Goal: Task Accomplishment & Management: Manage account settings

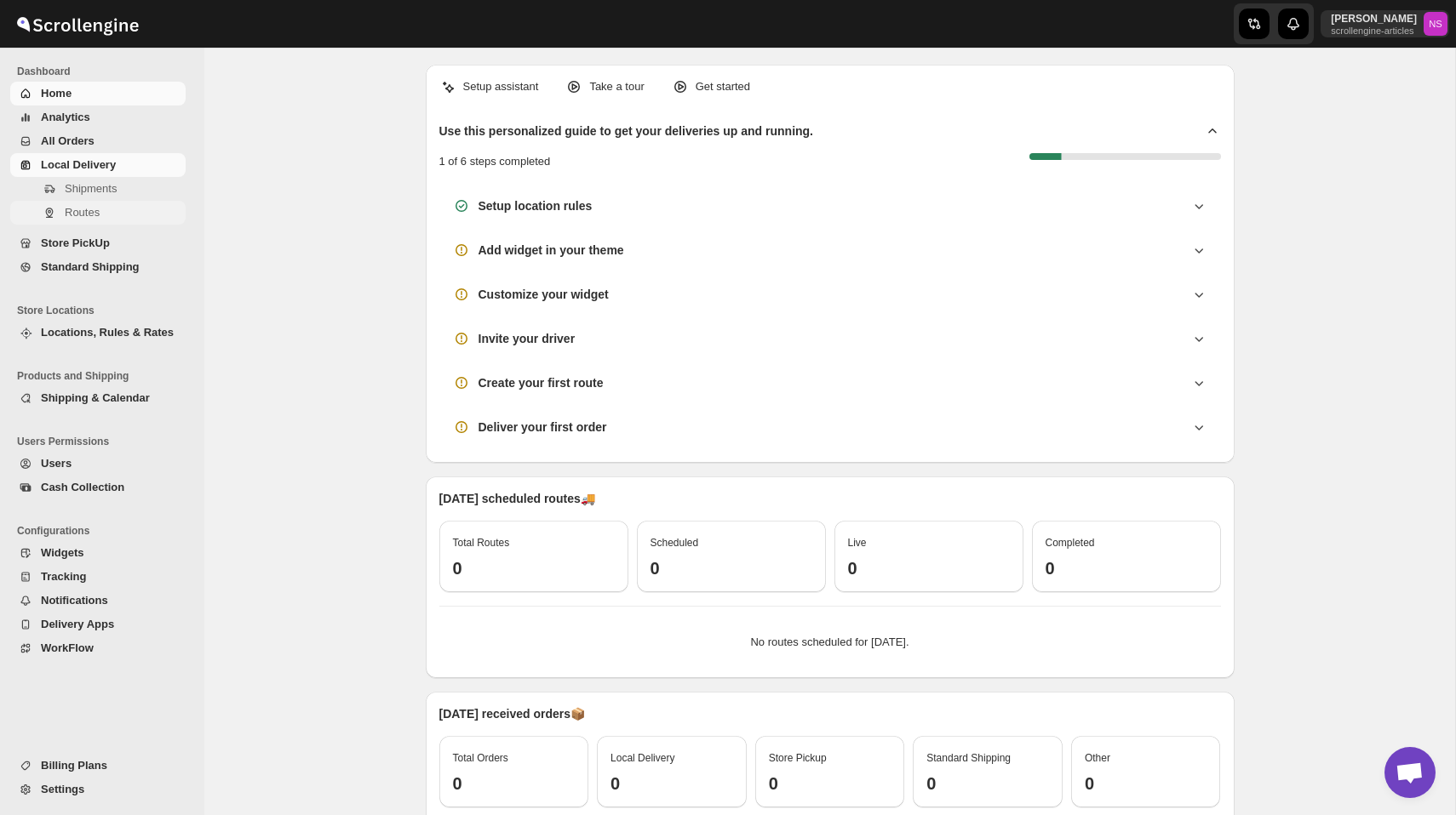
click at [92, 208] on span "Routes" at bounding box center [82, 213] width 35 height 12
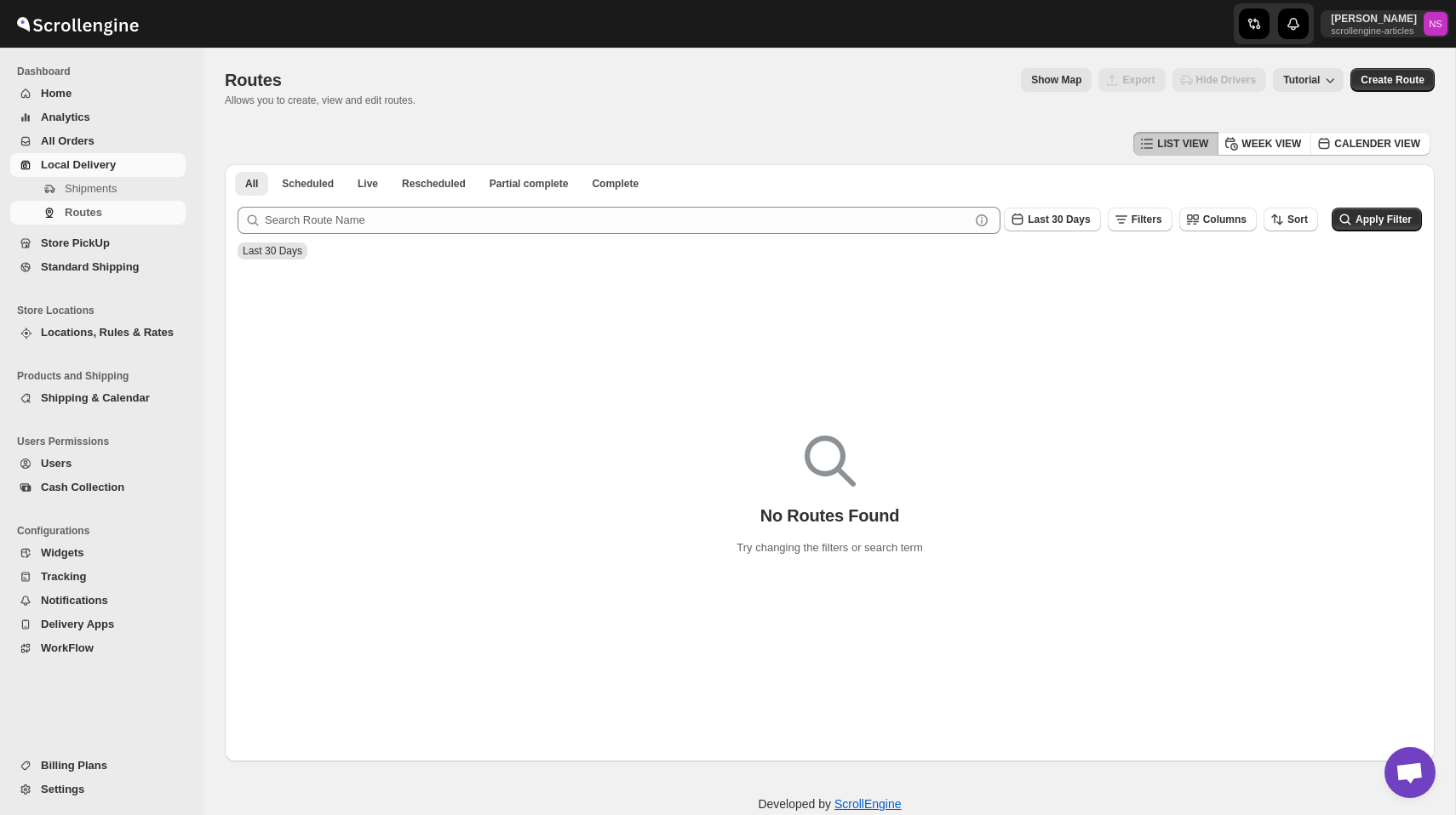
click at [1045, 82] on span "Show Map" at bounding box center [1056, 79] width 50 height 13
click at [1046, 84] on span "Hide Map" at bounding box center [1058, 79] width 45 height 13
click at [1046, 84] on span "Show Map" at bounding box center [1056, 79] width 50 height 13
click at [1046, 84] on span "Hide Map" at bounding box center [1058, 79] width 45 height 13
click at [1431, 24] on text "NS" at bounding box center [1435, 24] width 13 height 11
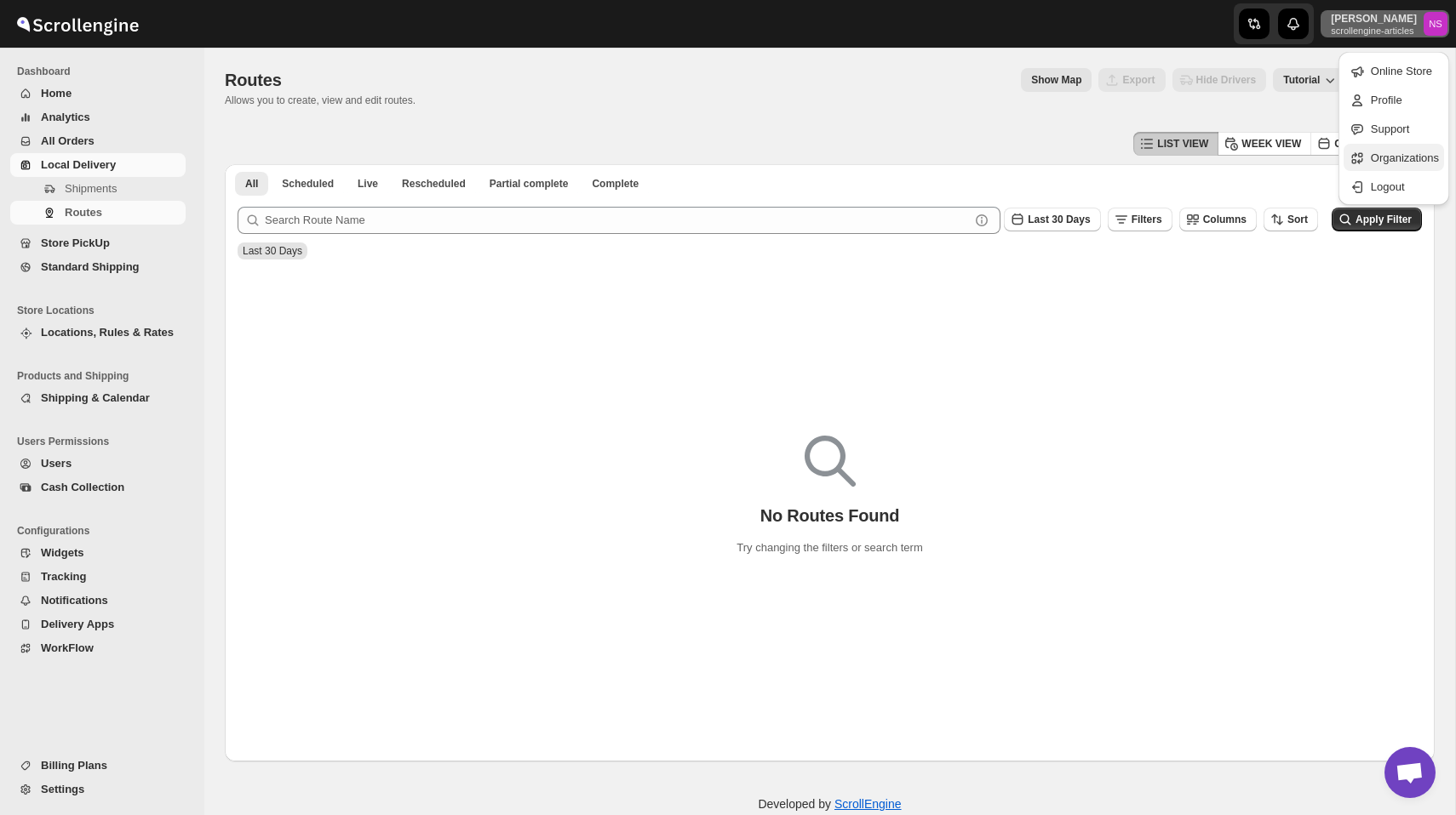
click at [1400, 154] on span "Organizations" at bounding box center [1405, 158] width 68 height 12
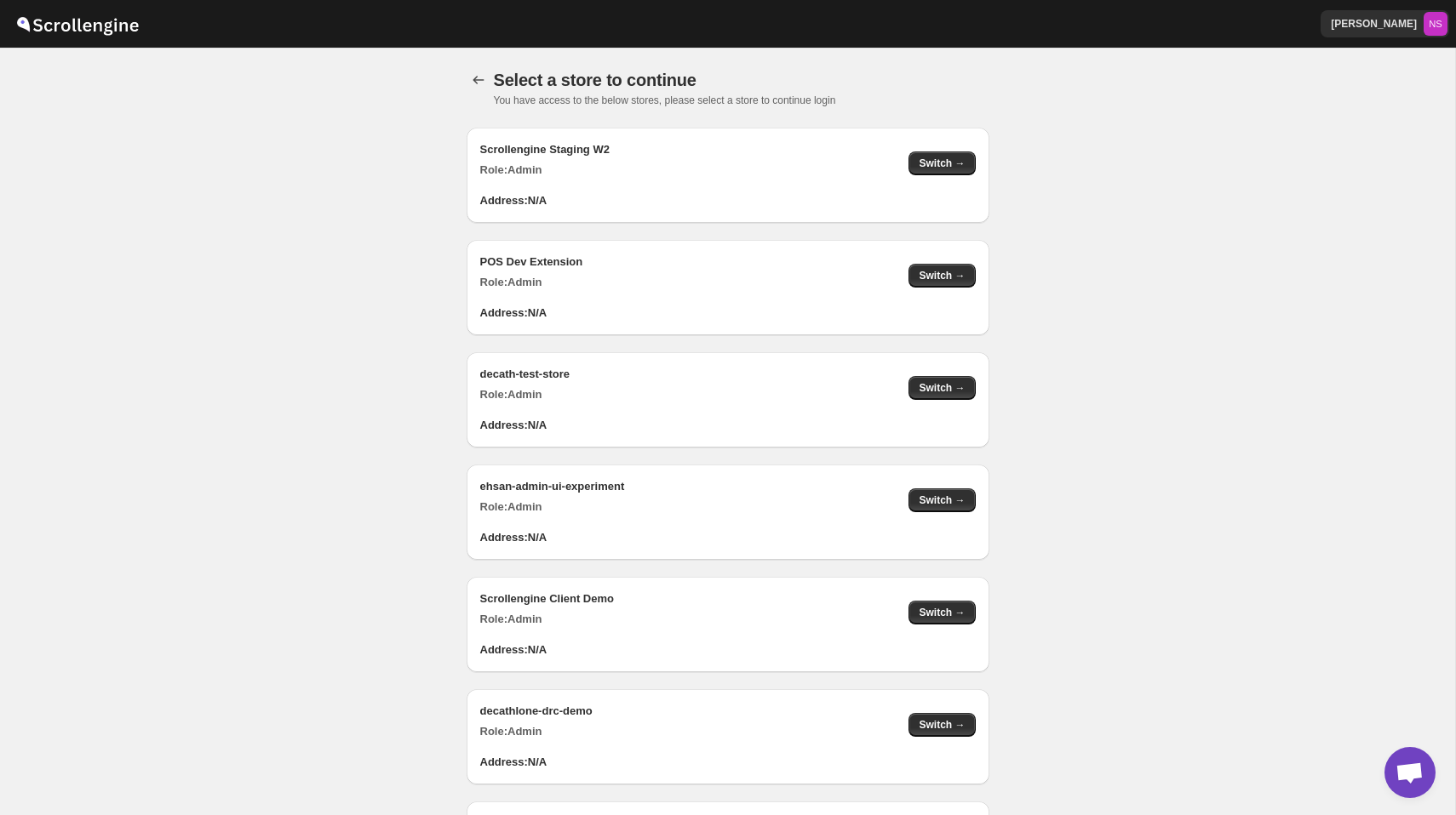
click at [949, 150] on div "Scrollengine Staging W2 Role: Admin Switch →" at bounding box center [721, 153] width 509 height 51
click at [952, 161] on span "Switch →" at bounding box center [942, 163] width 46 height 13
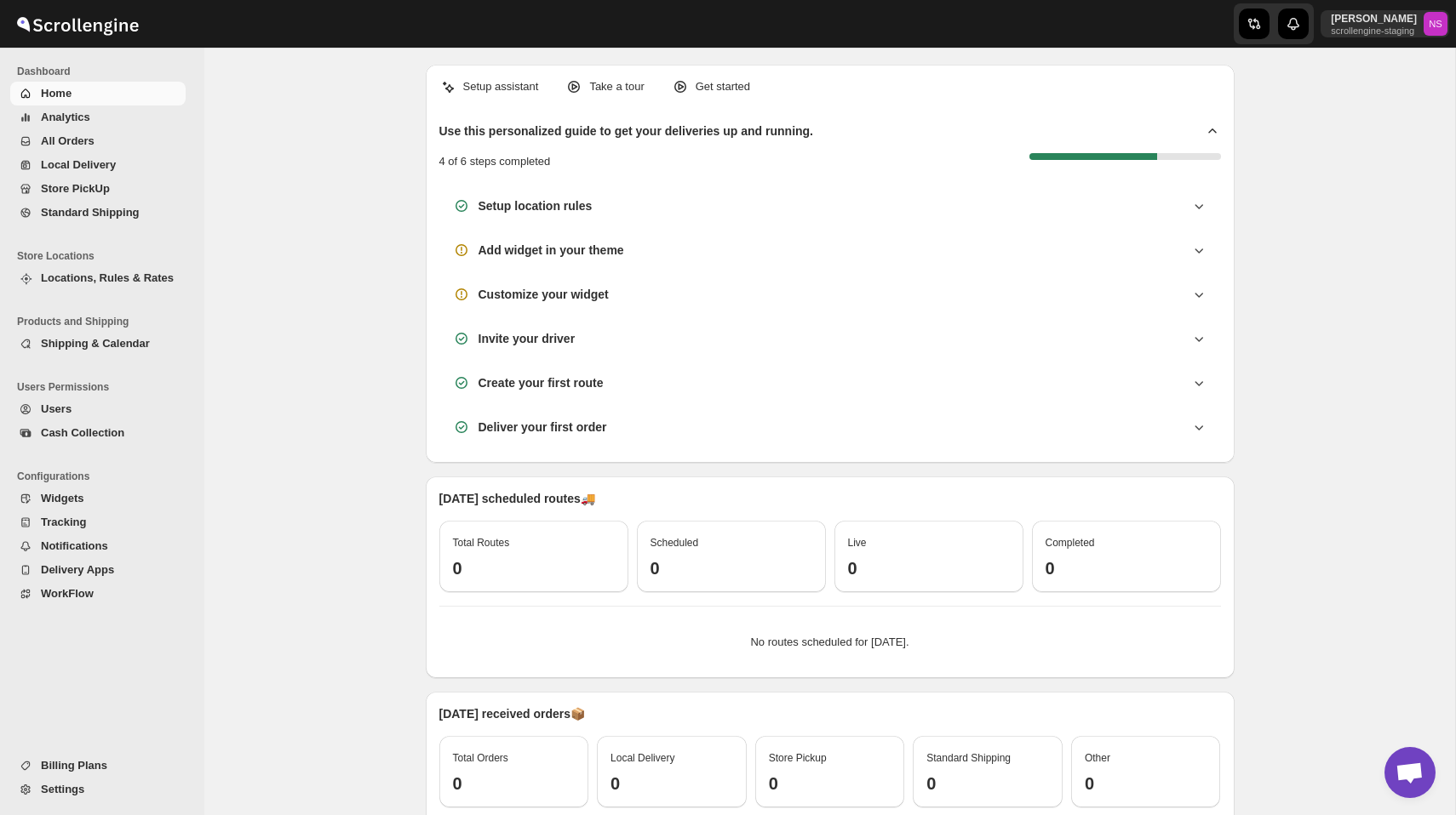
click at [94, 194] on span "Store PickUp" at bounding box center [75, 189] width 69 height 12
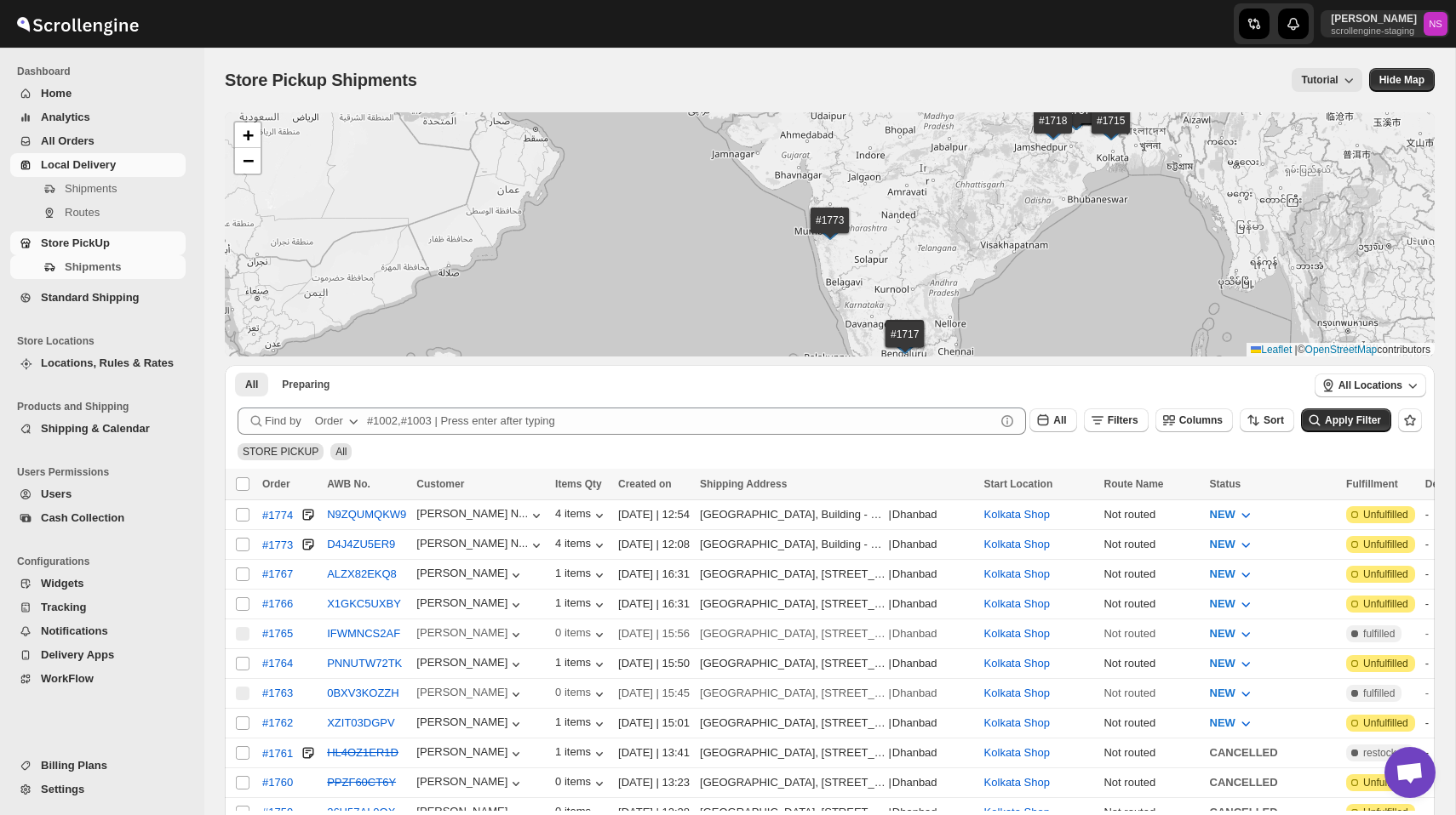
click at [102, 167] on span "Local Delivery" at bounding box center [78, 164] width 75 height 12
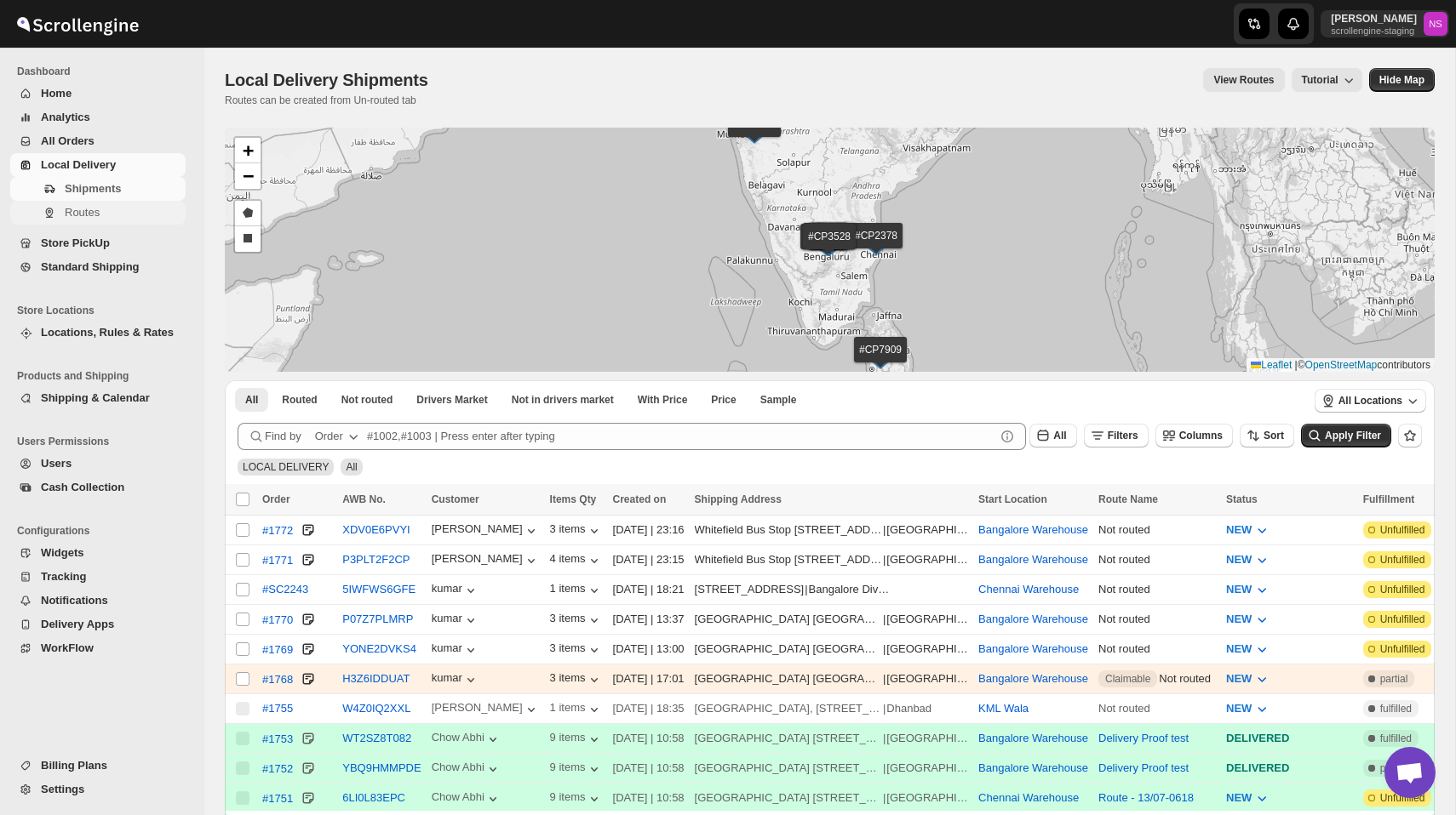
click at [97, 207] on span "Routes" at bounding box center [82, 213] width 35 height 12
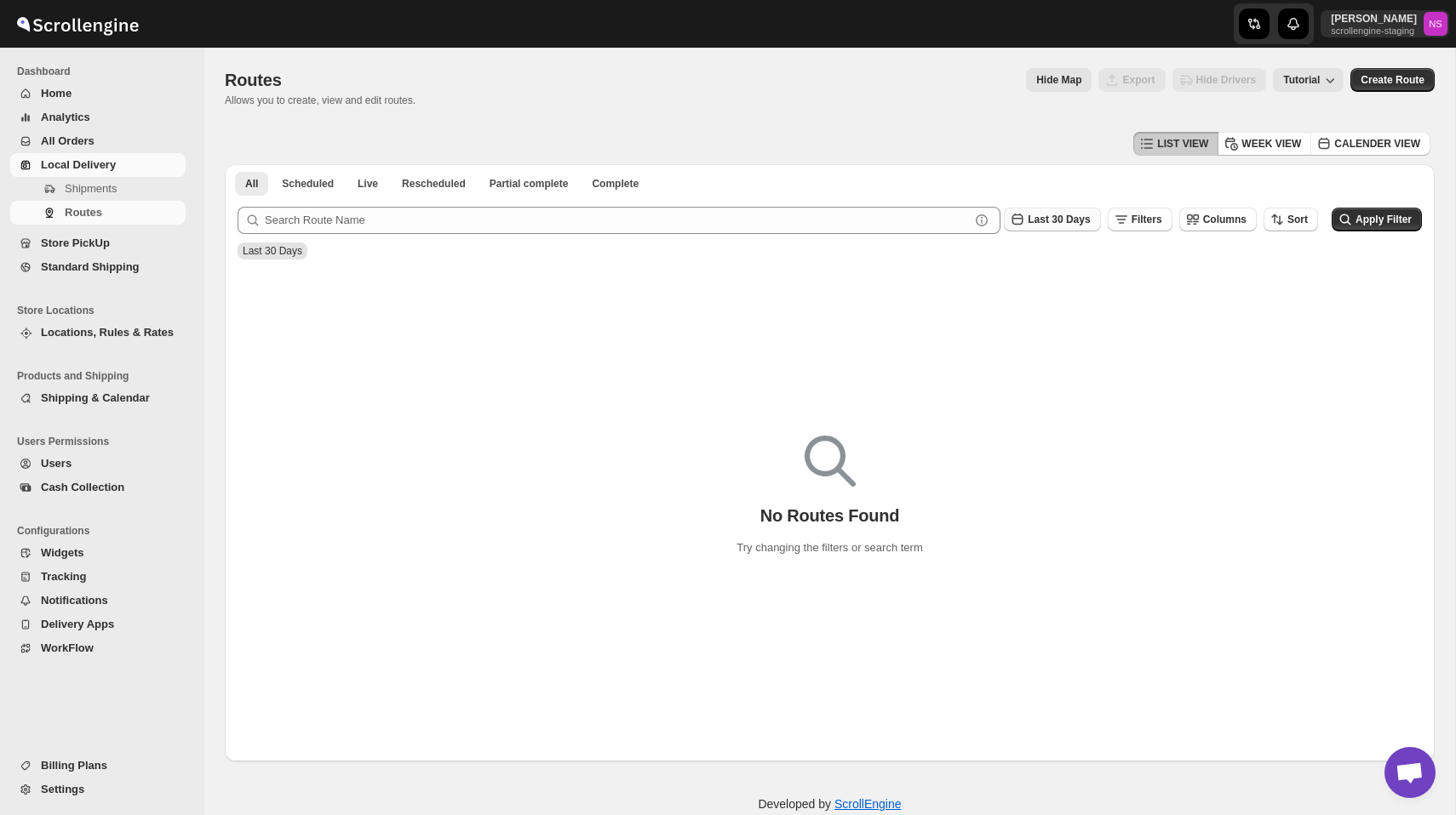
click at [1052, 213] on span "Last 30 Days" at bounding box center [1059, 219] width 62 height 13
click at [1026, 422] on button "All" at bounding box center [1048, 434] width 102 height 27
click at [931, 111] on div "Routes. This page is ready Routes Allows you to create, view and edit routes. H…" at bounding box center [829, 87] width 1210 height 80
click at [1389, 228] on button "Apply Filter" at bounding box center [1377, 219] width 90 height 24
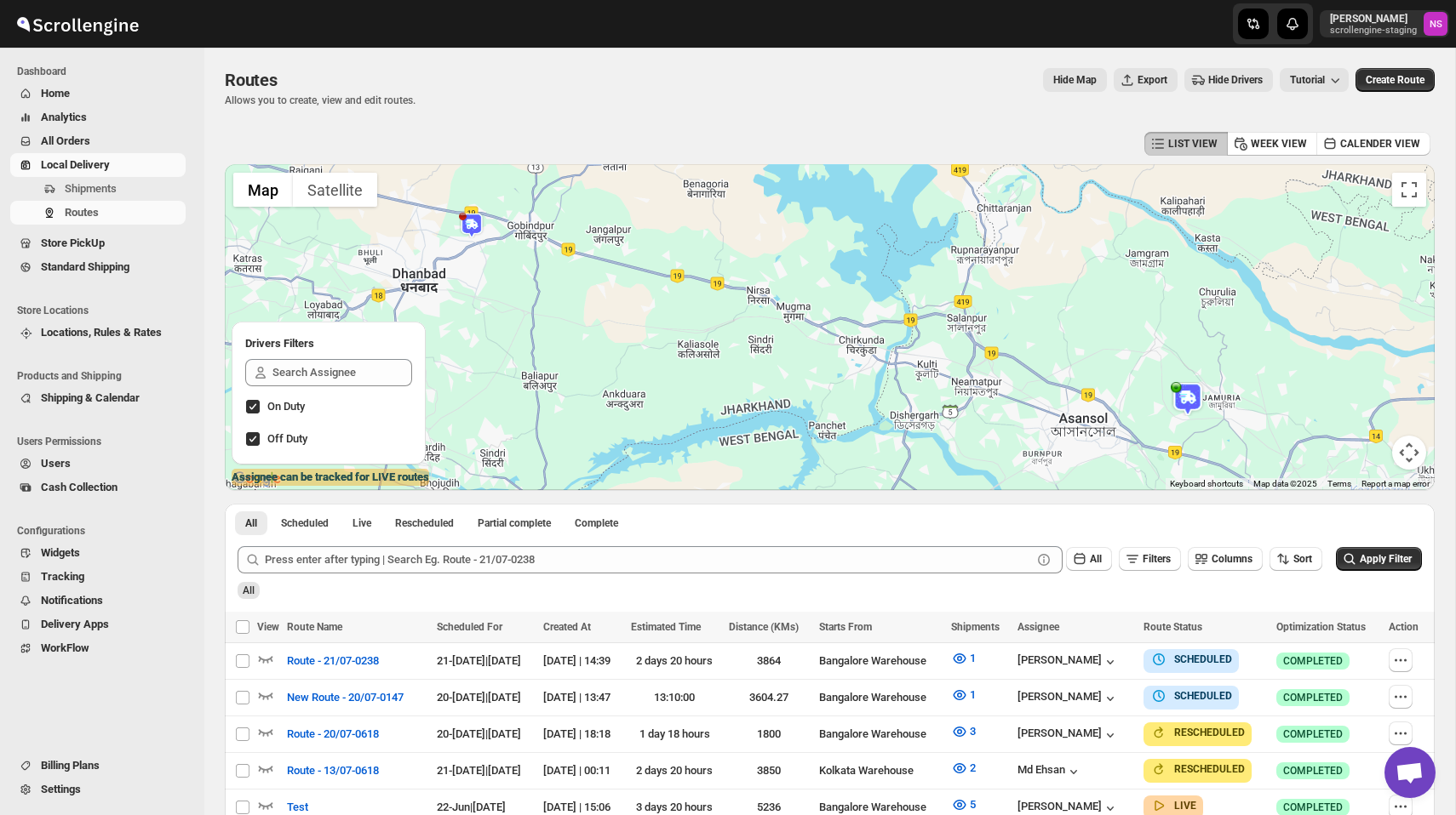
click at [1183, 397] on img at bounding box center [1188, 399] width 34 height 34
click at [1181, 372] on span "Filter route by this driver" at bounding box center [1192, 370] width 110 height 13
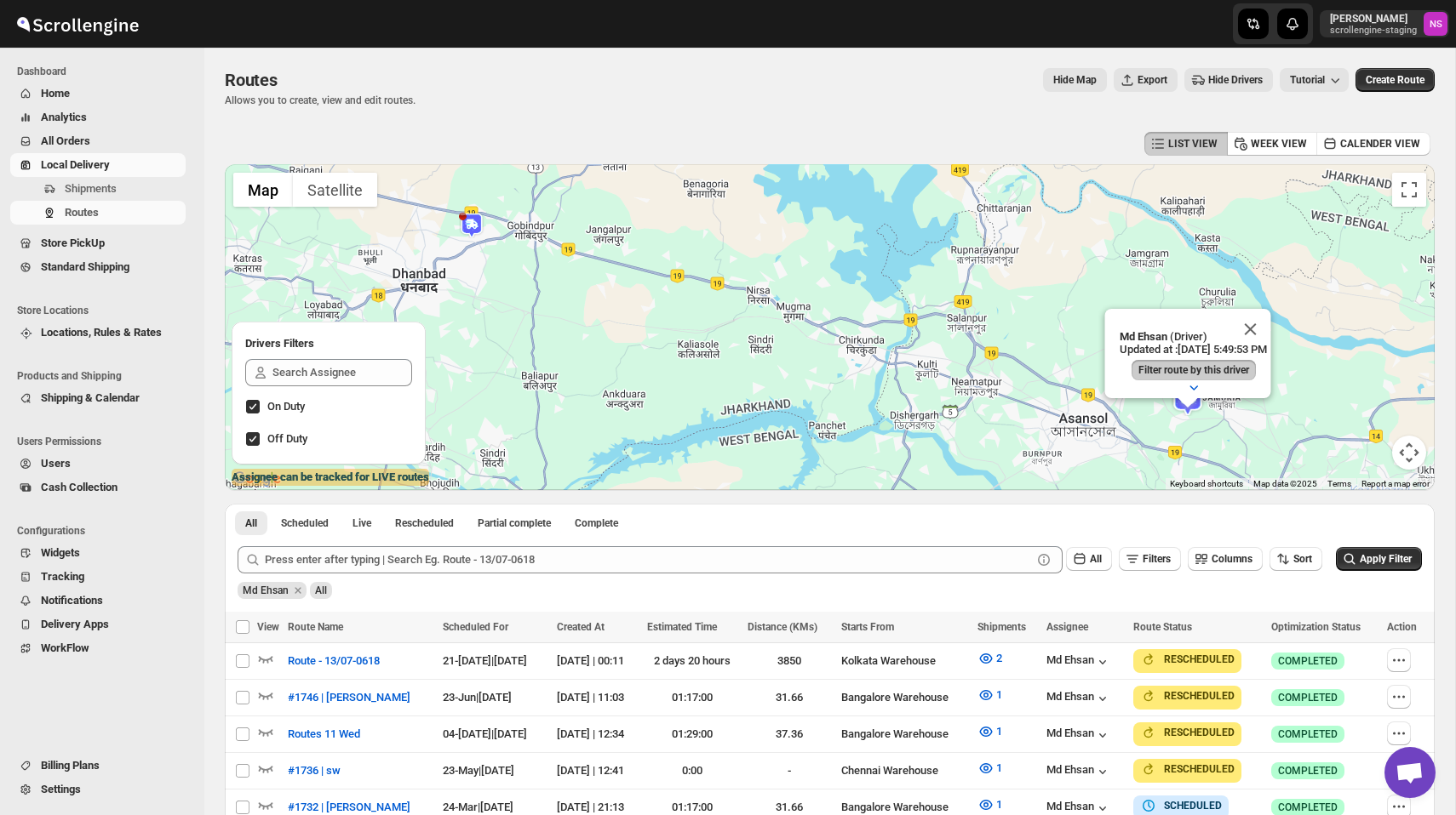
click at [808, 91] on div "Hide Map Export Hide Drivers Tutorial" at bounding box center [889, 79] width 919 height 24
click at [73, 784] on span "Settings" at bounding box center [60, 789] width 40 height 12
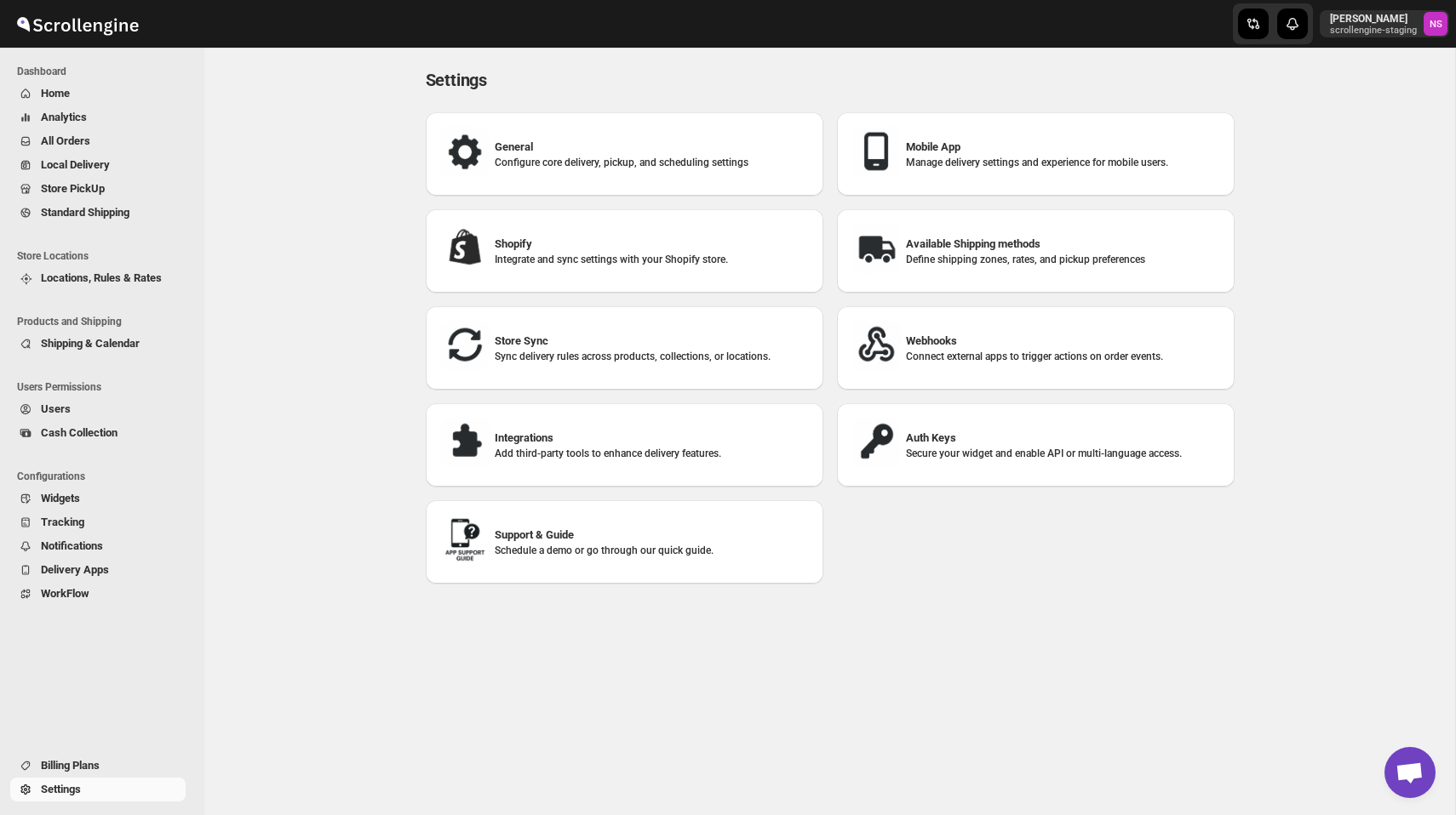
click at [578, 145] on h3 "General" at bounding box center [652, 146] width 315 height 17
select select "a"
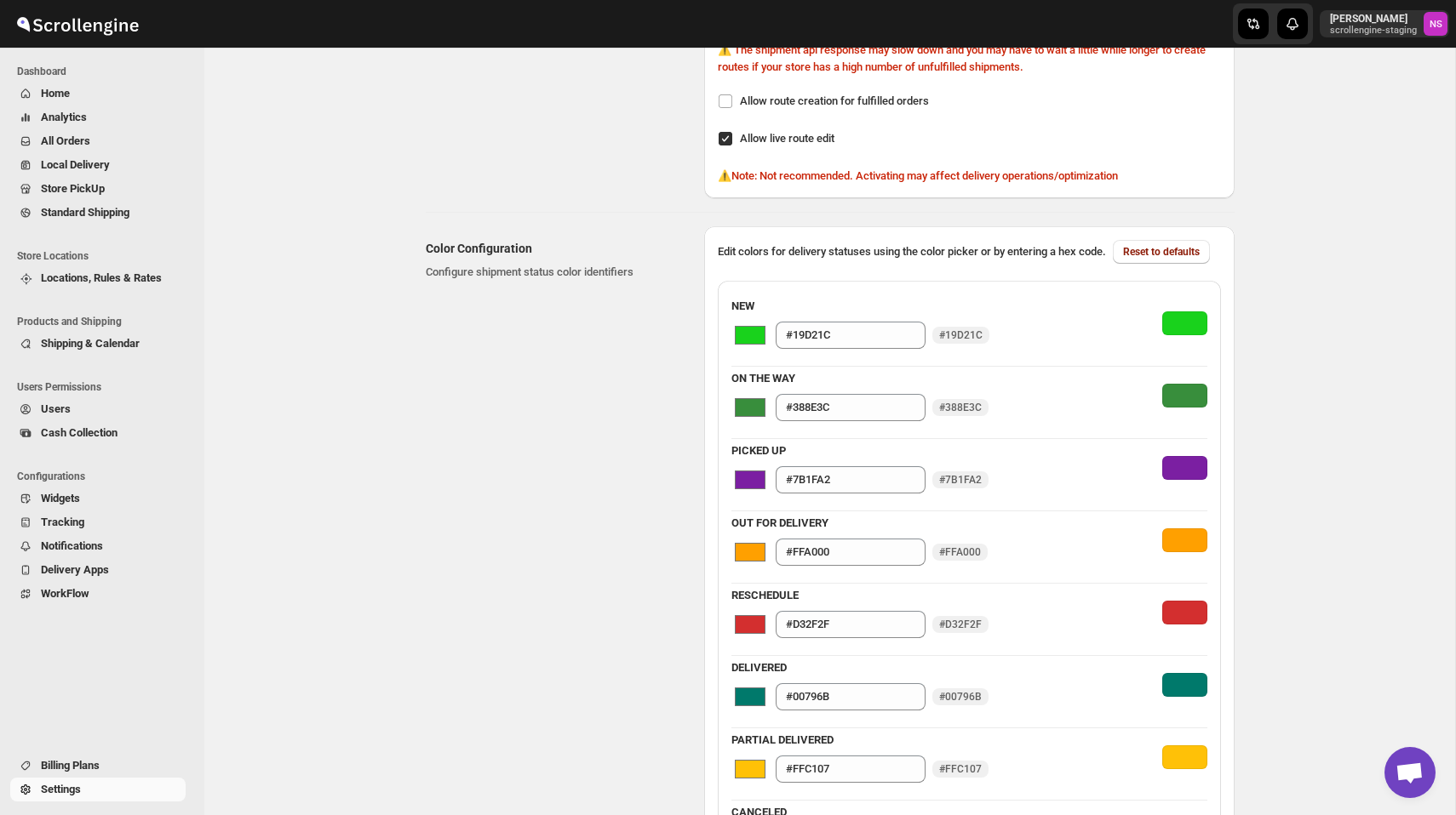
scroll to position [563, 0]
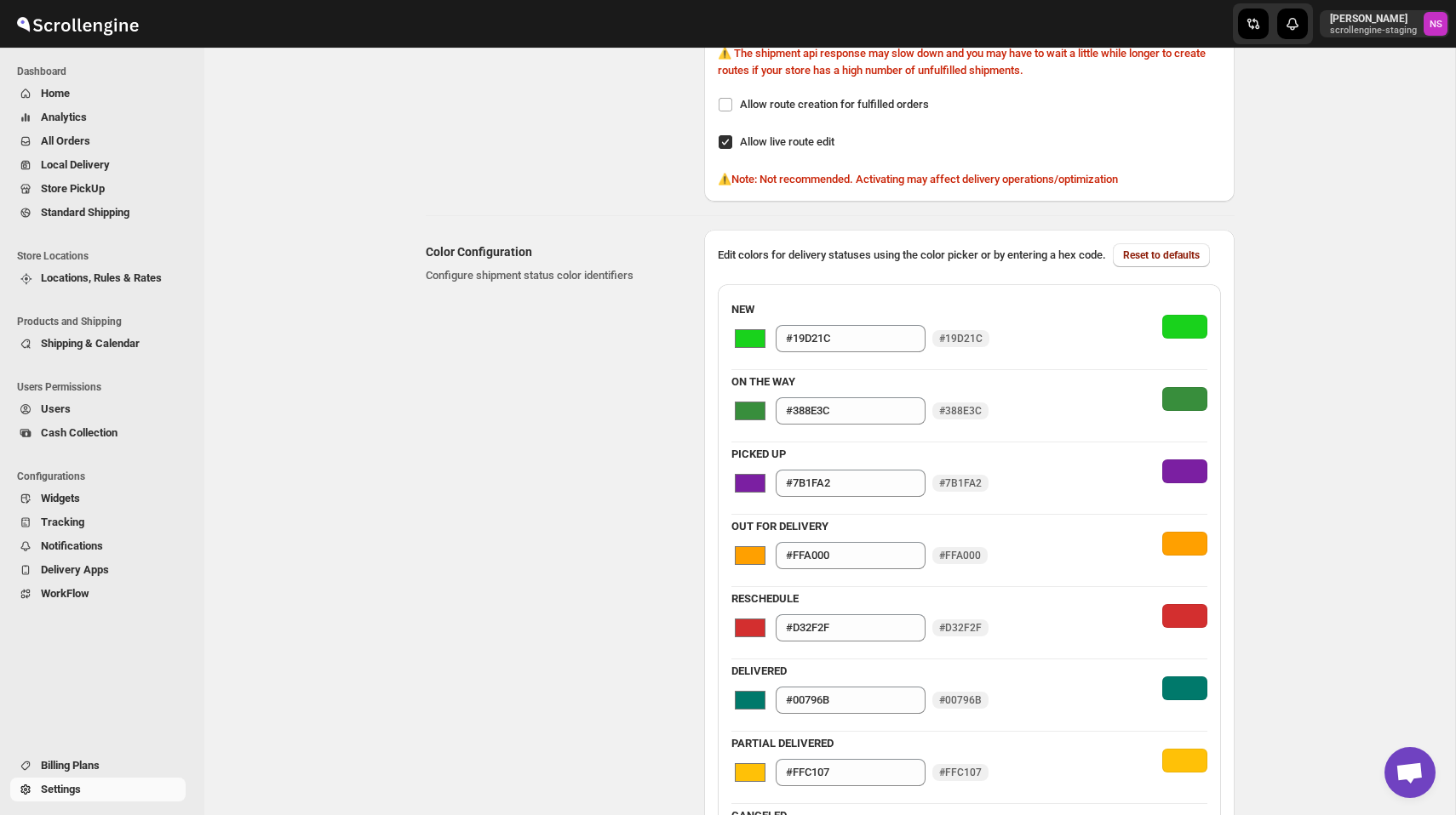
click at [1182, 339] on div at bounding box center [1184, 326] width 45 height 24
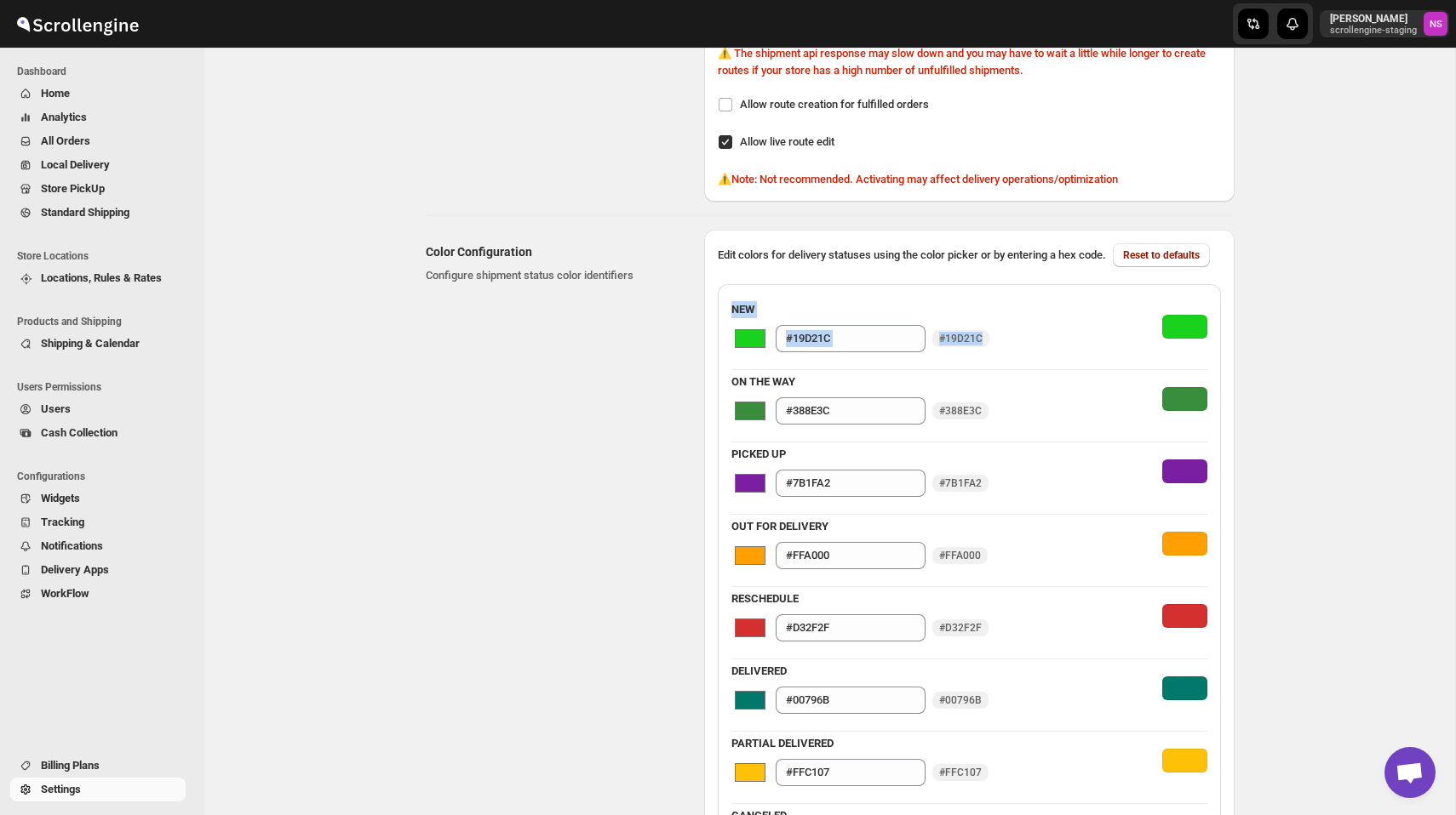
click at [748, 353] on input "#19d21c" at bounding box center [750, 339] width 37 height 27
click at [825, 307] on div "NEW #19d21c #19D21C #19D21C ON THE WAY #388e3c #388E3C #388E3C PICKED UP #7b1fa…" at bounding box center [970, 731] width 503 height 895
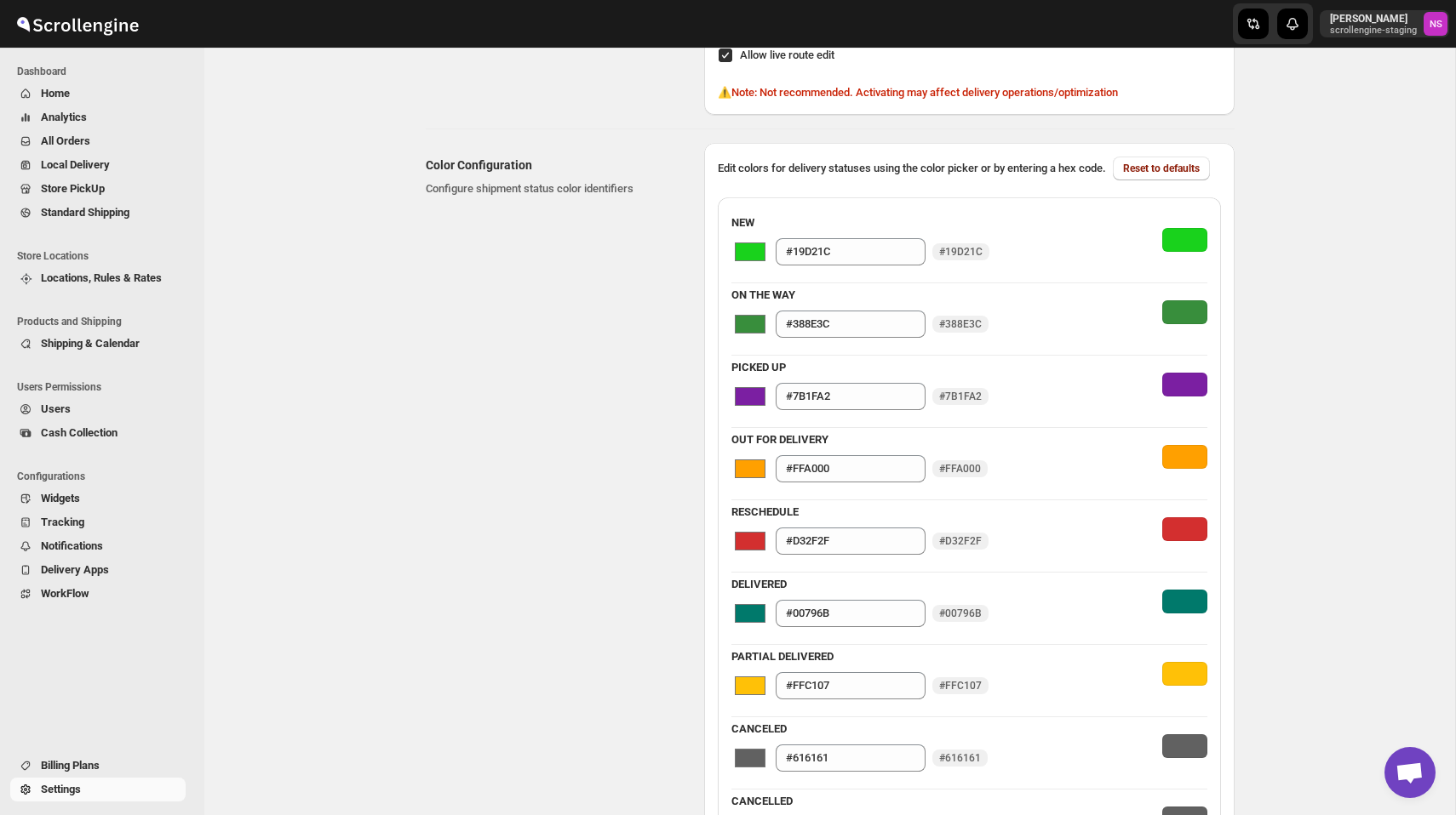
scroll to position [650, 0]
drag, startPoint x: 733, startPoint y: 249, endPoint x: 766, endPoint y: 249, distance: 33.0
click at [766, 231] on span "NEW" at bounding box center [860, 221] width 258 height 17
drag, startPoint x: 859, startPoint y: 276, endPoint x: 791, endPoint y: 276, distance: 68.0
click at [811, 265] on input "#19D21C" at bounding box center [851, 250] width 150 height 27
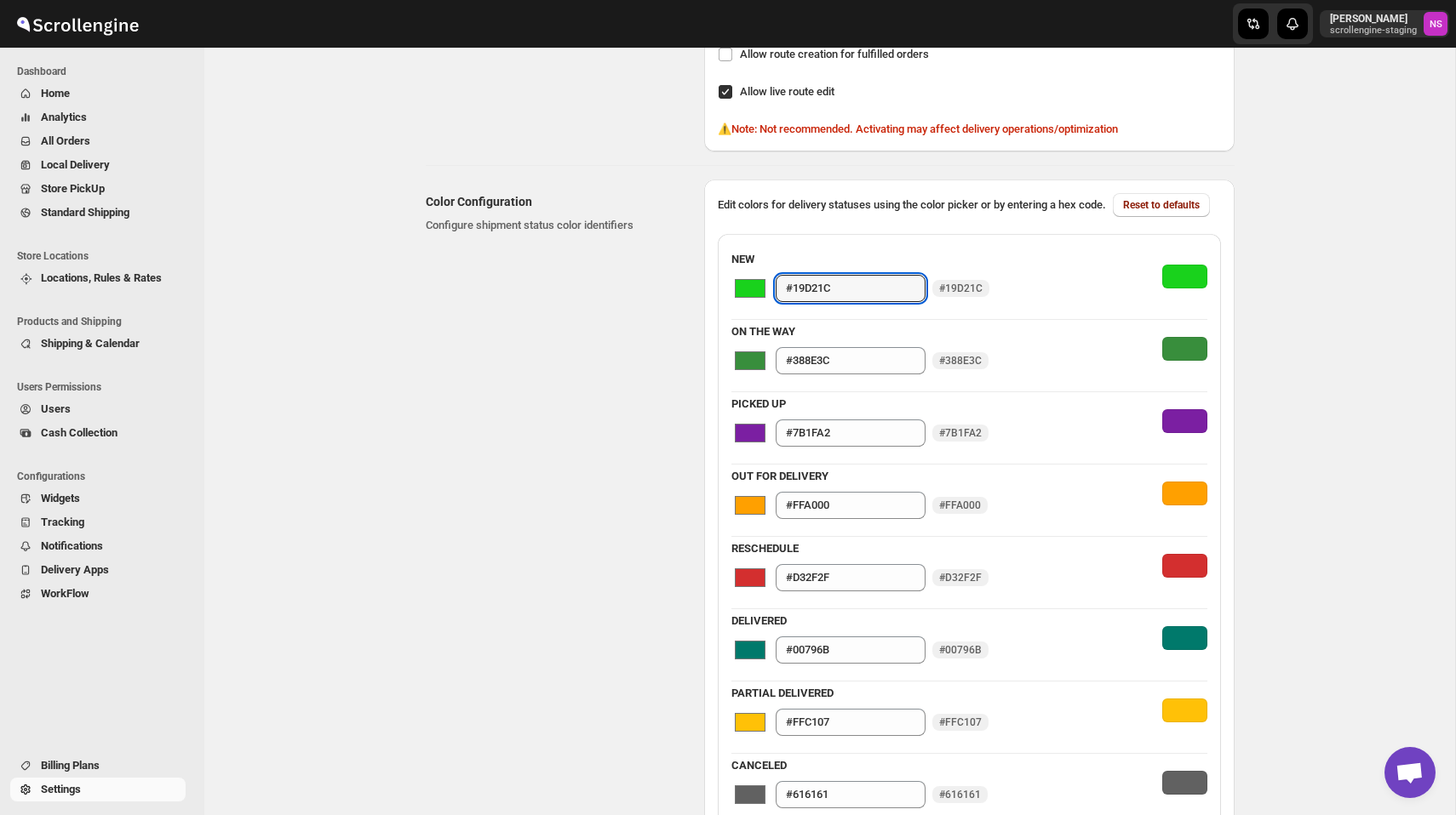
scroll to position [618, 0]
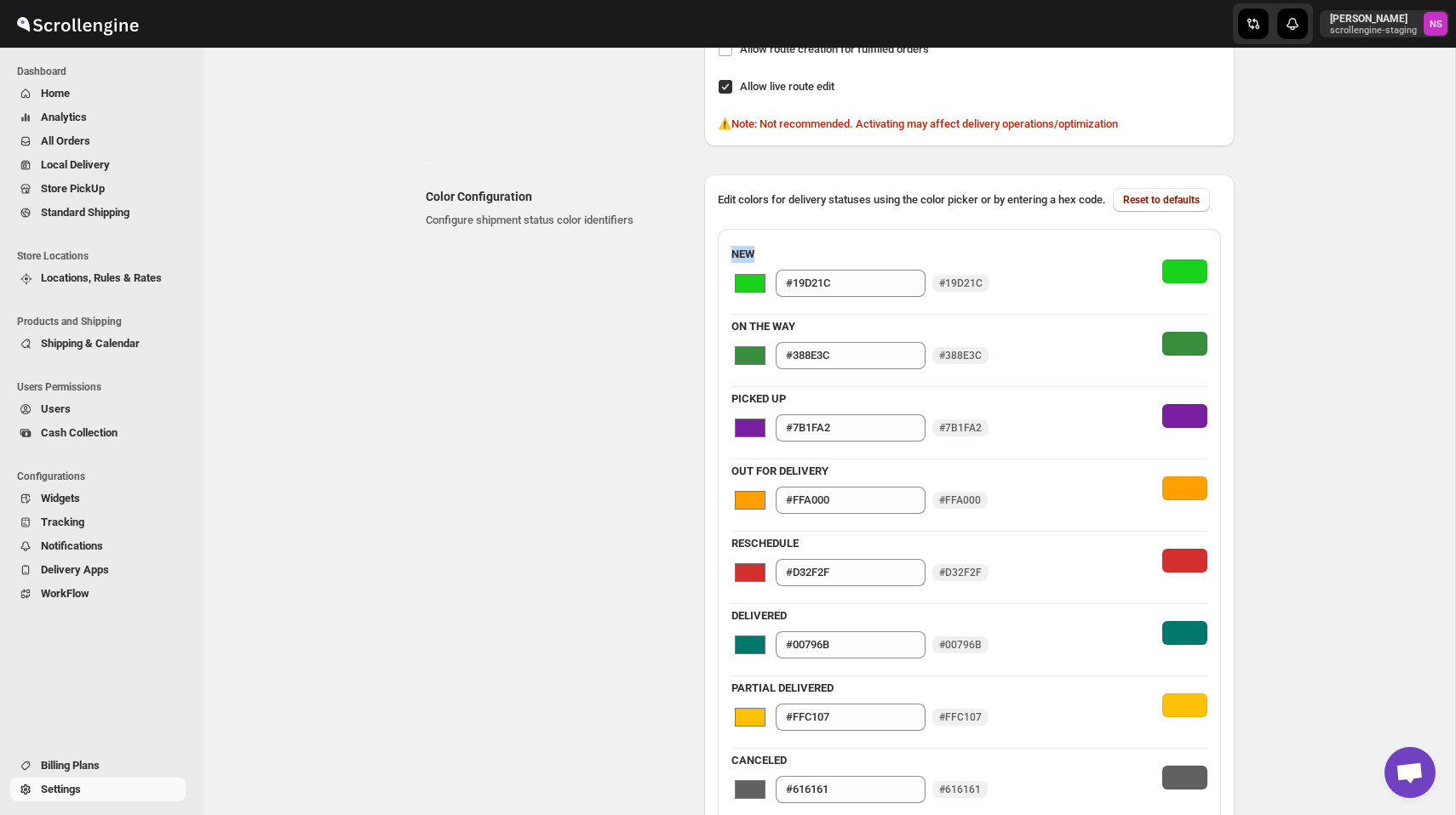
drag, startPoint x: 731, startPoint y: 279, endPoint x: 758, endPoint y: 279, distance: 27.0
click at [758, 279] on div "NEW #19d21c #19D21C #19D21C ON THE WAY #388e3c #388E3C #388E3C PICKED UP #7b1fa…" at bounding box center [970, 677] width 503 height 895
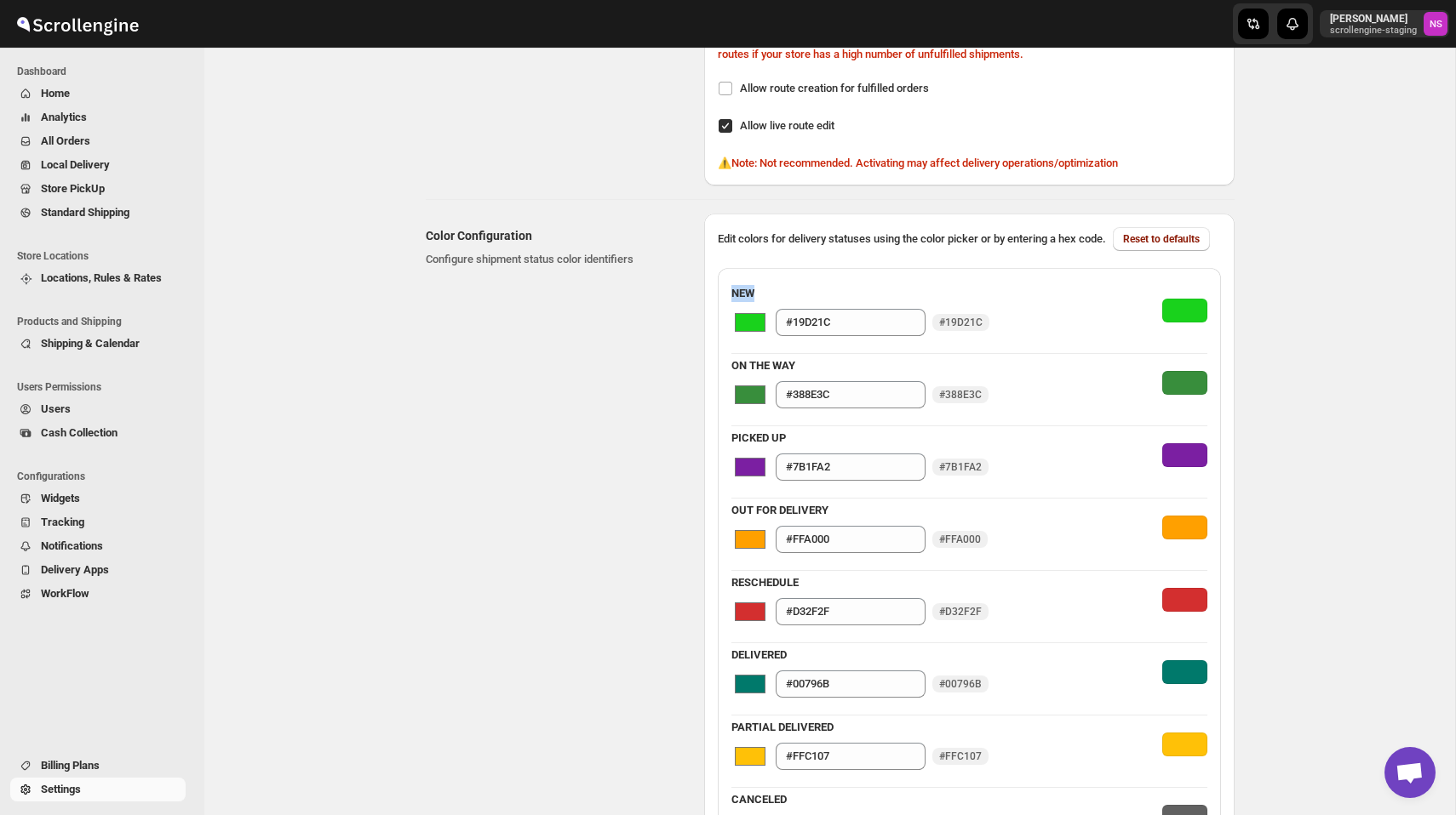
scroll to position [537, 0]
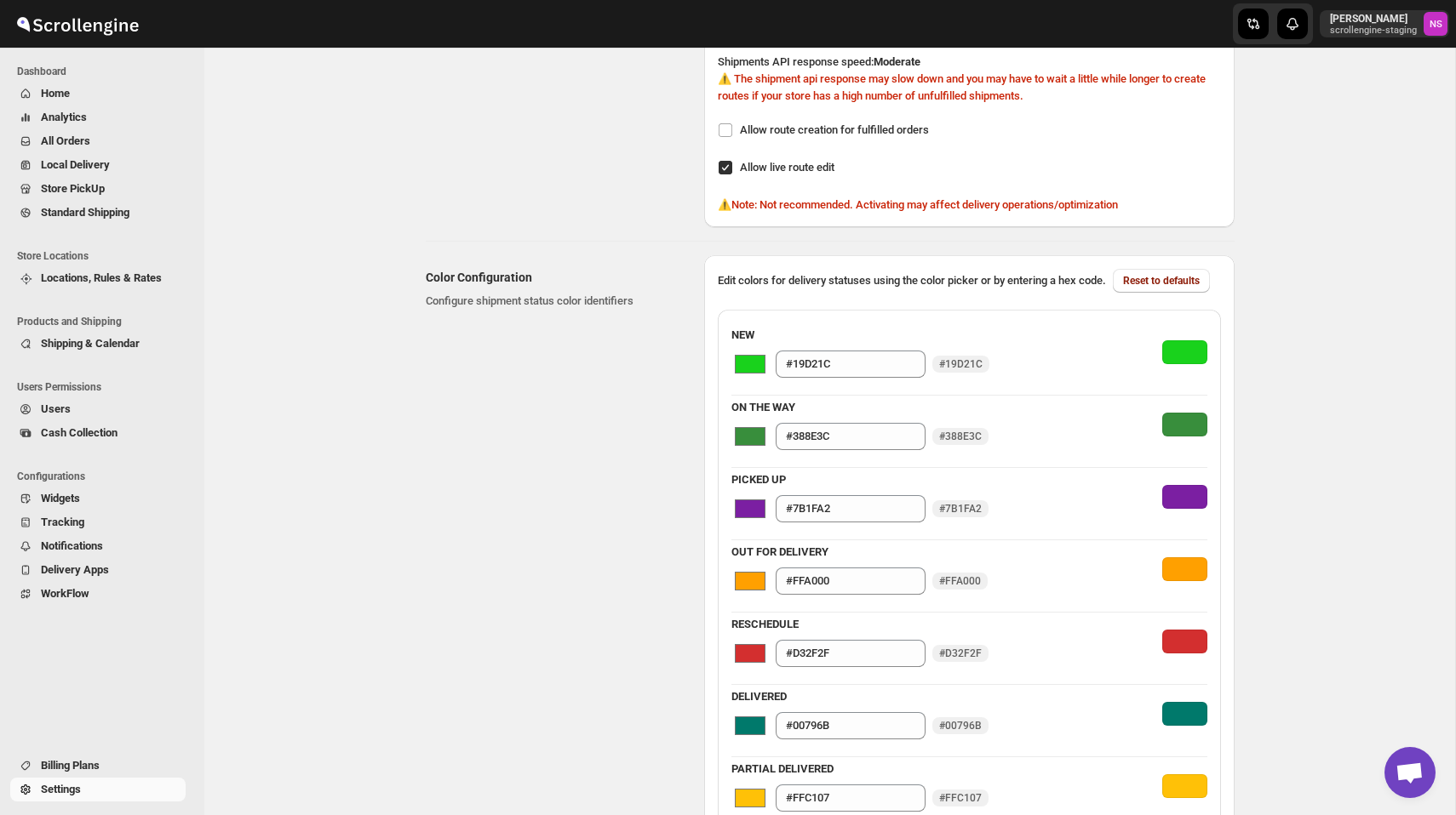
click at [962, 371] on span "#19D21C" at bounding box center [960, 363] width 43 height 13
drag, startPoint x: 860, startPoint y: 389, endPoint x: 719, endPoint y: 380, distance: 141.3
click at [719, 380] on div "NEW #19d21c #19D21C #19D21C ON THE WAY #388e3c #388E3C #388E3C PICKED UP #7b1fa…" at bounding box center [970, 757] width 503 height 895
click at [1072, 338] on div "NEW #19d21c #19D21C #19D21C ON THE WAY #388e3c #388E3C #388E3C PICKED UP #7b1fa…" at bounding box center [970, 757] width 503 height 895
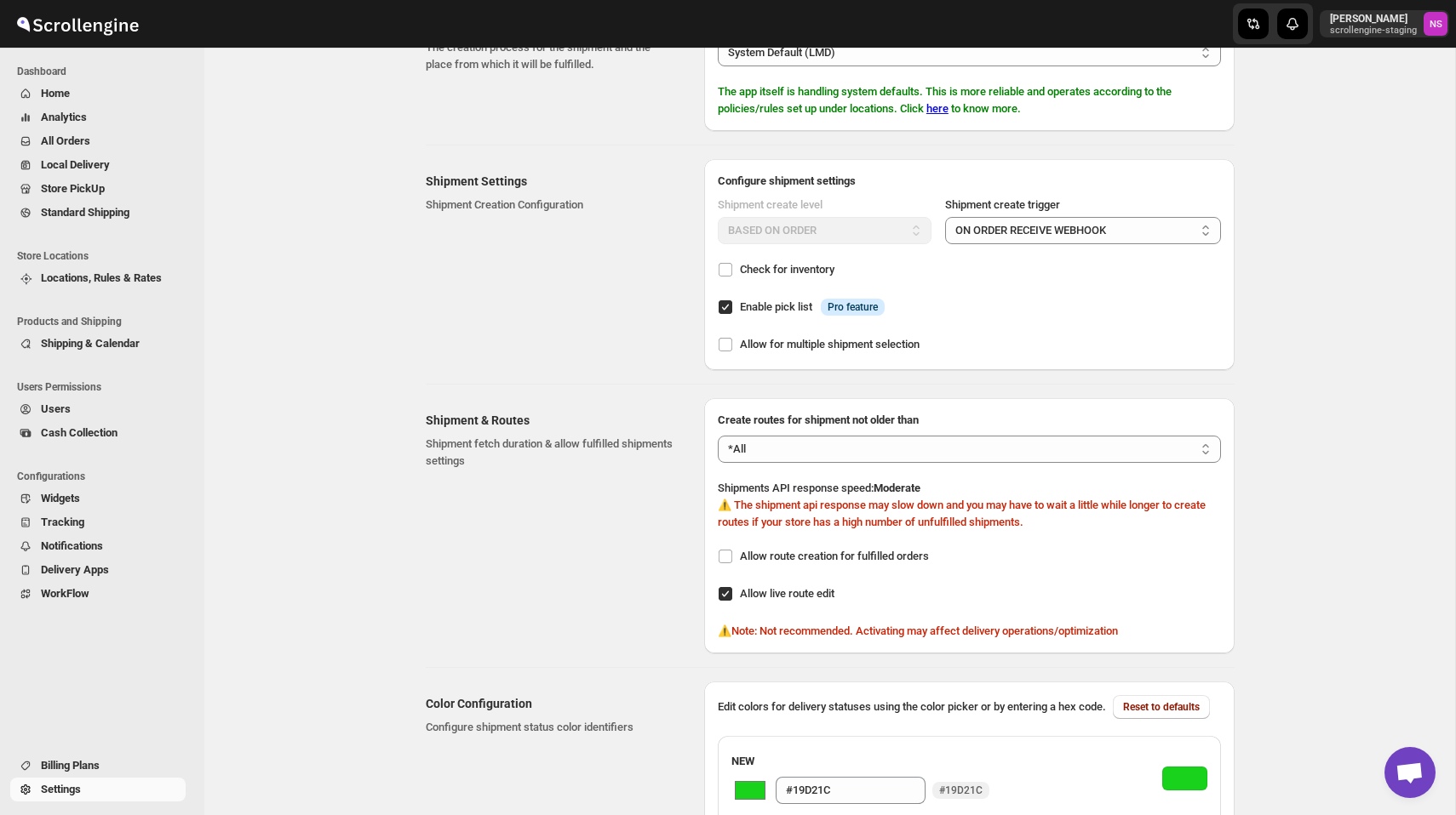
scroll to position [0, 0]
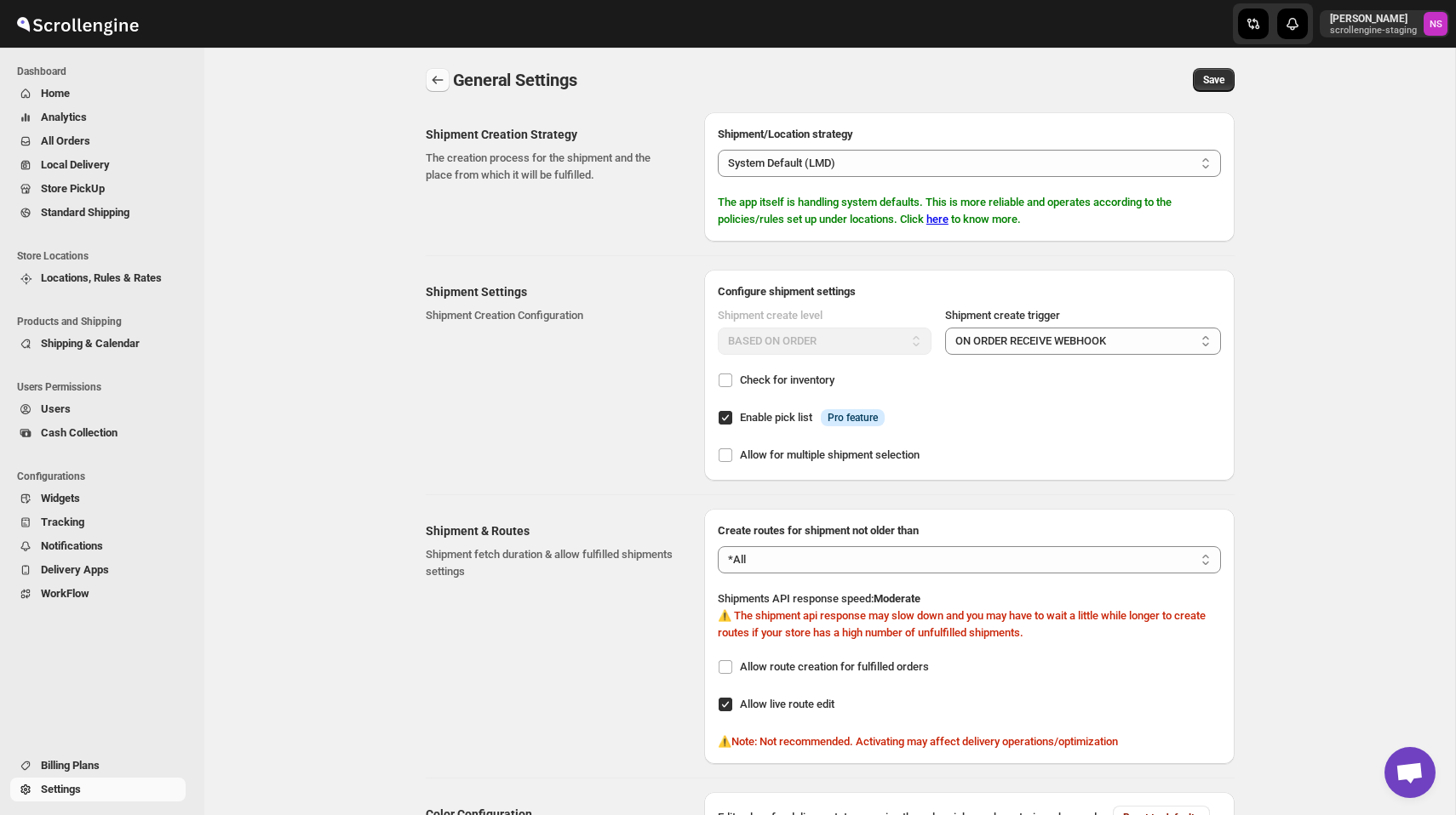
click at [444, 81] on icon "back" at bounding box center [437, 79] width 17 height 17
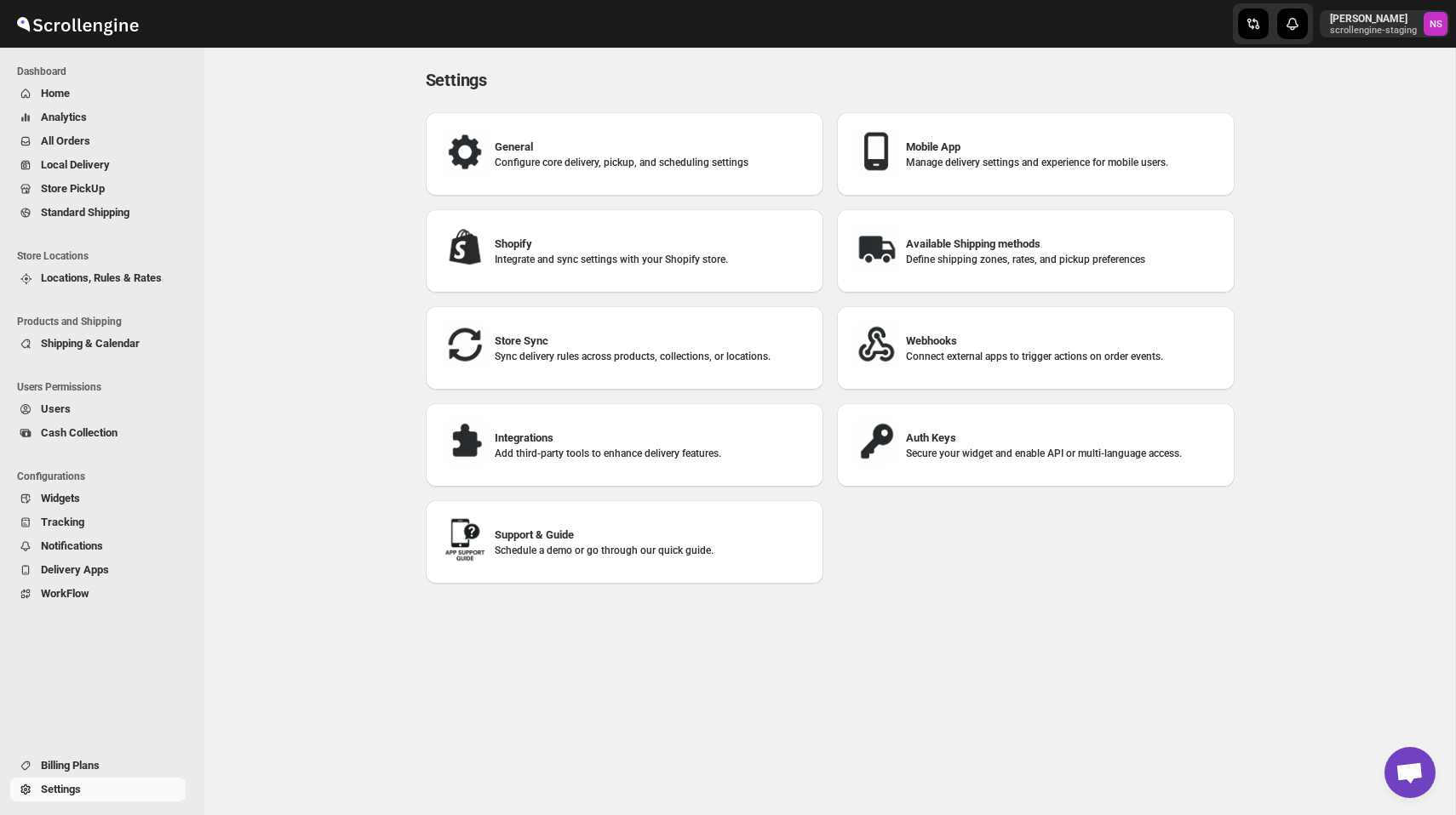
click at [621, 250] on h3 "Shopify" at bounding box center [652, 243] width 315 height 17
select select "SHIPMENT_DELIVERED"
select select "ONLY_DELIVERED_QUANTITY"
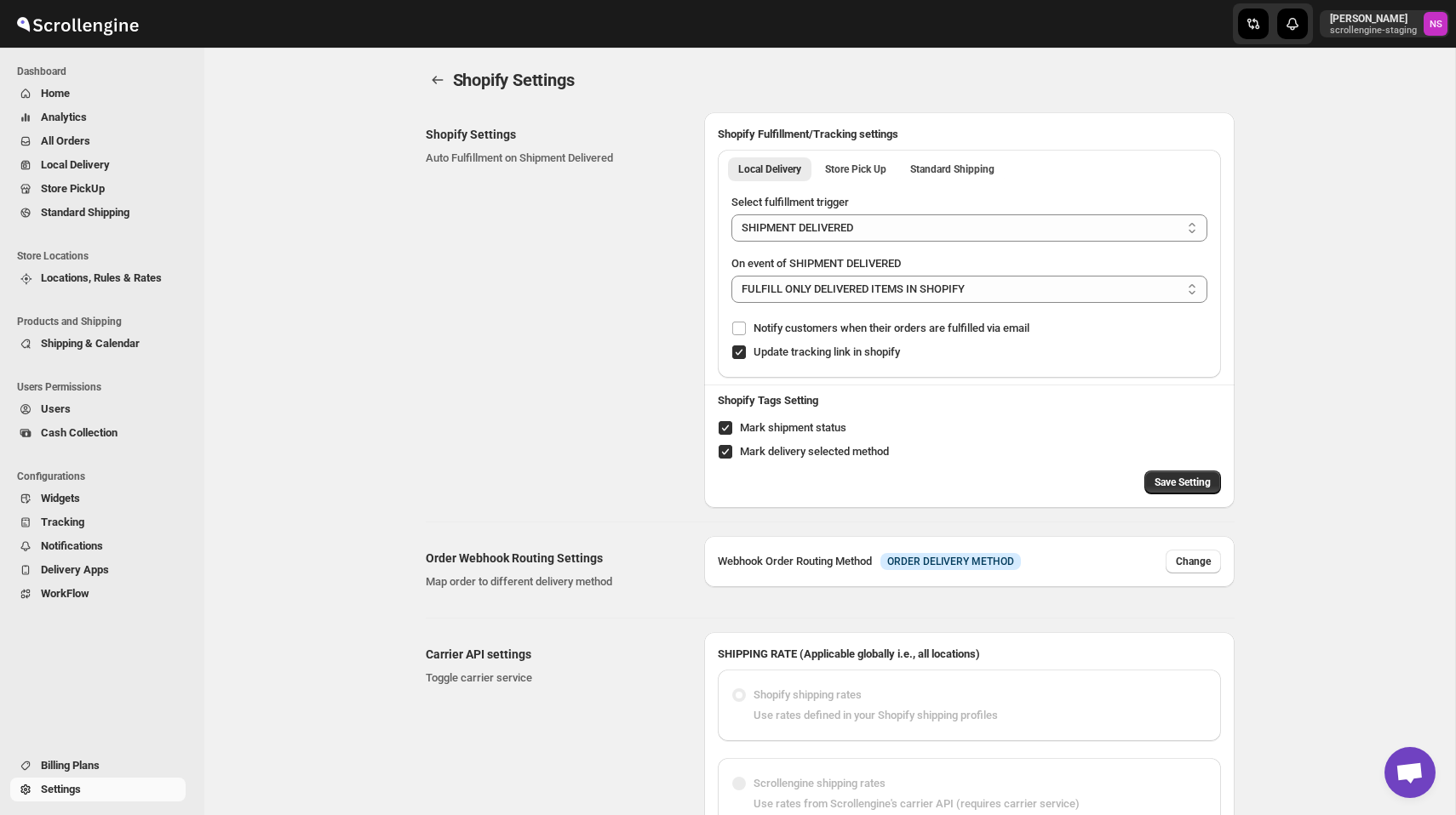
radio input "true"
radio input "false"
radio input "true"
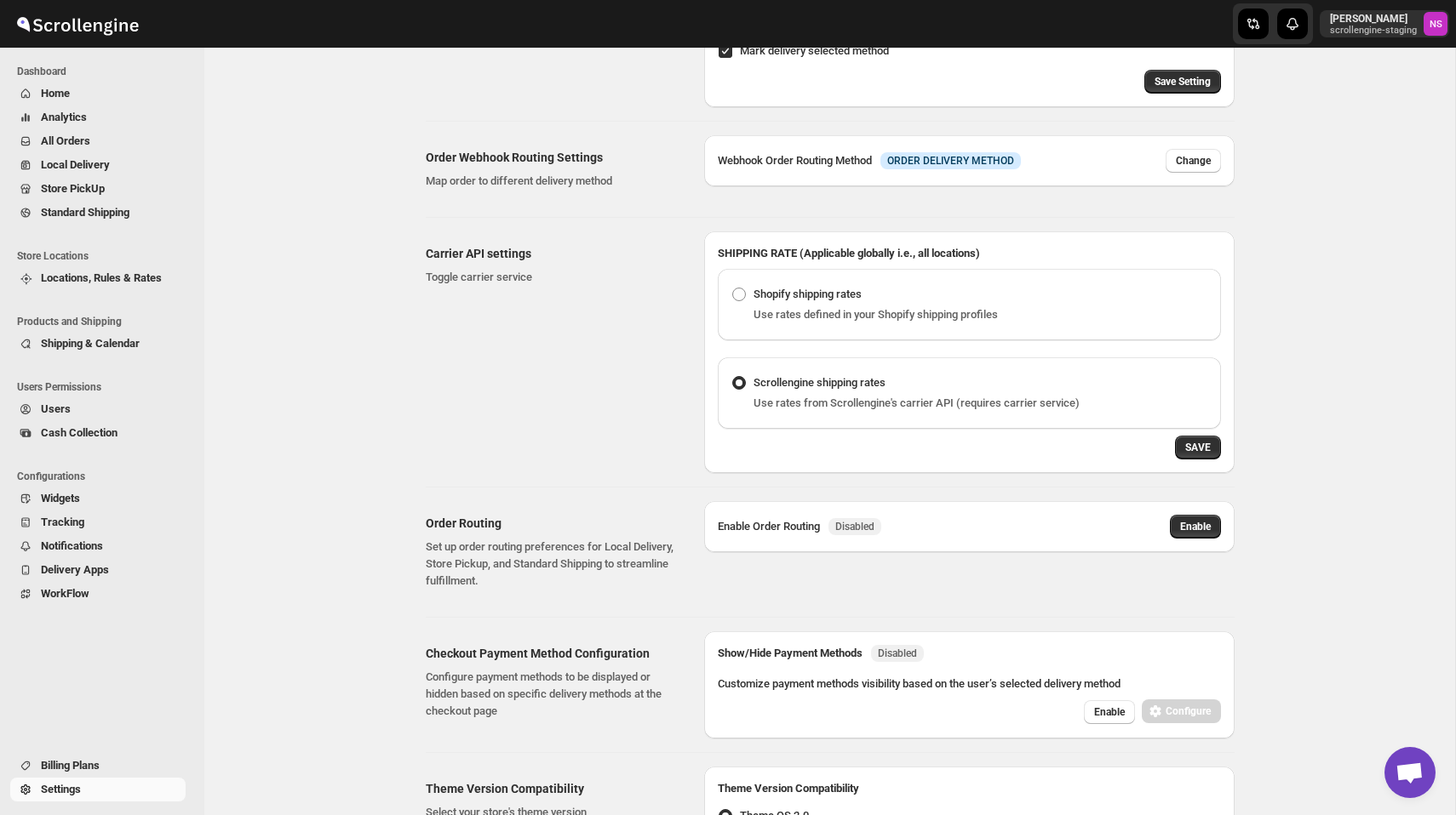
scroll to position [376, 0]
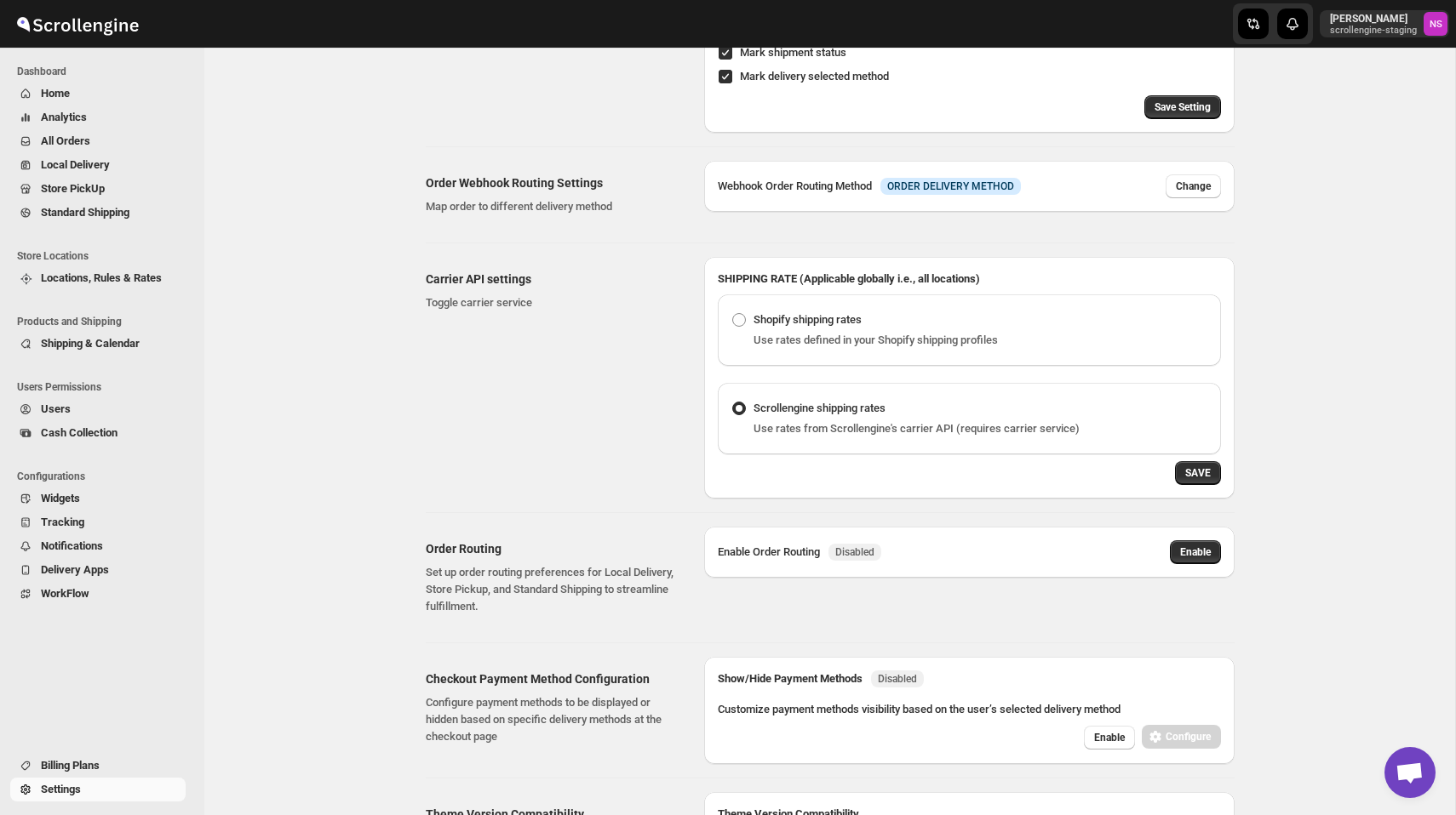
click at [787, 297] on div "Shopify shipping rates Use rates defined in your Shopify shipping profiles" at bounding box center [970, 330] width 503 height 71
radio input "true"
radio input "false"
click at [795, 437] on div "Scrollengine shipping rates Use rates from Scrollengine's carrier API (requires…" at bounding box center [970, 418] width 503 height 71
radio input "false"
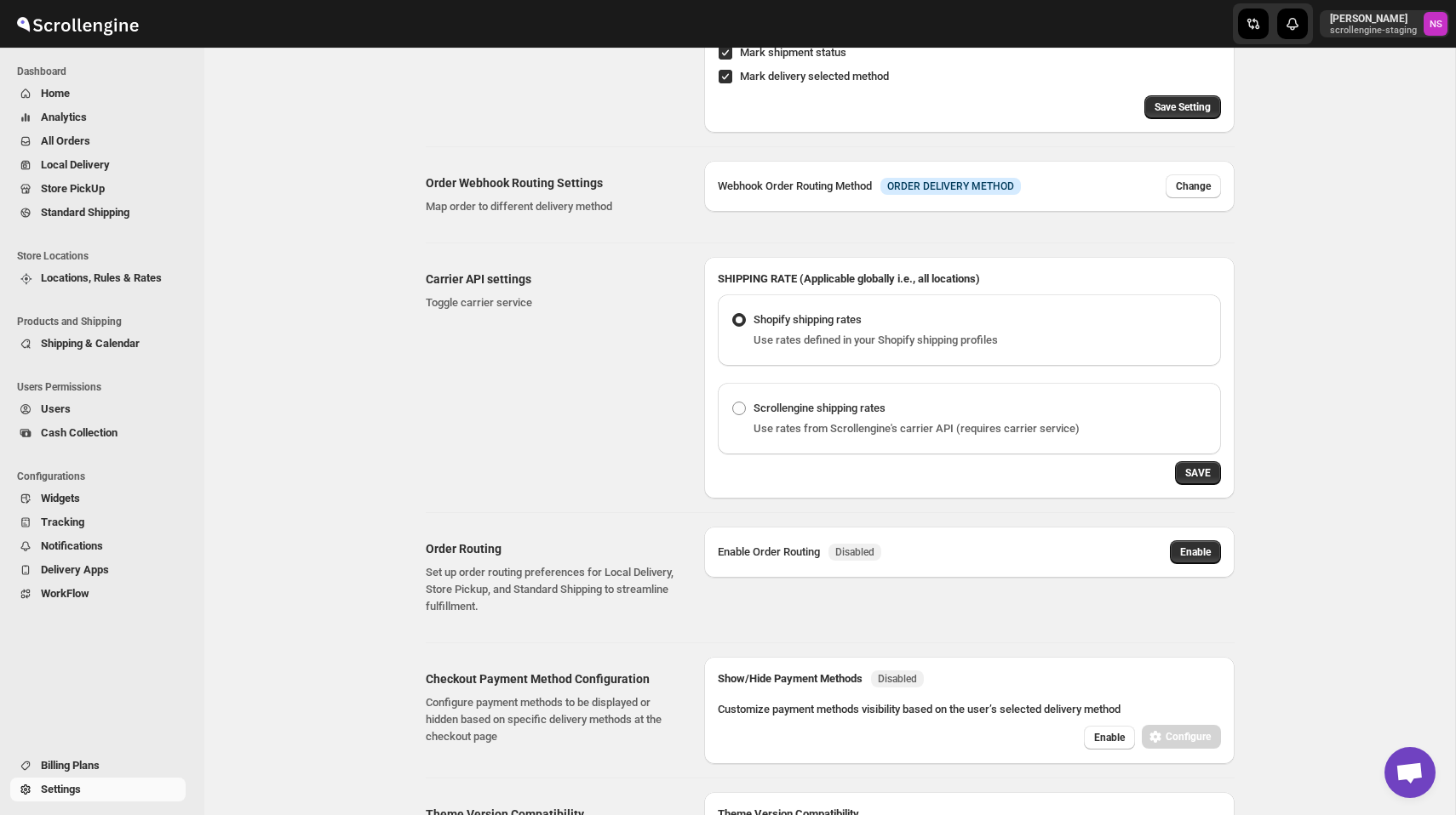
radio input "true"
click at [790, 327] on span "Shopify shipping rates" at bounding box center [807, 319] width 109 height 17
click at [733, 314] on input "Shopify shipping rates" at bounding box center [732, 313] width 1 height 1
radio input "true"
radio input "false"
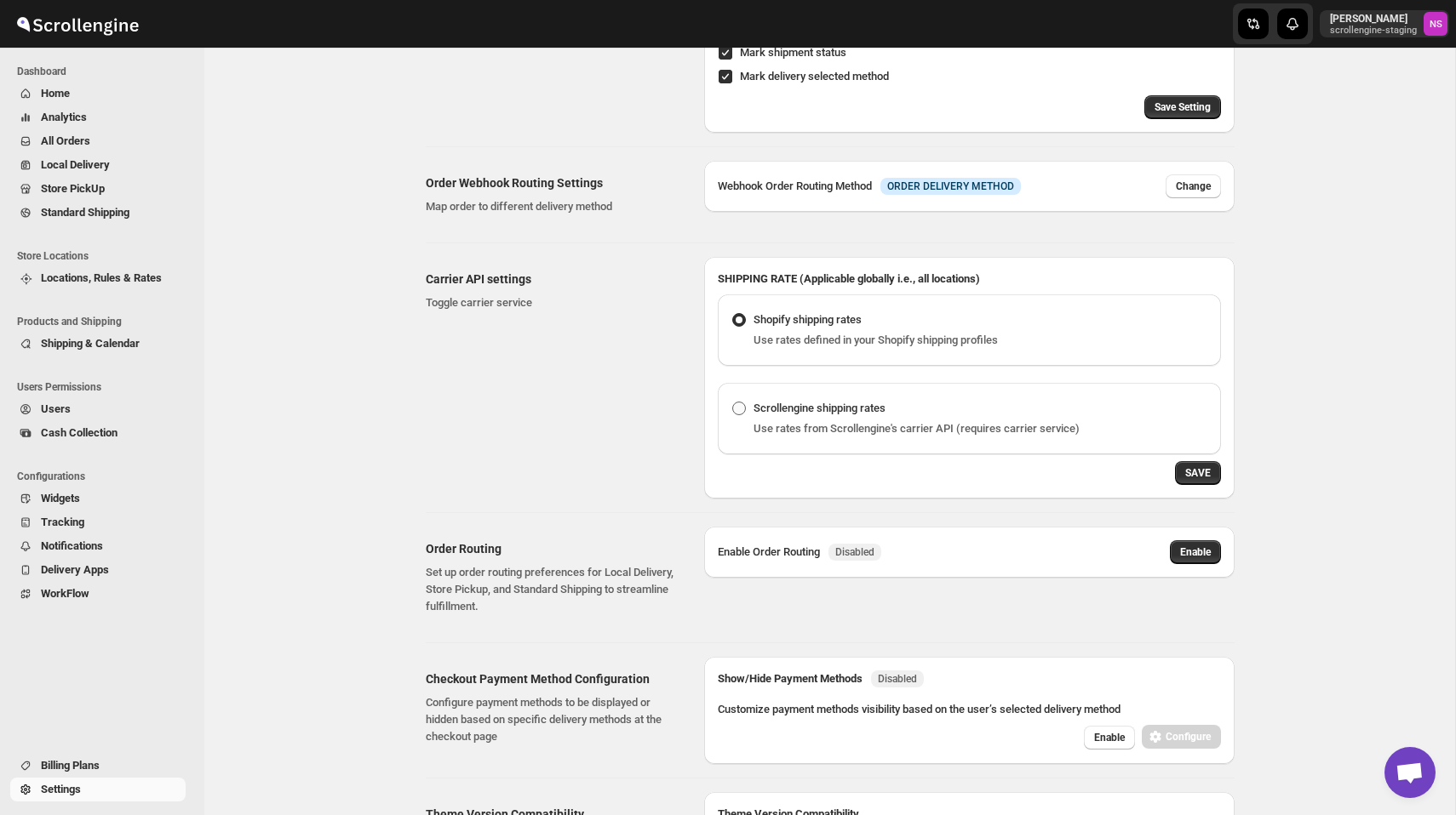
click at [811, 412] on span "Scrollengine shipping rates" at bounding box center [820, 408] width 132 height 12
click at [733, 402] on input "Scrollengine shipping rates" at bounding box center [732, 401] width 1 height 1
radio input "false"
radio input "true"
click at [809, 347] on span "Use rates defined in your Shopify shipping profiles" at bounding box center [875, 340] width 244 height 12
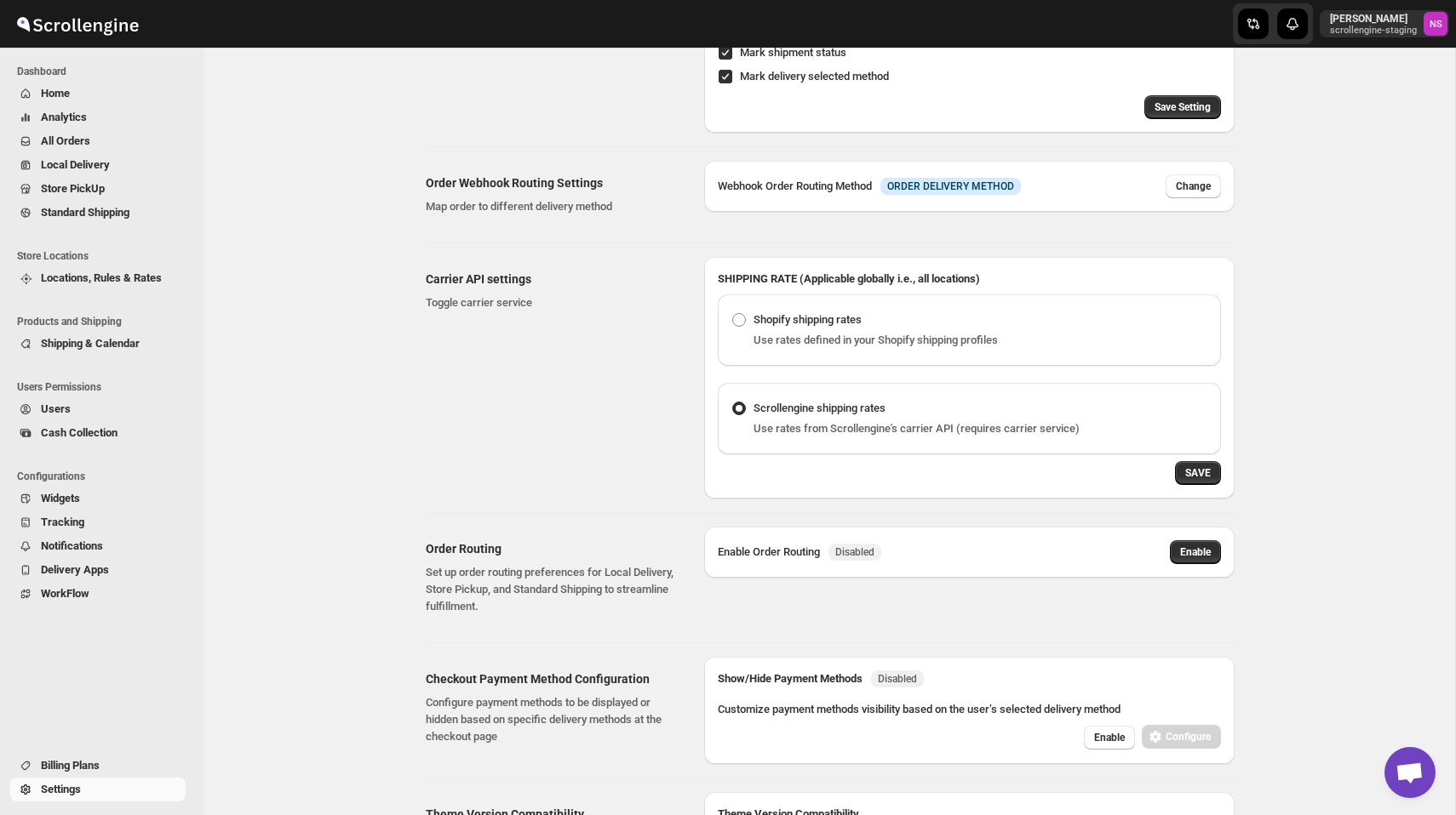
radio input "true"
radio input "false"
click at [813, 396] on div "Scrollengine shipping rates Use rates from Scrollengine's carrier API (requires…" at bounding box center [970, 418] width 503 height 71
radio input "false"
radio input "true"
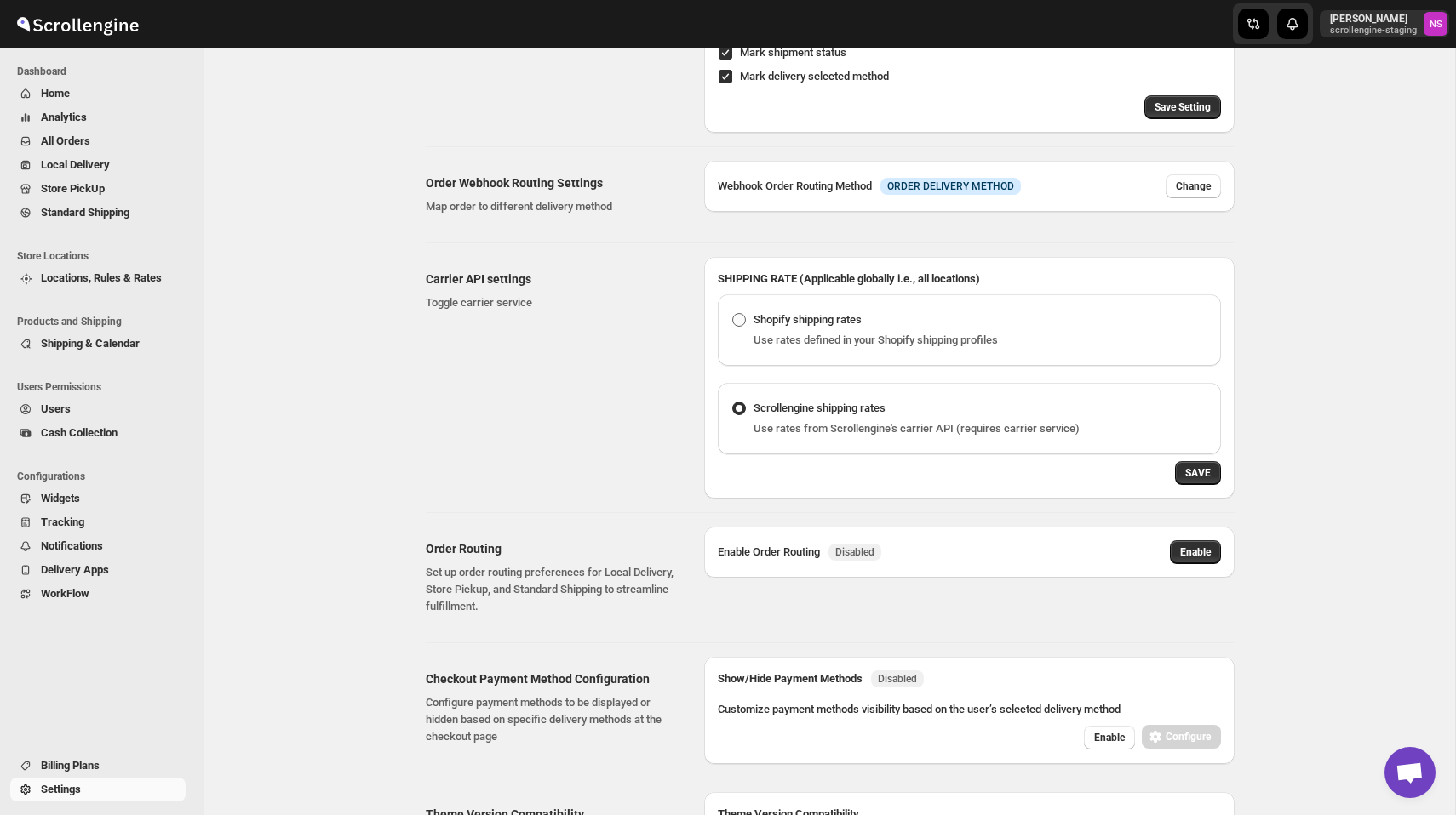
click at [787, 313] on span "Shopify shipping rates" at bounding box center [807, 319] width 109 height 12
click at [733, 313] on input "Shopify shipping rates" at bounding box center [732, 313] width 1 height 1
radio input "true"
radio input "false"
click at [807, 419] on label "Scrollengine shipping rates" at bounding box center [808, 408] width 154 height 24
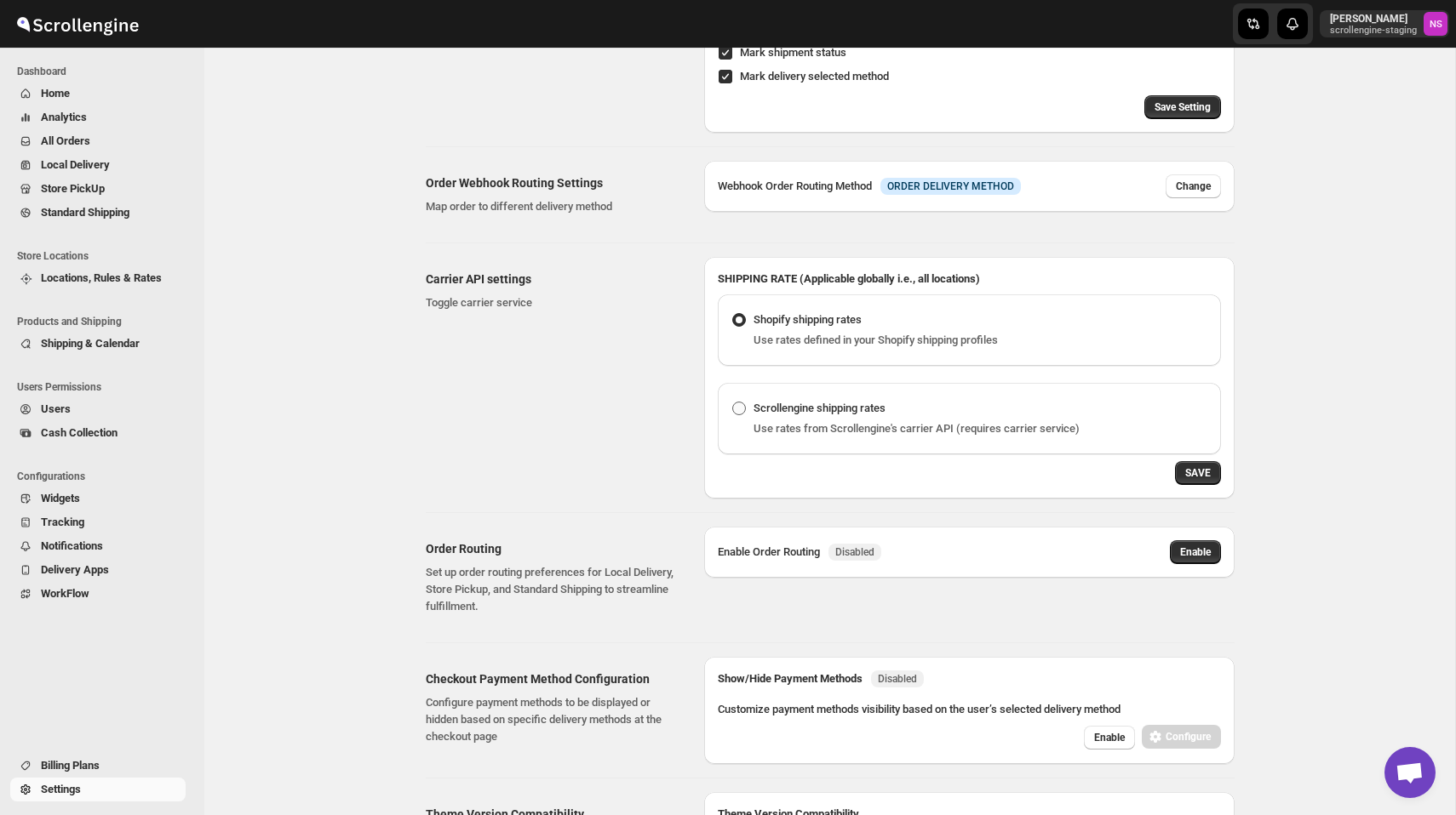
click at [733, 402] on input "Scrollengine shipping rates" at bounding box center [732, 401] width 1 height 1
radio input "false"
radio input "true"
click at [784, 337] on span "Use rates defined in your Shopify shipping profiles" at bounding box center [875, 340] width 244 height 12
radio input "true"
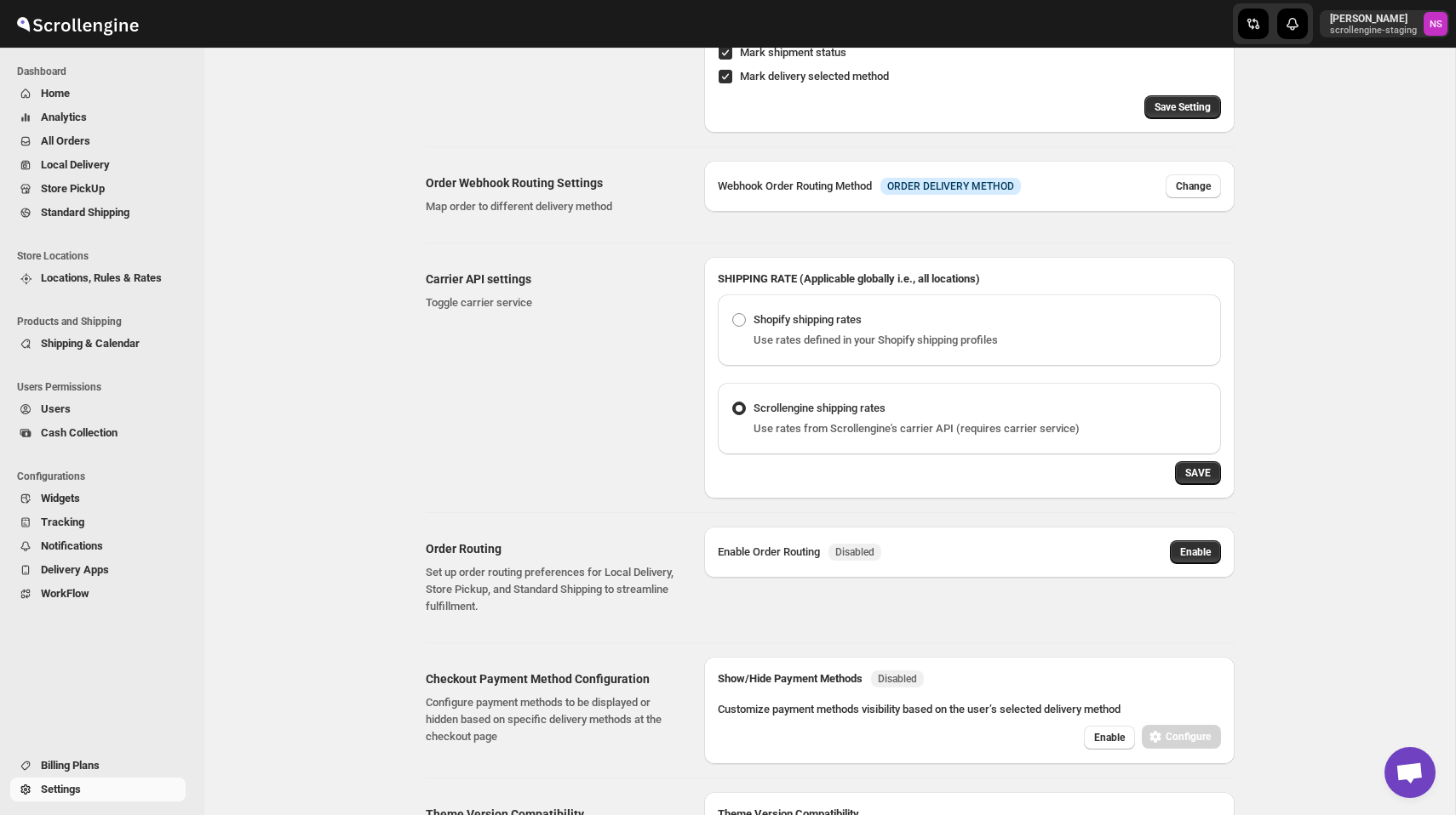
radio input "false"
click at [797, 405] on span "Scrollengine shipping rates" at bounding box center [820, 408] width 132 height 12
click at [733, 402] on input "Scrollengine shipping rates" at bounding box center [732, 401] width 1 height 1
radio input "false"
radio input "true"
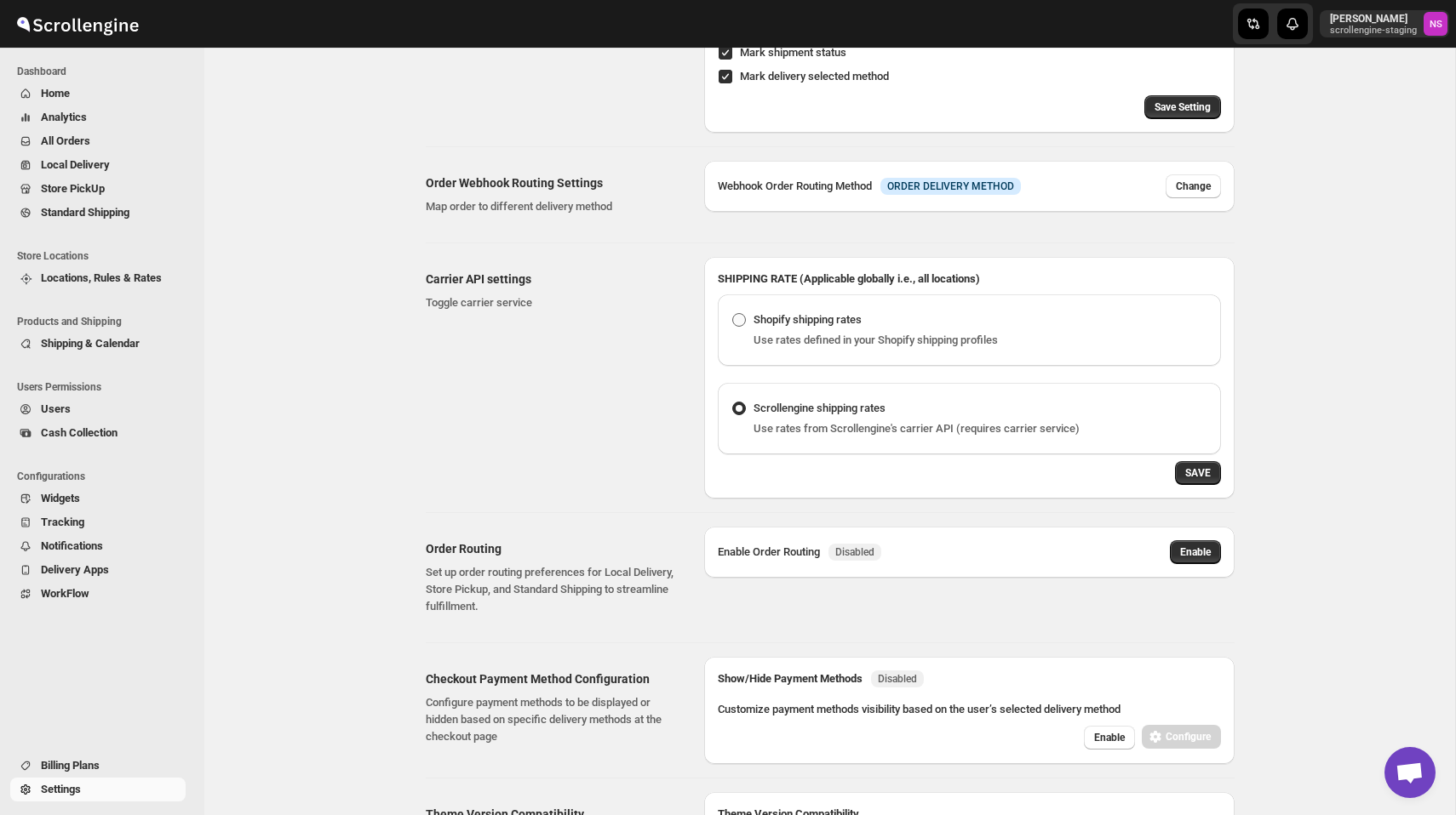
click at [770, 320] on span "Shopify shipping rates" at bounding box center [807, 319] width 109 height 12
click at [733, 314] on input "Shopify shipping rates" at bounding box center [732, 313] width 1 height 1
radio input "true"
radio input "false"
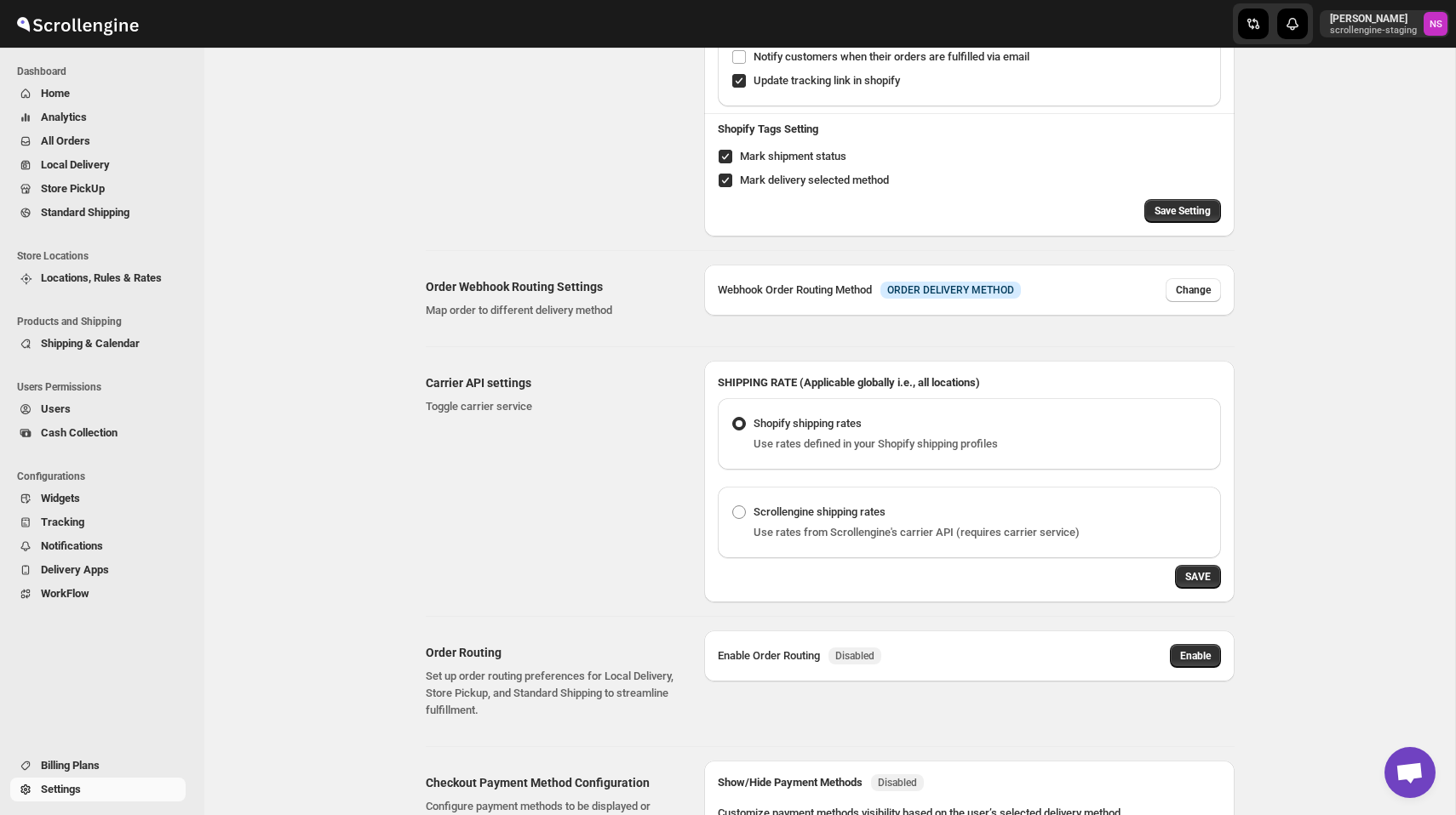
scroll to position [0, 0]
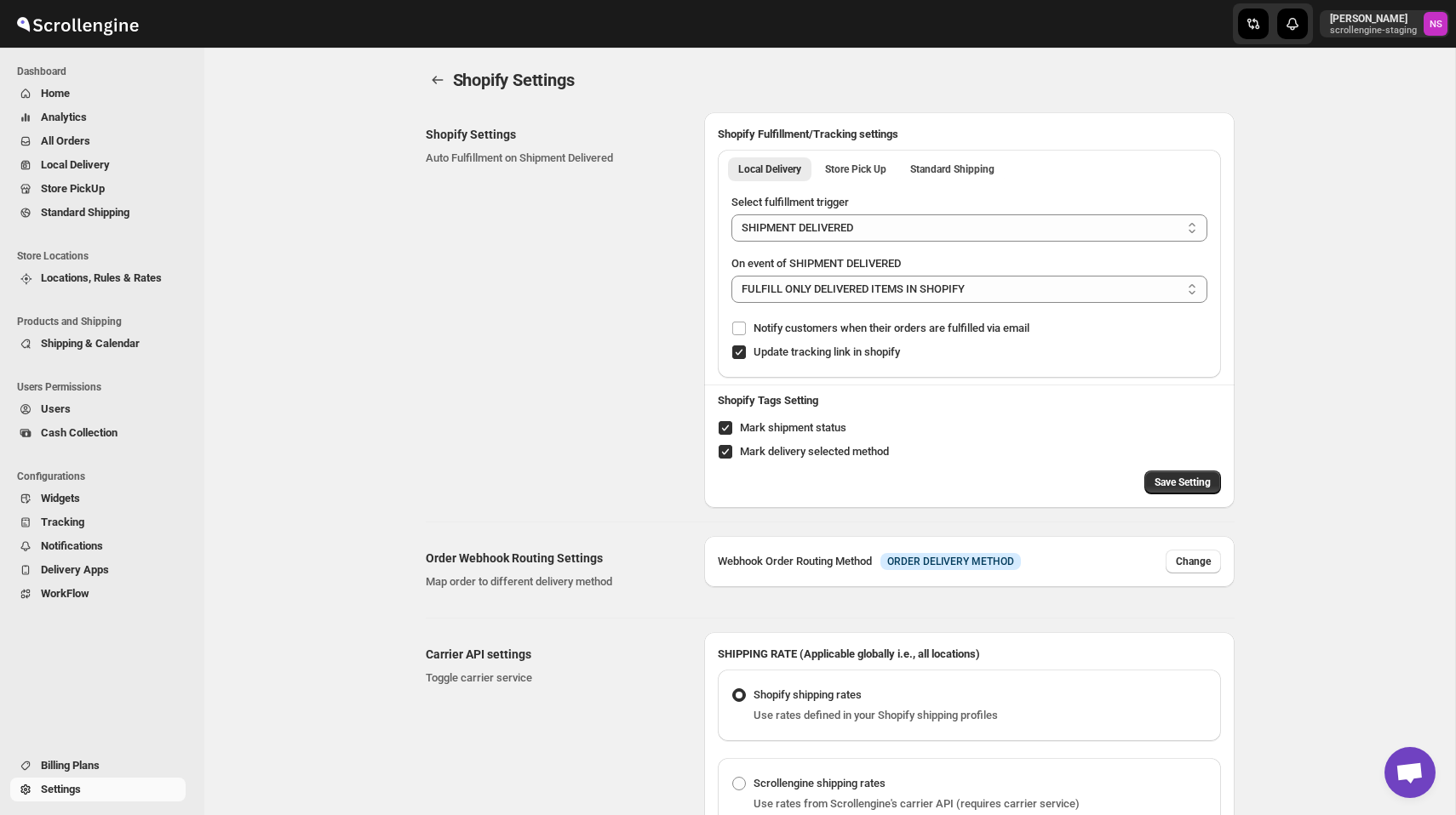
click at [101, 142] on span "All Orders" at bounding box center [111, 141] width 141 height 17
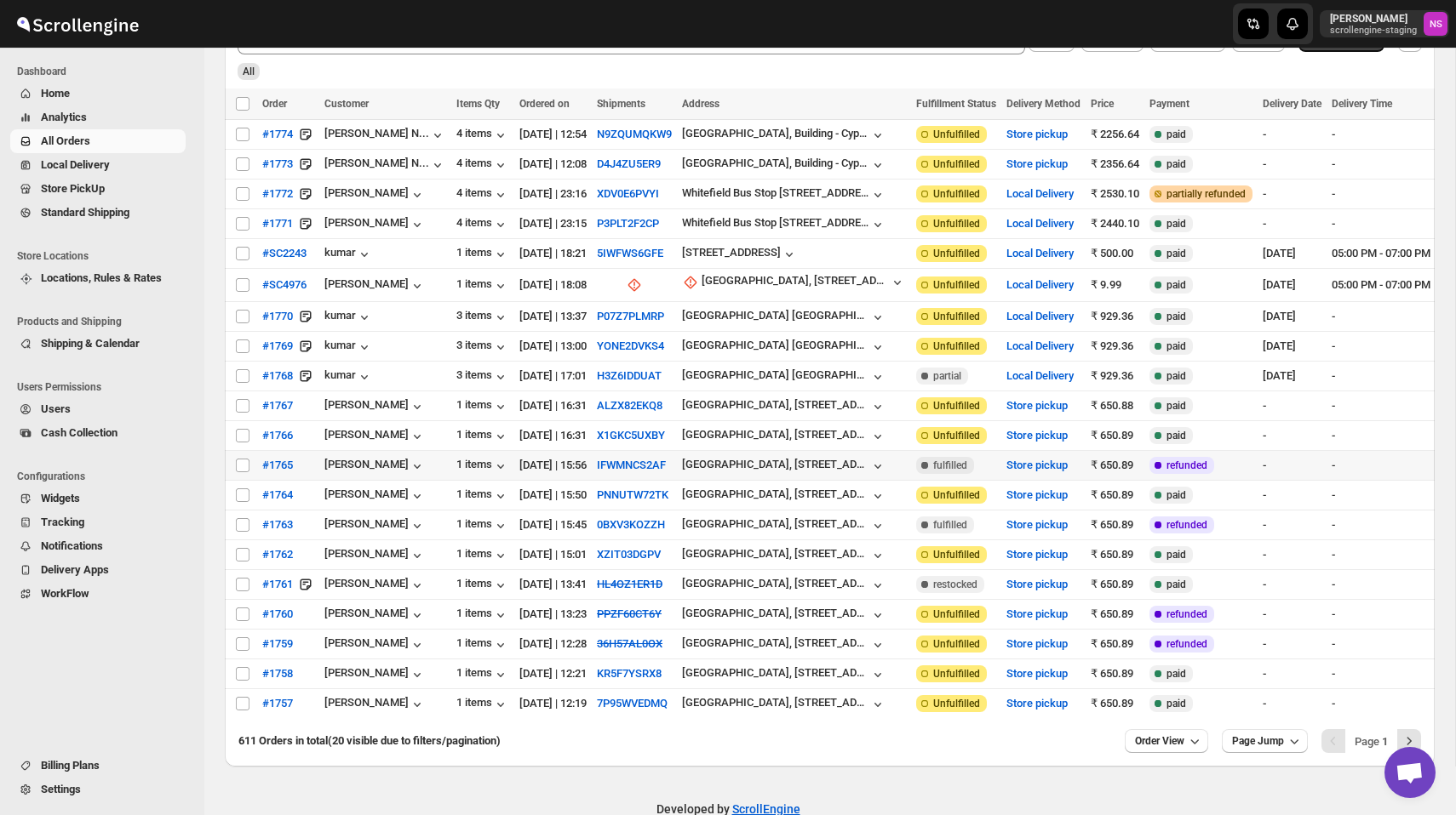
scroll to position [190, 0]
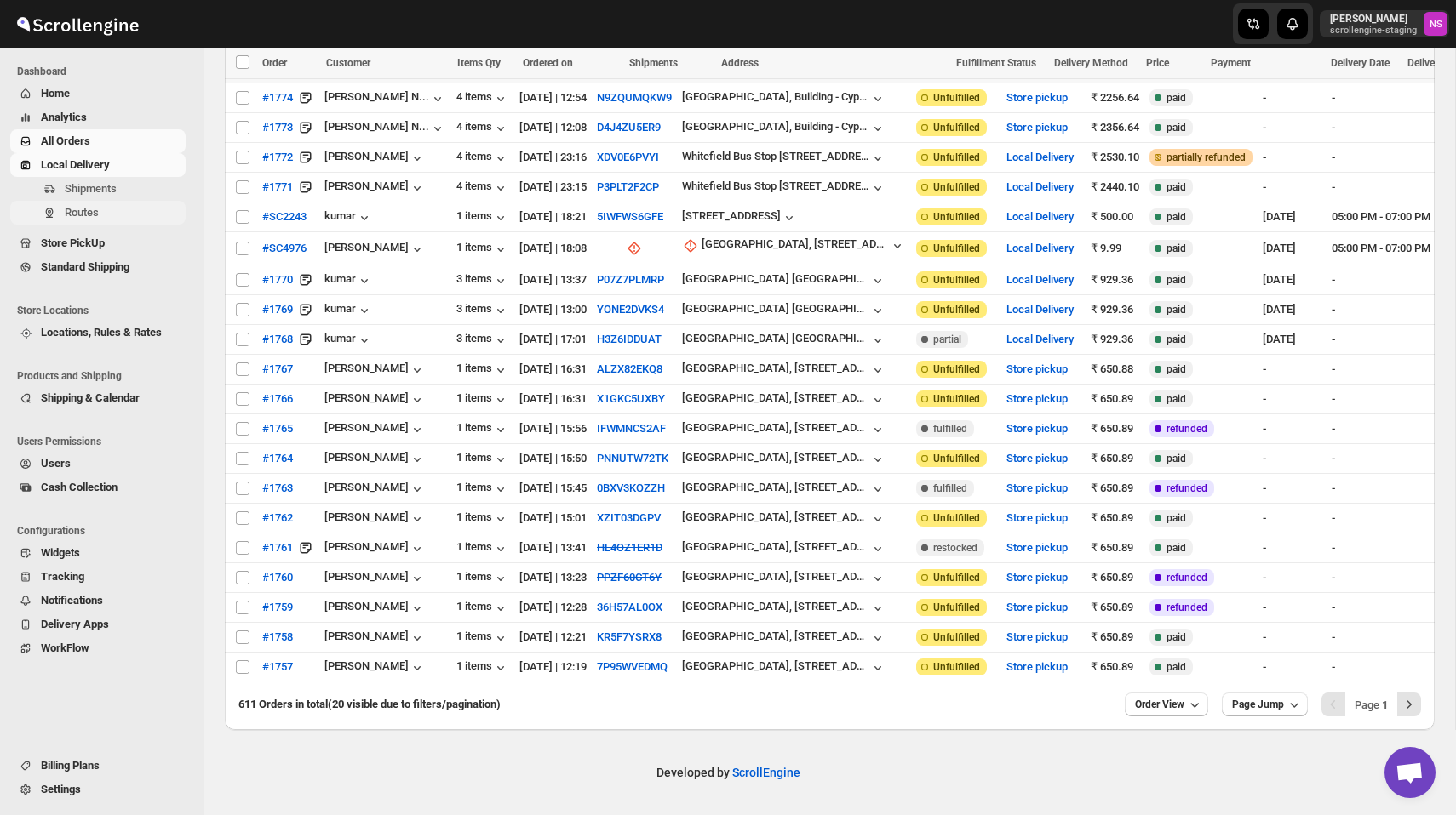
click at [80, 205] on span "Routes" at bounding box center [123, 213] width 117 height 17
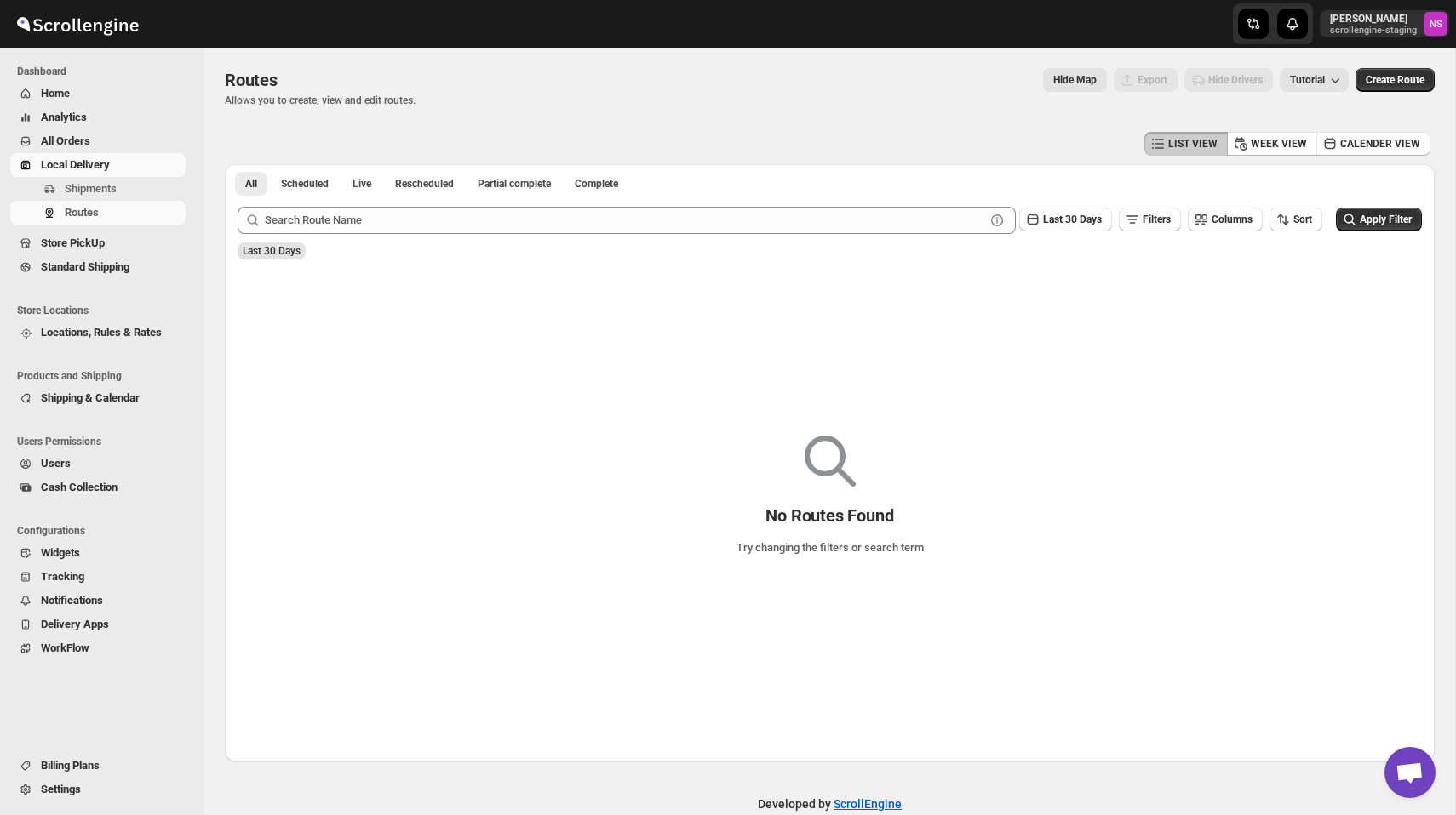
click at [77, 484] on span "Cash Collection" at bounding box center [79, 487] width 77 height 12
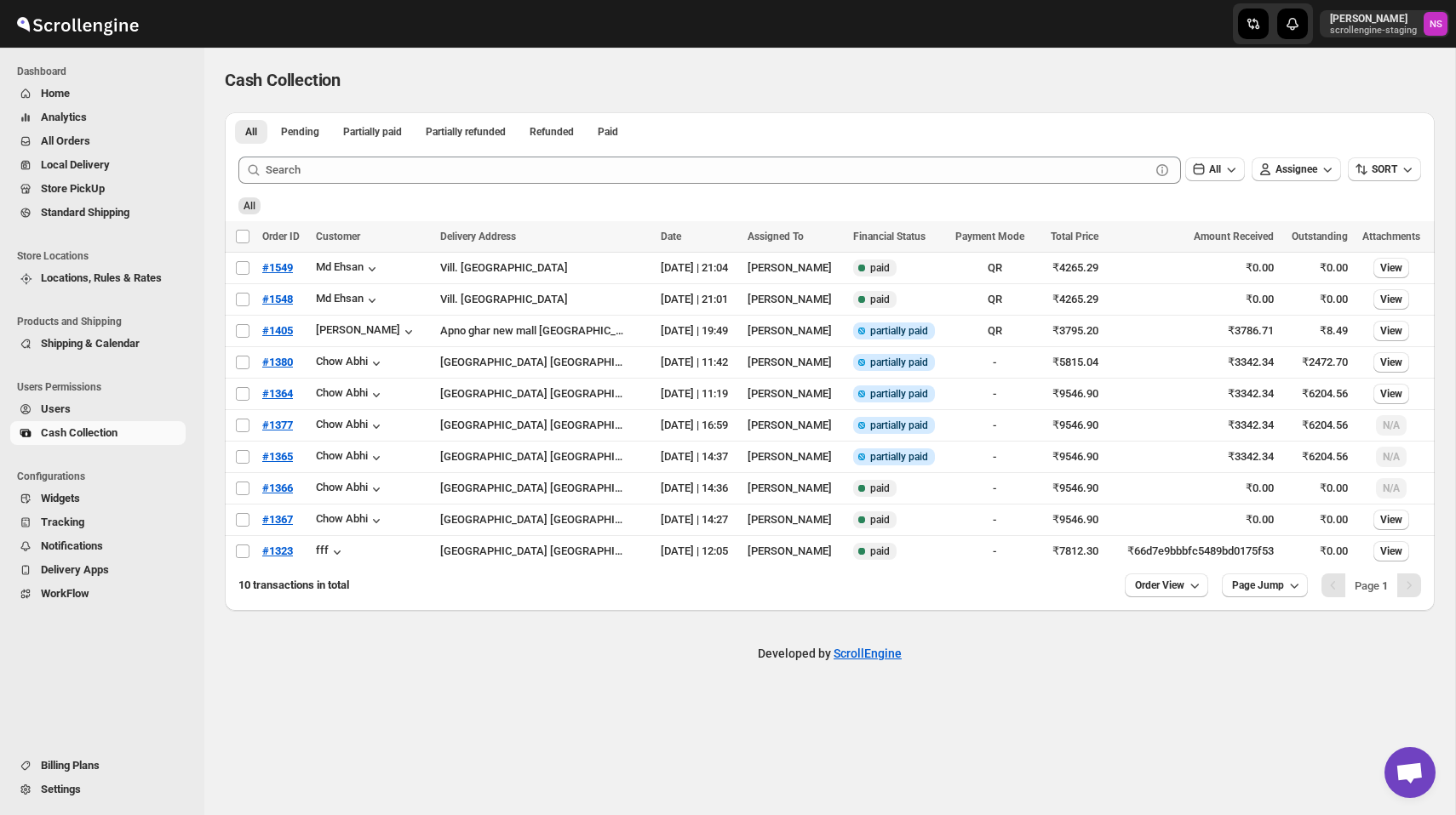
click at [71, 409] on span "Users" at bounding box center [56, 408] width 30 height 12
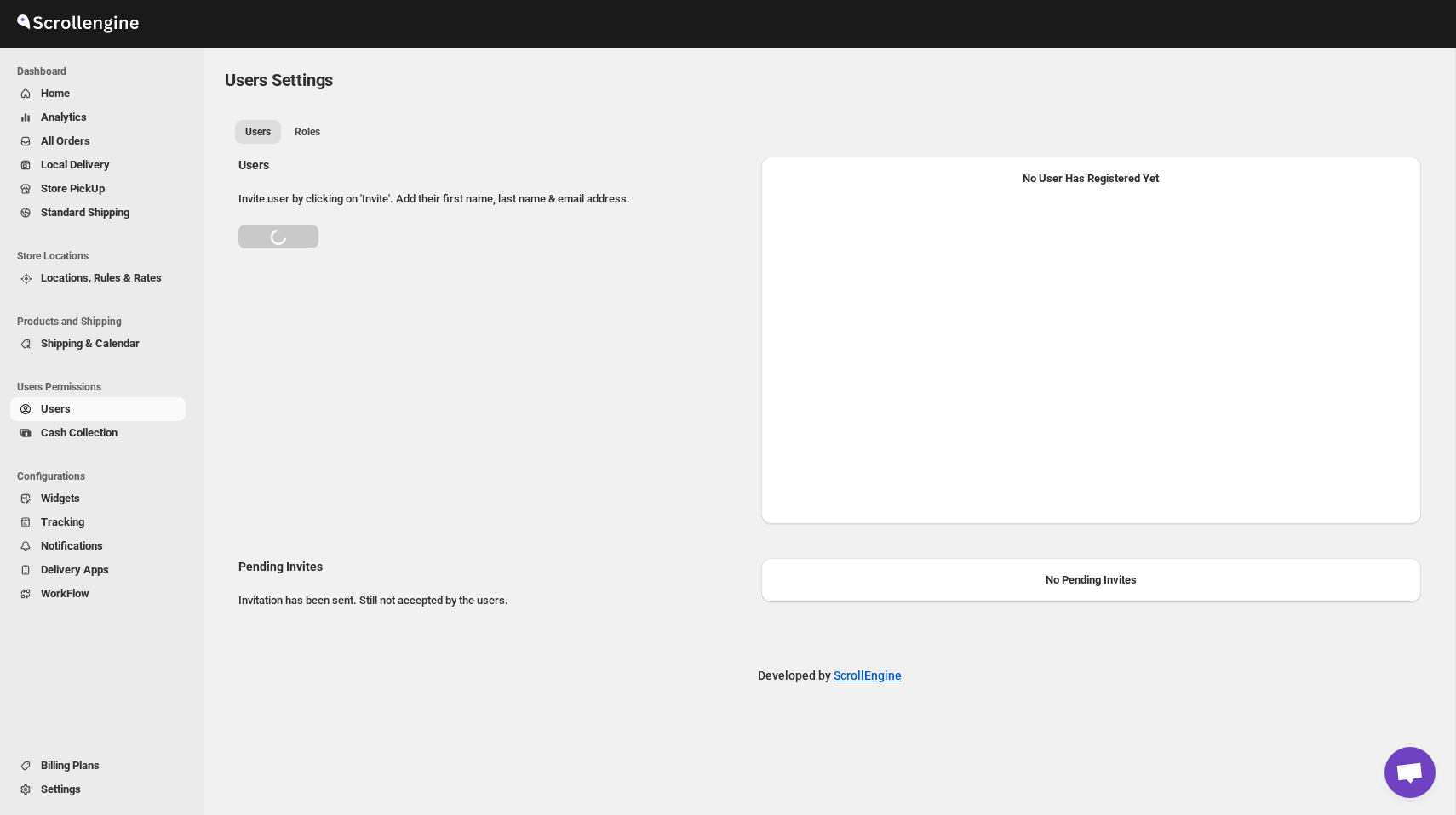
select select "6690703c4d61ba805315b3ea"
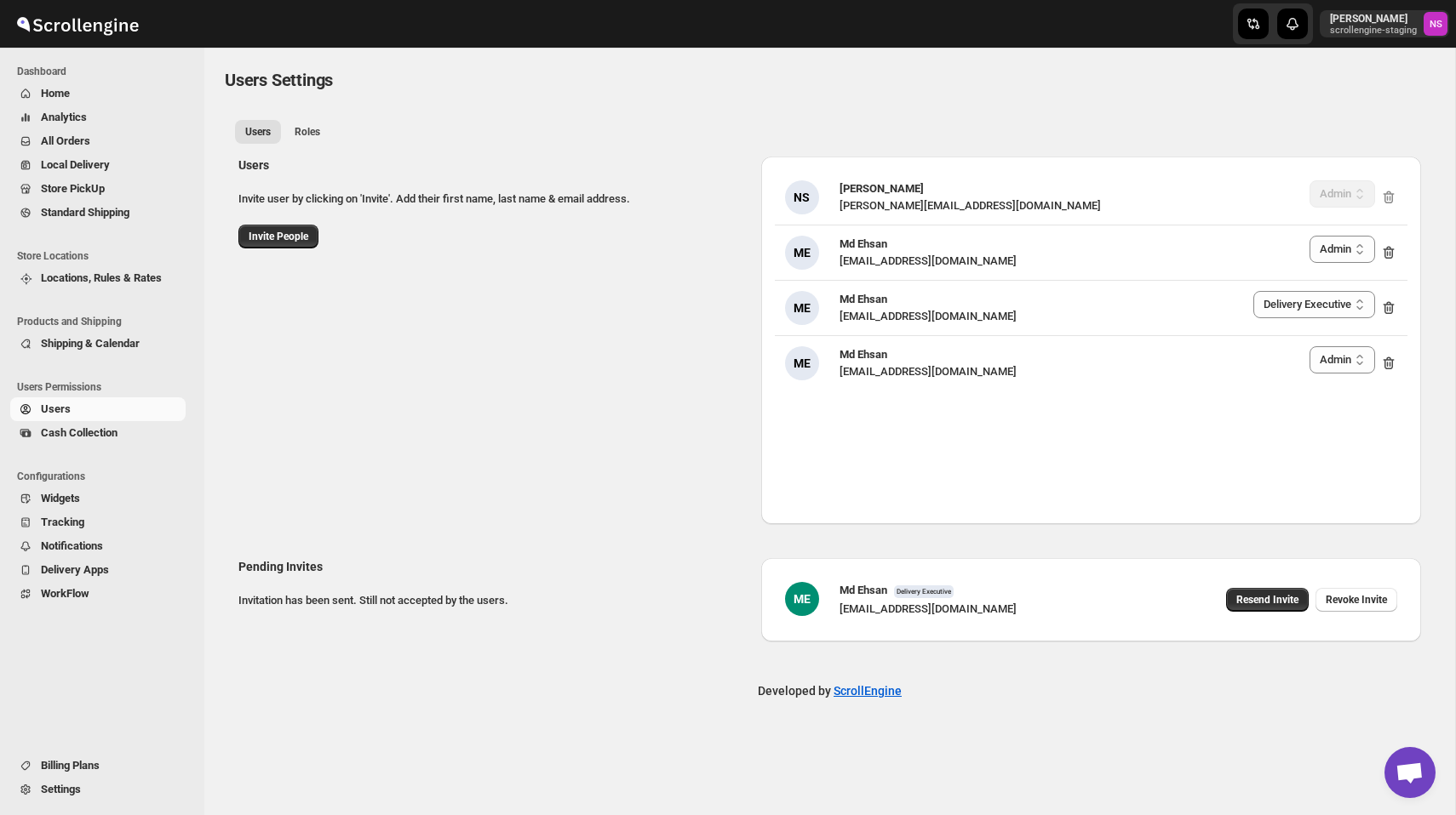
click at [88, 435] on span "Cash Collection" at bounding box center [79, 432] width 77 height 12
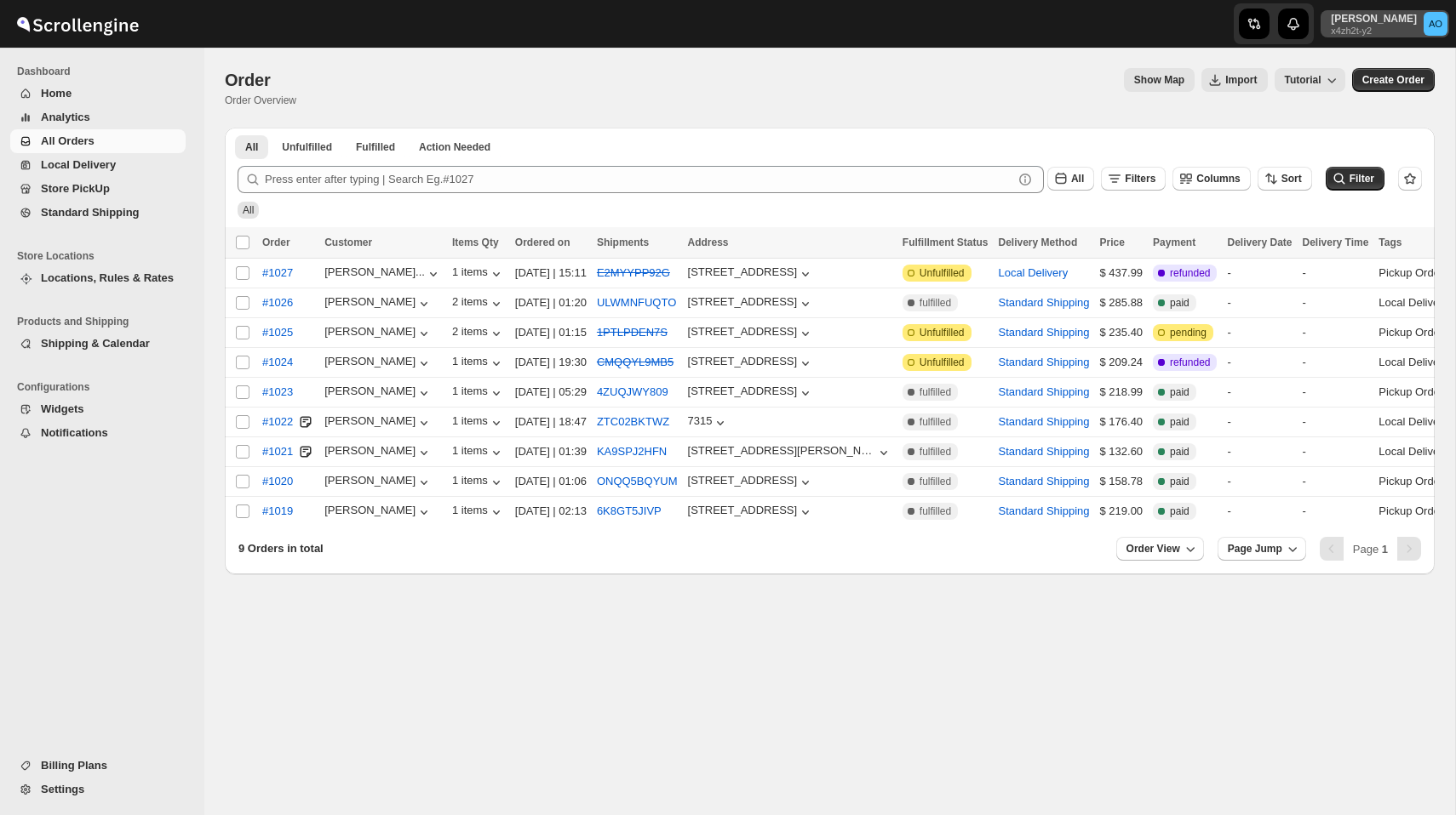
click at [1386, 26] on p "x4zh2t-y2" at bounding box center [1373, 31] width 86 height 11
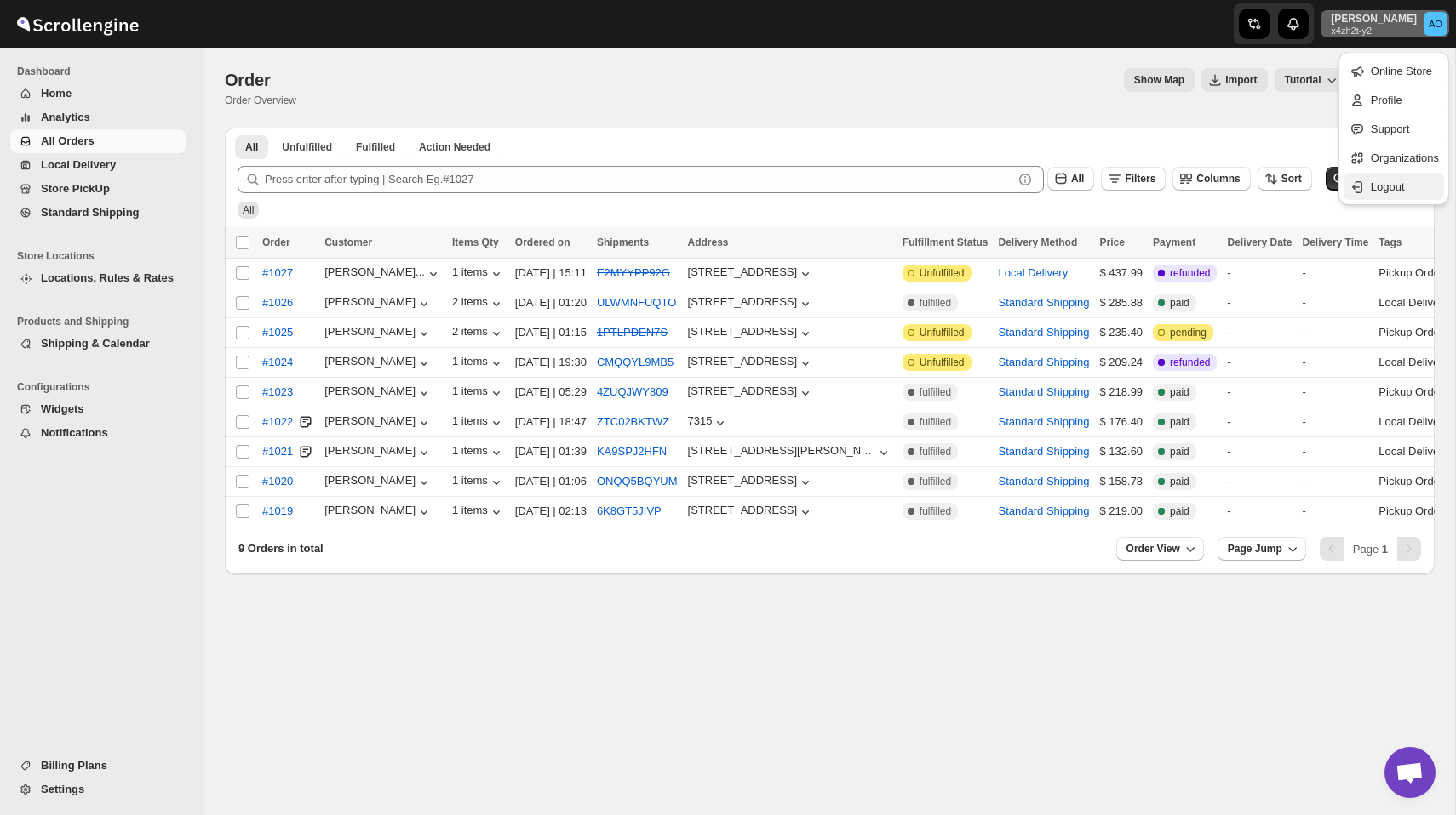
click at [1363, 179] on div "Logout" at bounding box center [1394, 187] width 90 height 17
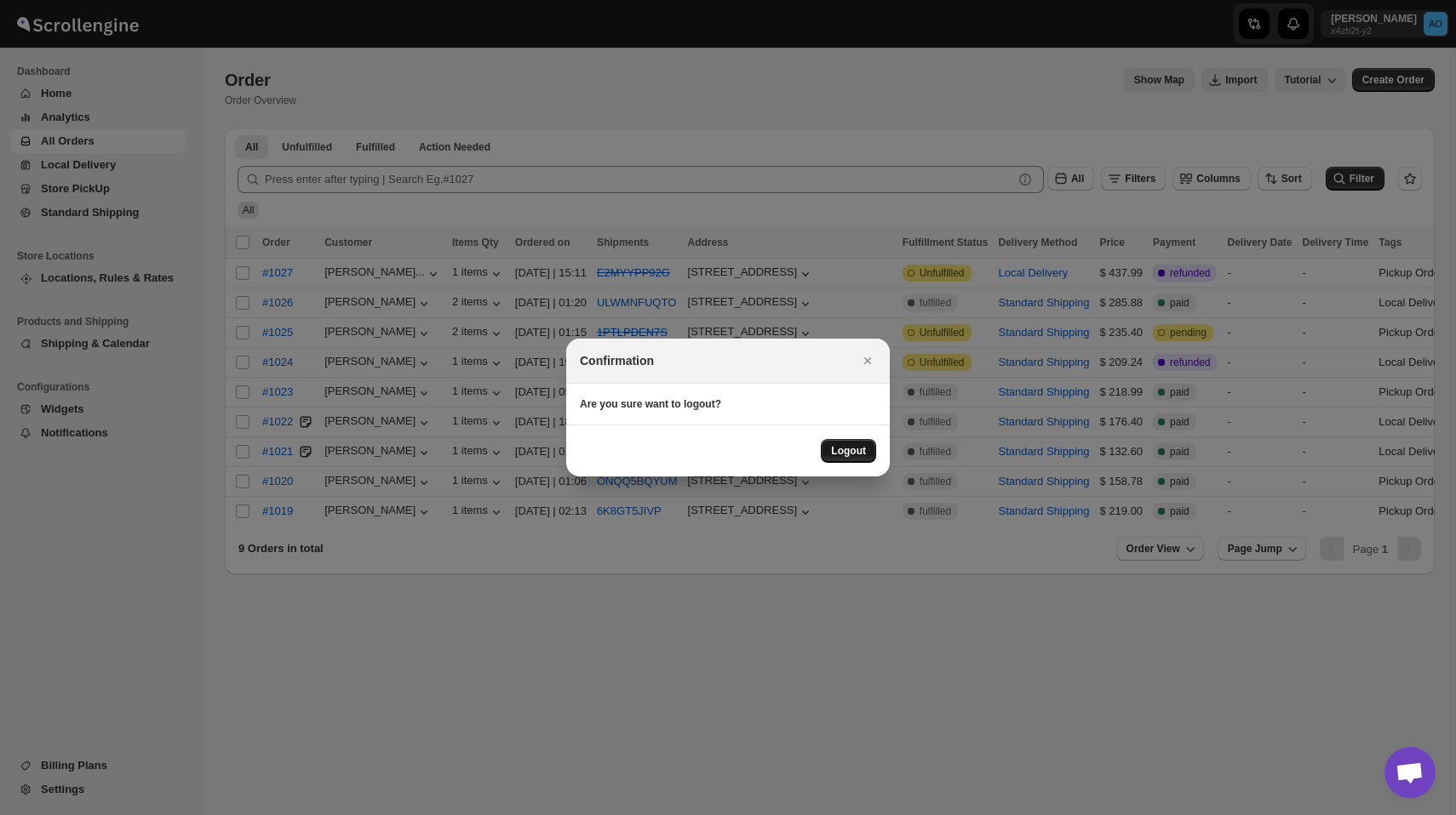
click at [854, 448] on span "Logout" at bounding box center [849, 451] width 35 height 13
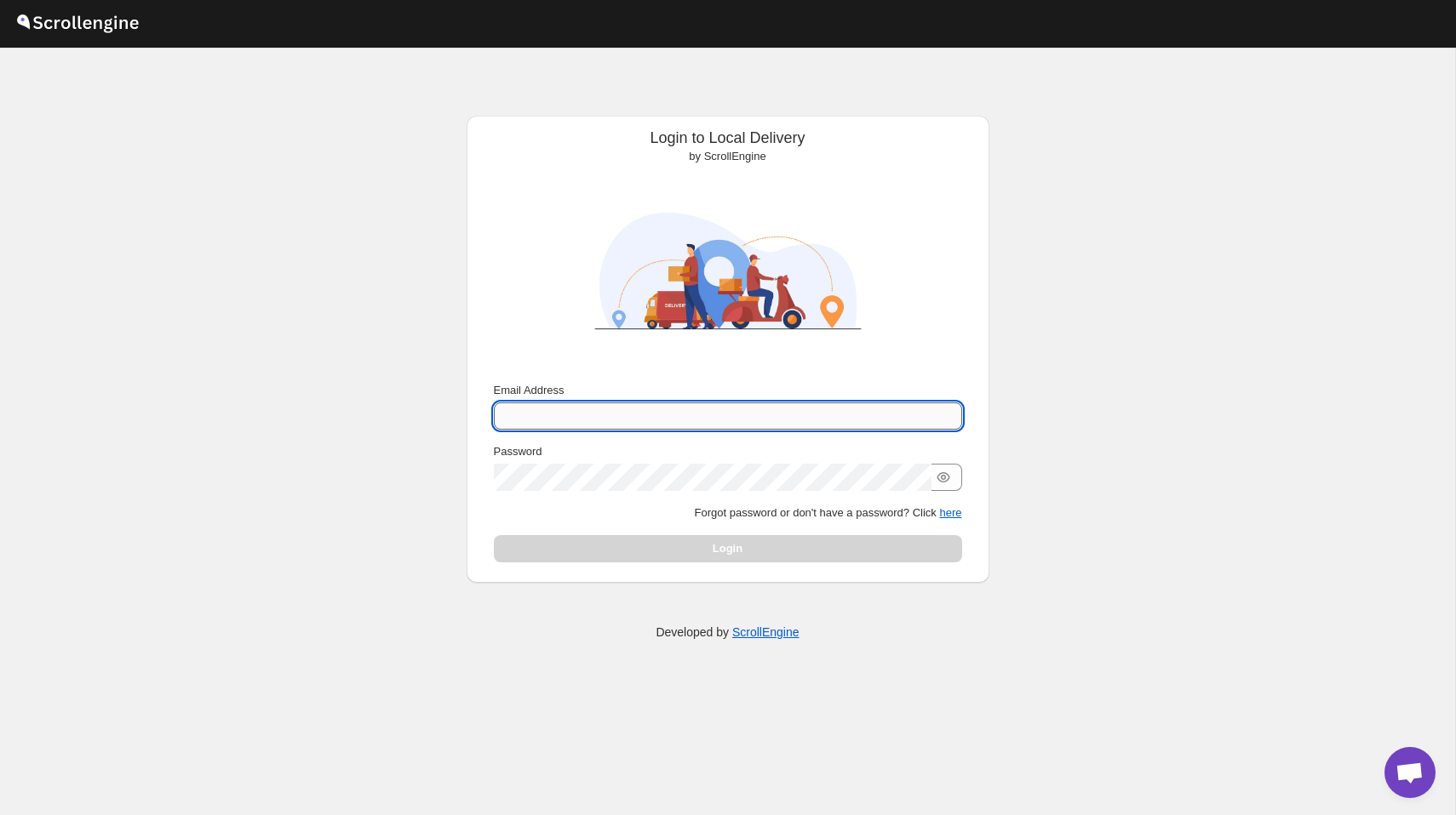
click at [625, 424] on input "Email Address" at bounding box center [728, 415] width 469 height 27
type input "[PERSON_NAME][EMAIL_ADDRESS][DOMAIN_NAME]"
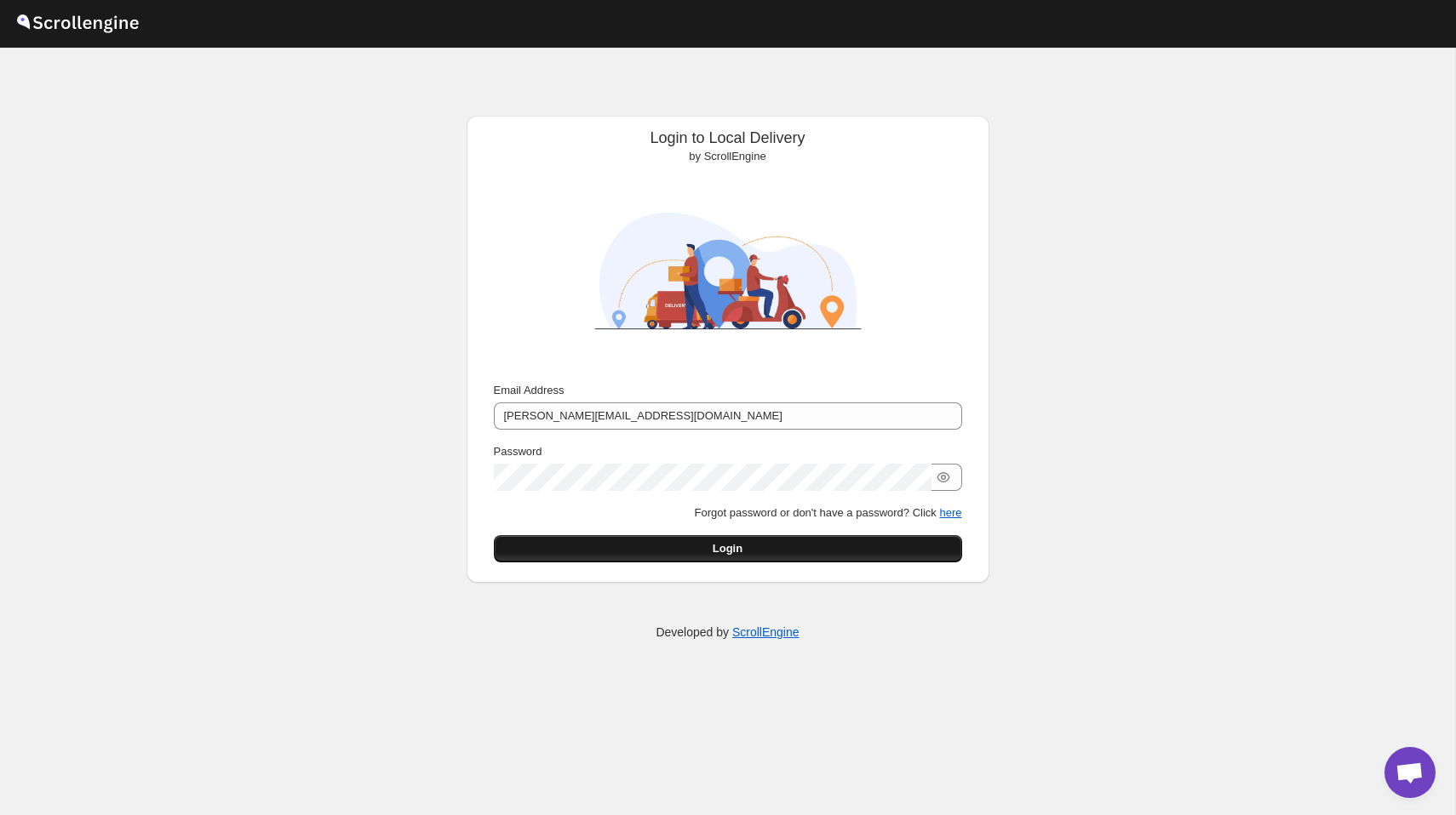
click at [741, 559] on button "Login" at bounding box center [728, 549] width 469 height 27
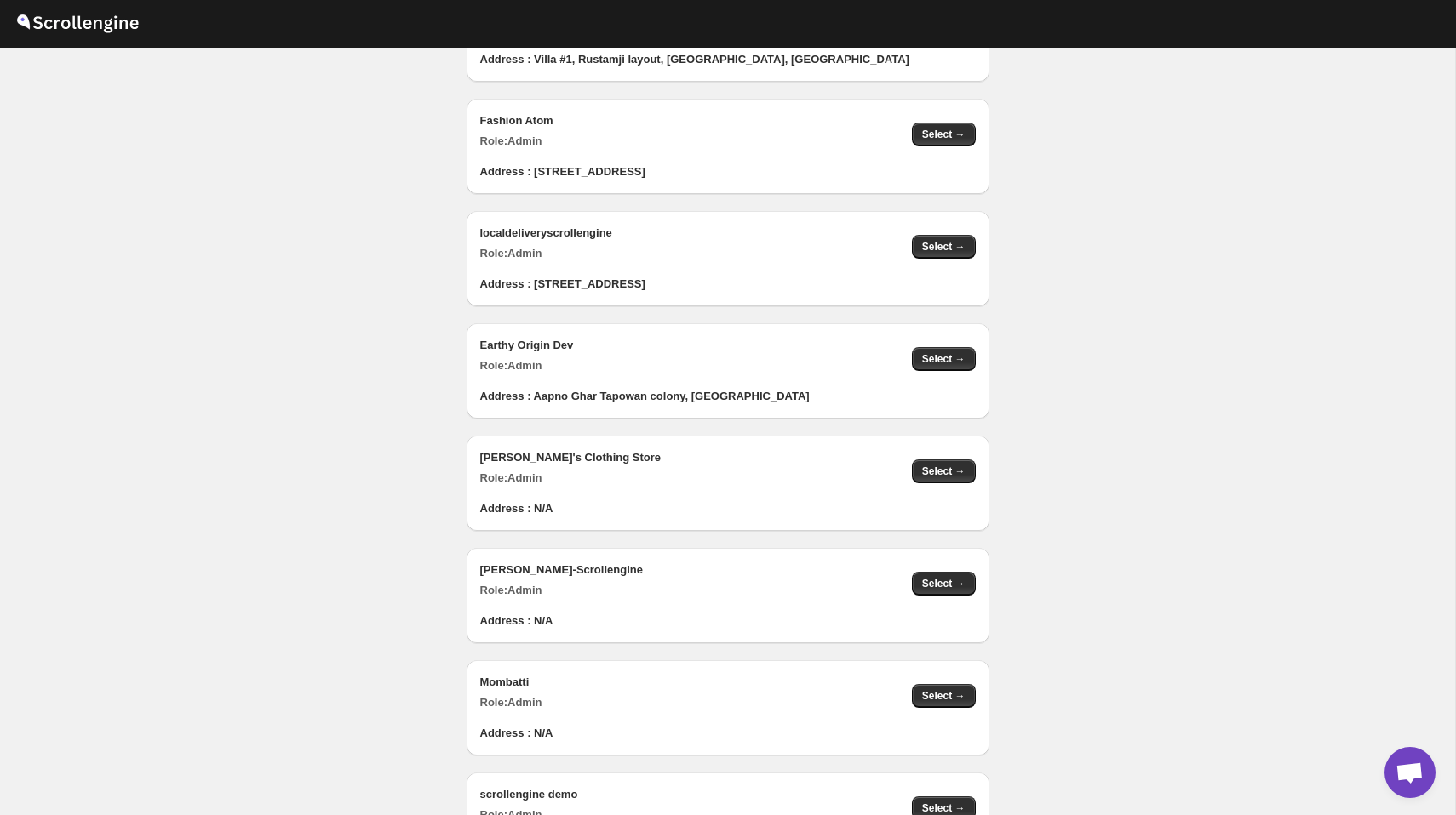
scroll to position [916, 0]
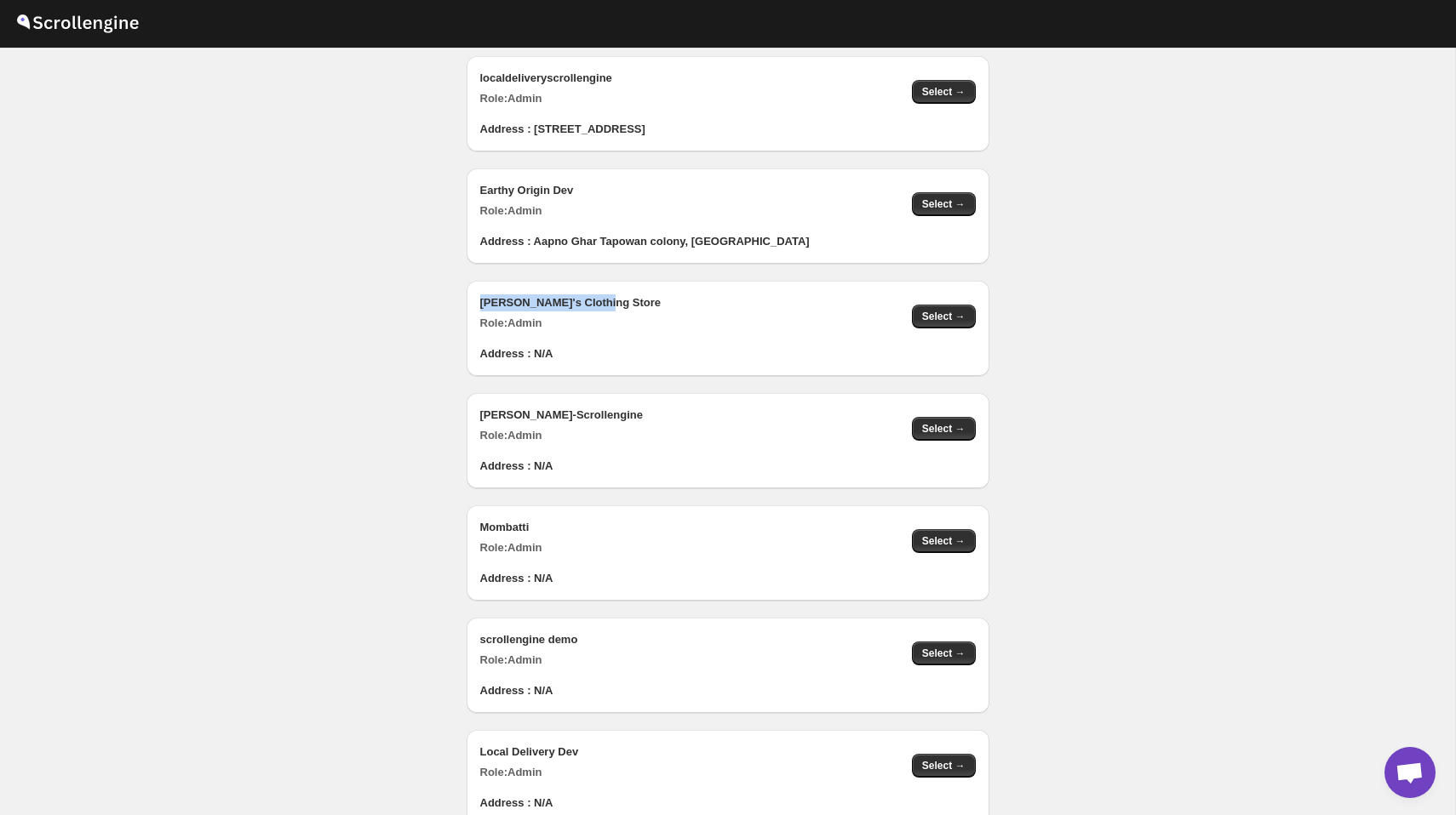
drag, startPoint x: 475, startPoint y: 302, endPoint x: 631, endPoint y: 304, distance: 156.0
click at [631, 304] on div "[PERSON_NAME]'s Clothing Store Role: Admin Select →" at bounding box center [721, 306] width 509 height 51
click at [959, 321] on span "Select →" at bounding box center [943, 316] width 43 height 13
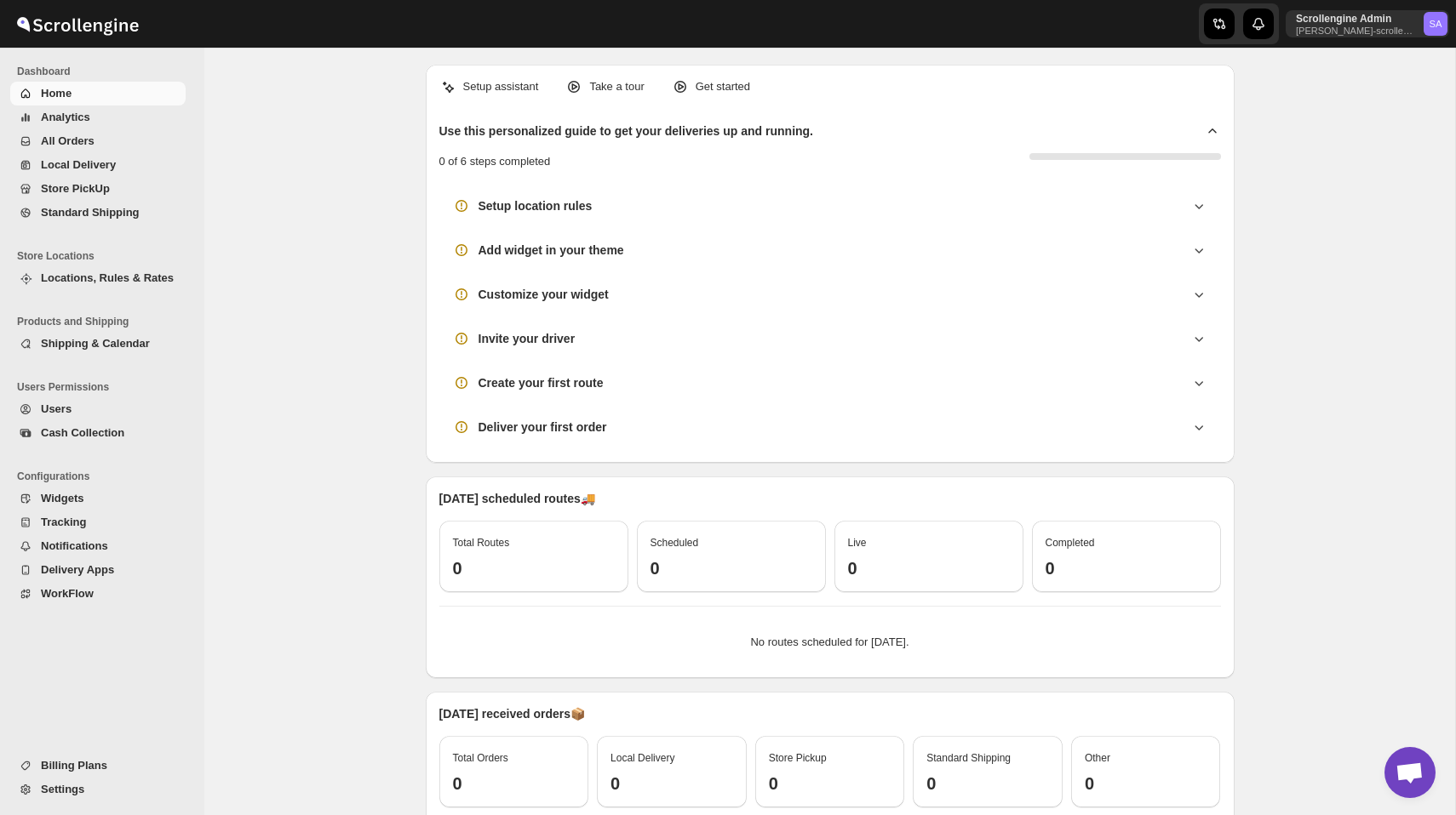
click at [79, 794] on span "Settings" at bounding box center [62, 789] width 43 height 12
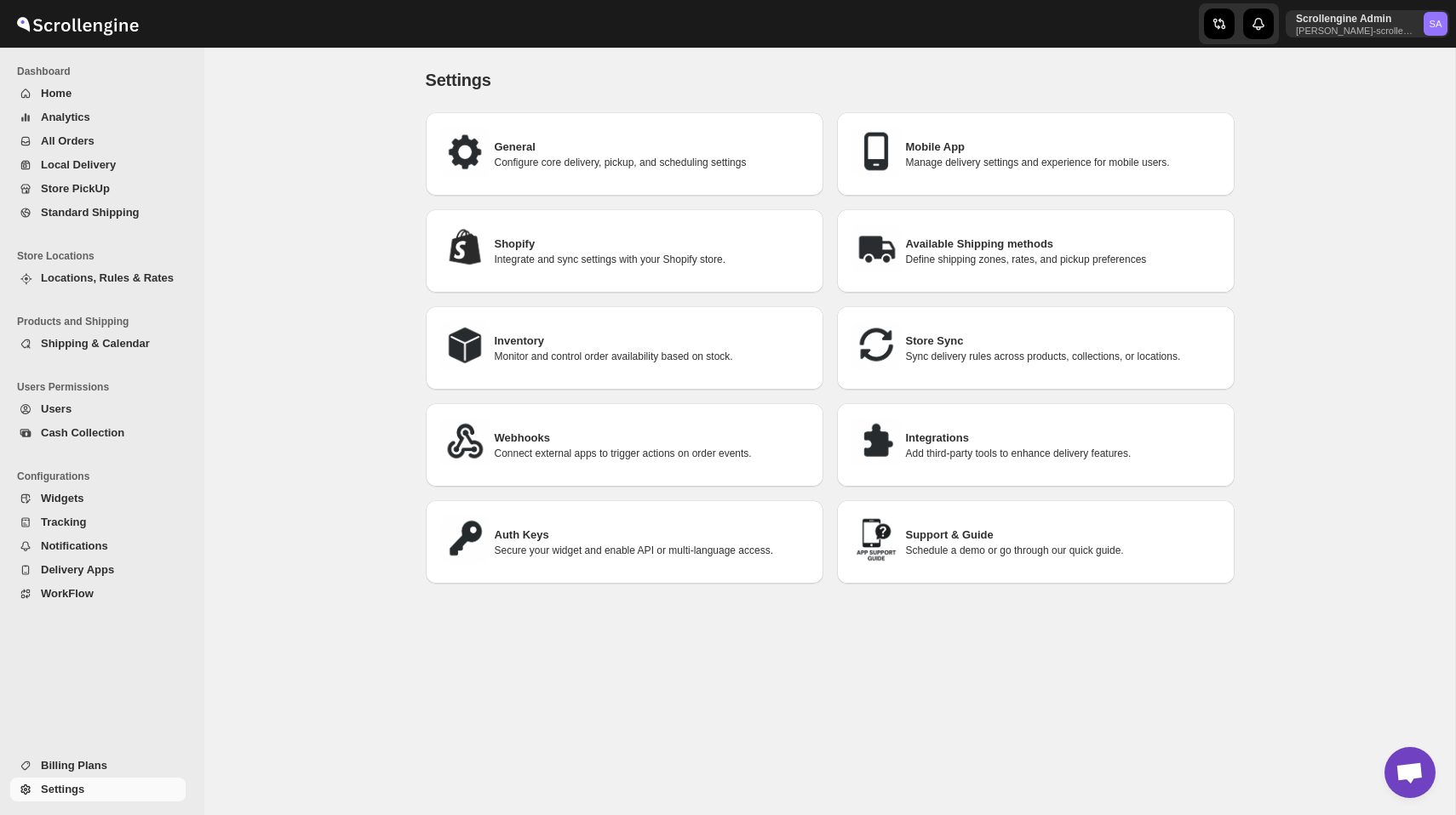
click at [79, 525] on span "Tracking" at bounding box center [63, 522] width 45 height 12
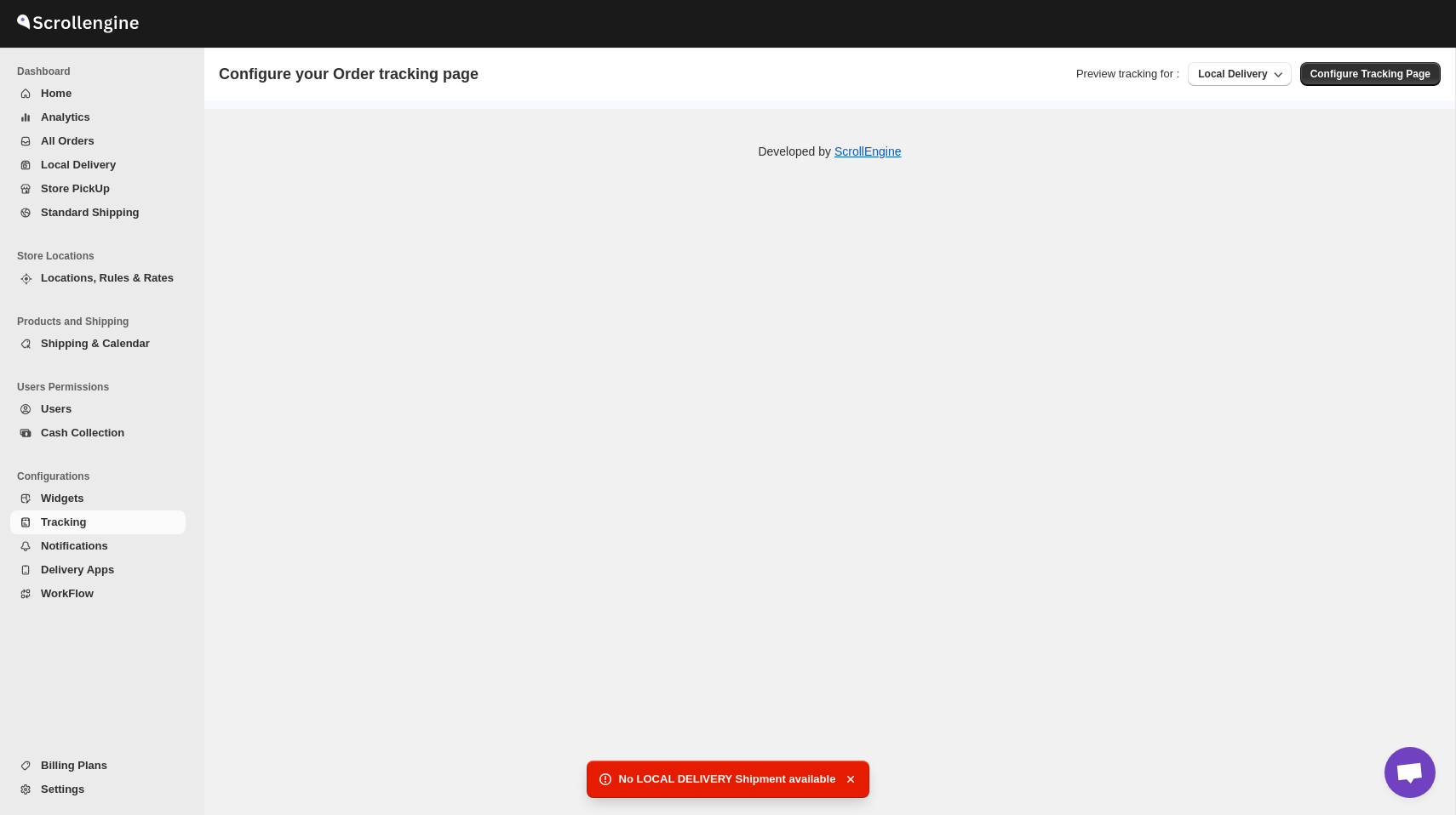
click at [84, 549] on span "Notifications" at bounding box center [74, 546] width 67 height 12
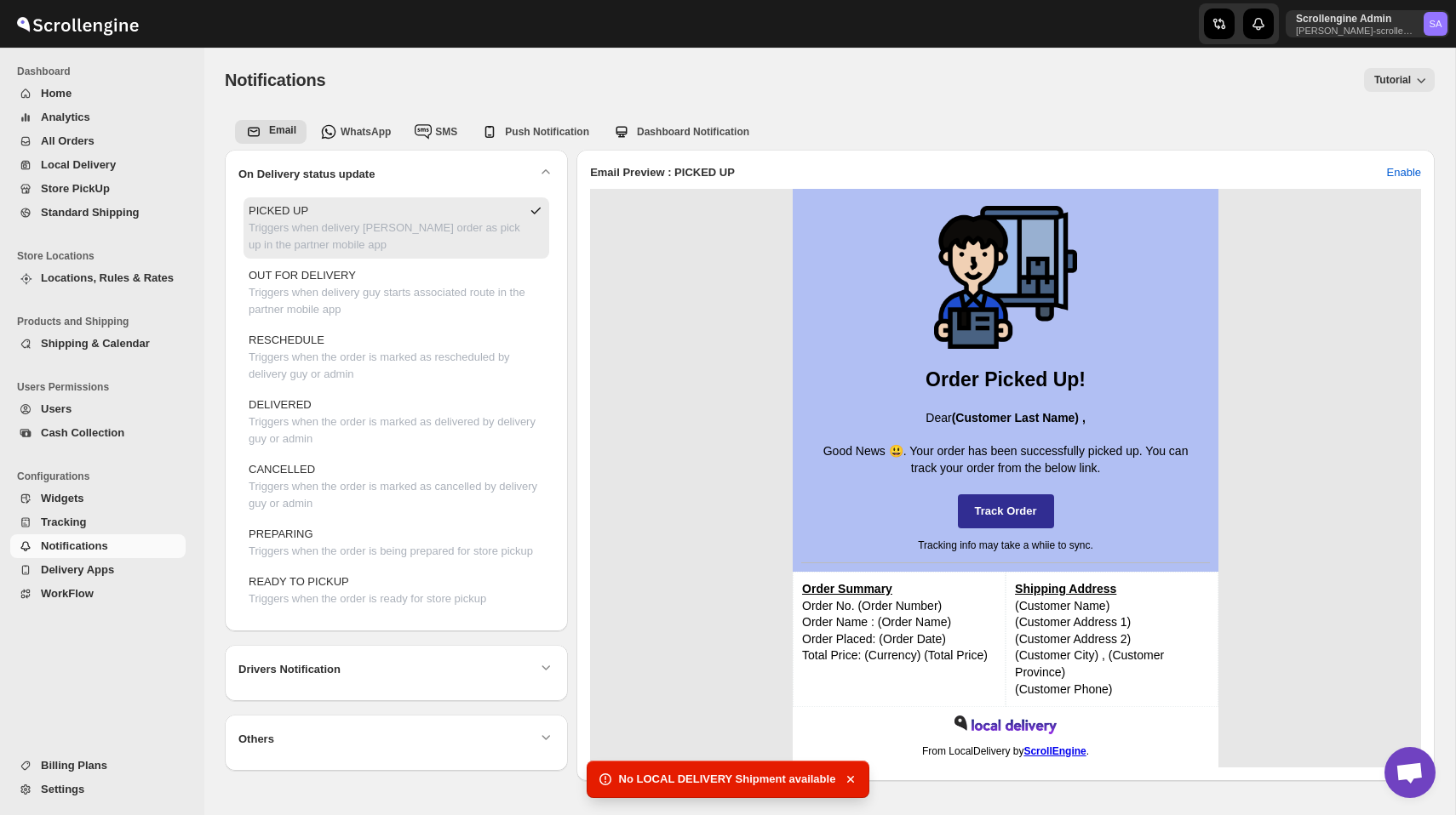
click at [353, 225] on p "Triggers when delivery [PERSON_NAME] order as pick up in the partner mobile app" at bounding box center [385, 236] width 272 height 34
click at [1398, 172] on span "Enable" at bounding box center [1404, 172] width 34 height 17
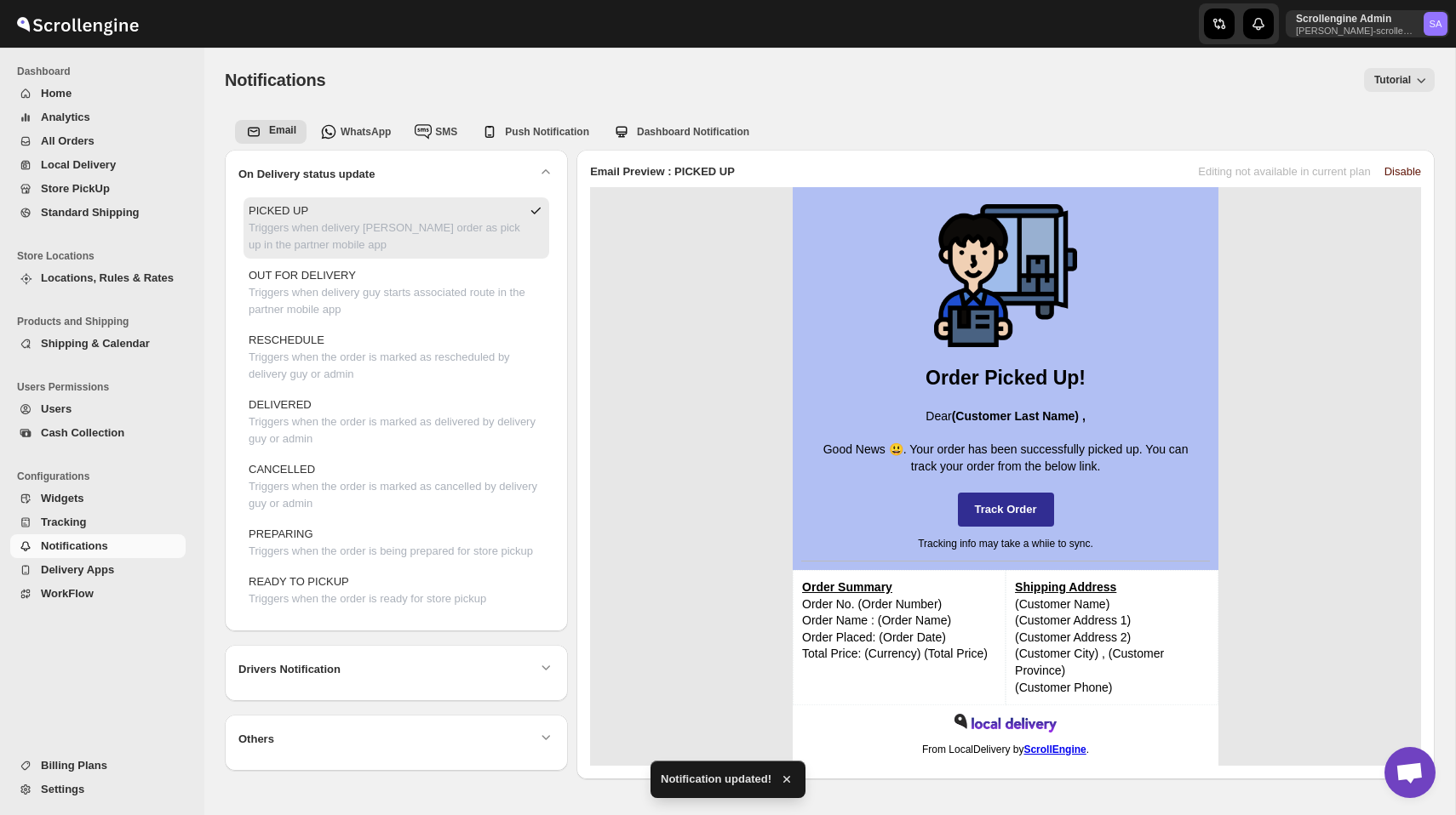
drag, startPoint x: 1185, startPoint y: 174, endPoint x: 1378, endPoint y: 176, distance: 193.0
click at [1378, 176] on div "Editing not available in current plan Disable" at bounding box center [1306, 168] width 230 height 24
click at [79, 789] on span "Settings" at bounding box center [62, 789] width 43 height 12
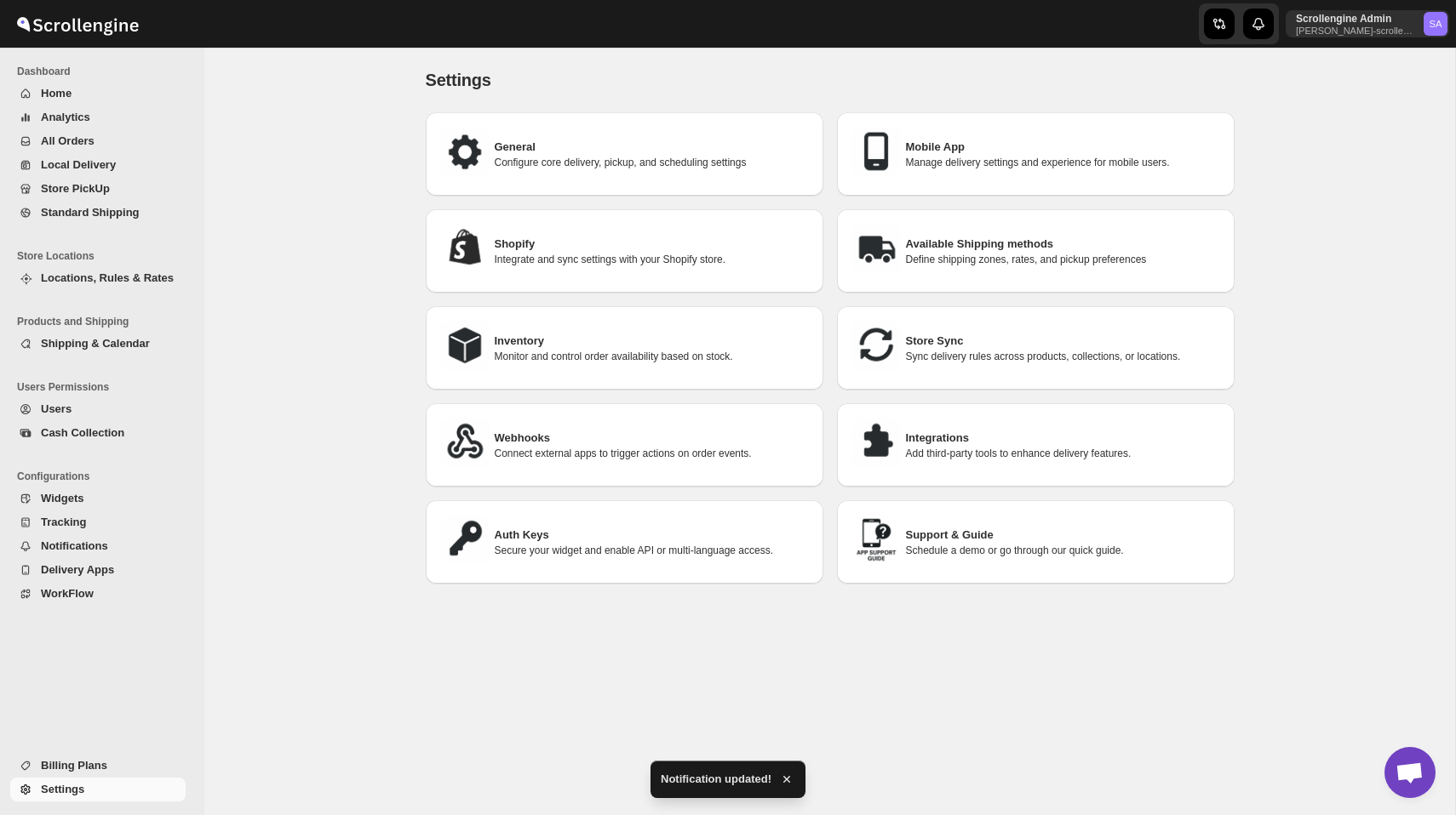
click at [61, 766] on span "Billing Plans" at bounding box center [73, 766] width 66 height 12
click at [1386, 22] on p "Scrollengine Admin" at bounding box center [1356, 19] width 121 height 13
click at [1371, 156] on span "Organizations" at bounding box center [1405, 158] width 68 height 12
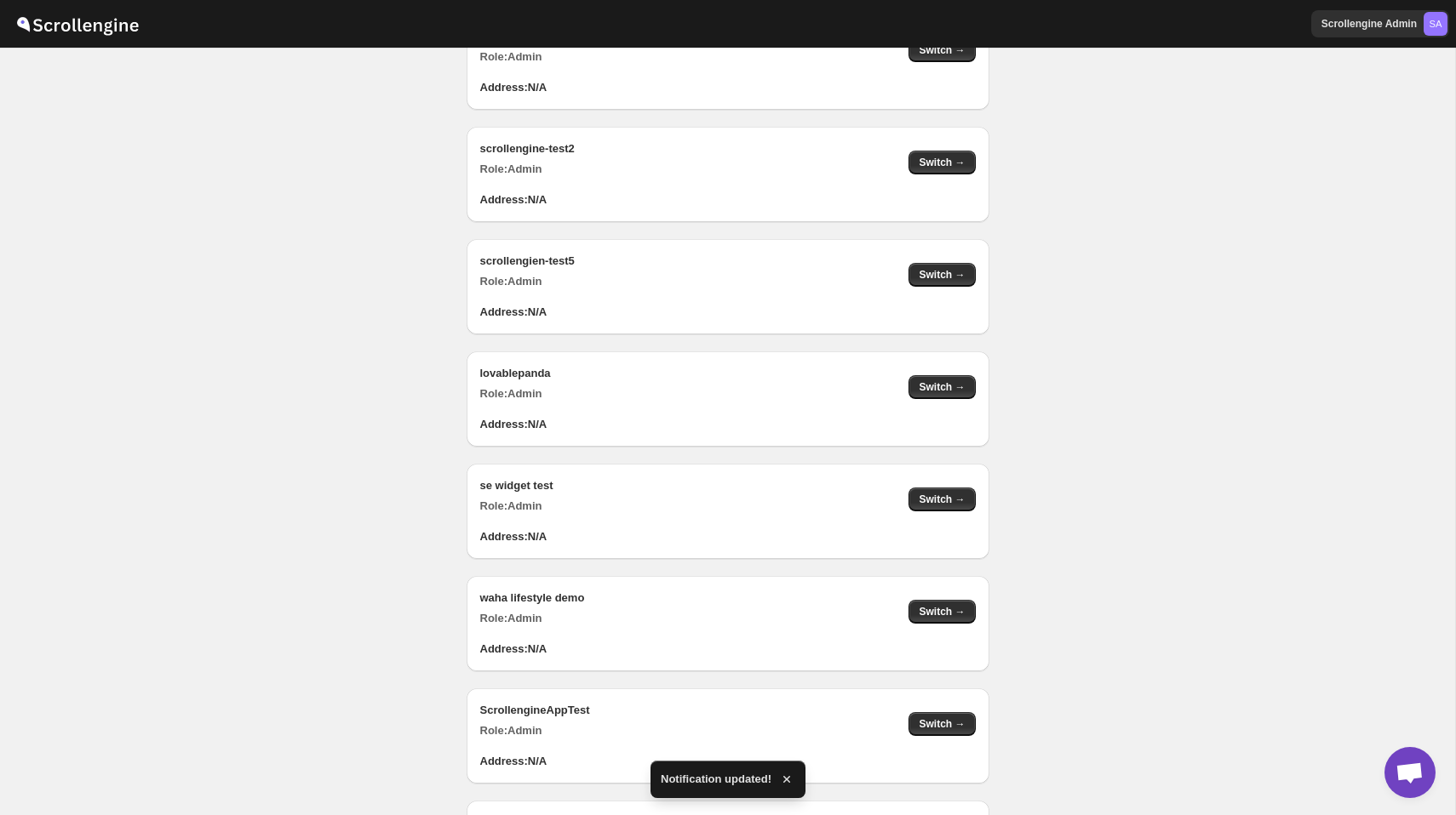
scroll to position [4341, 0]
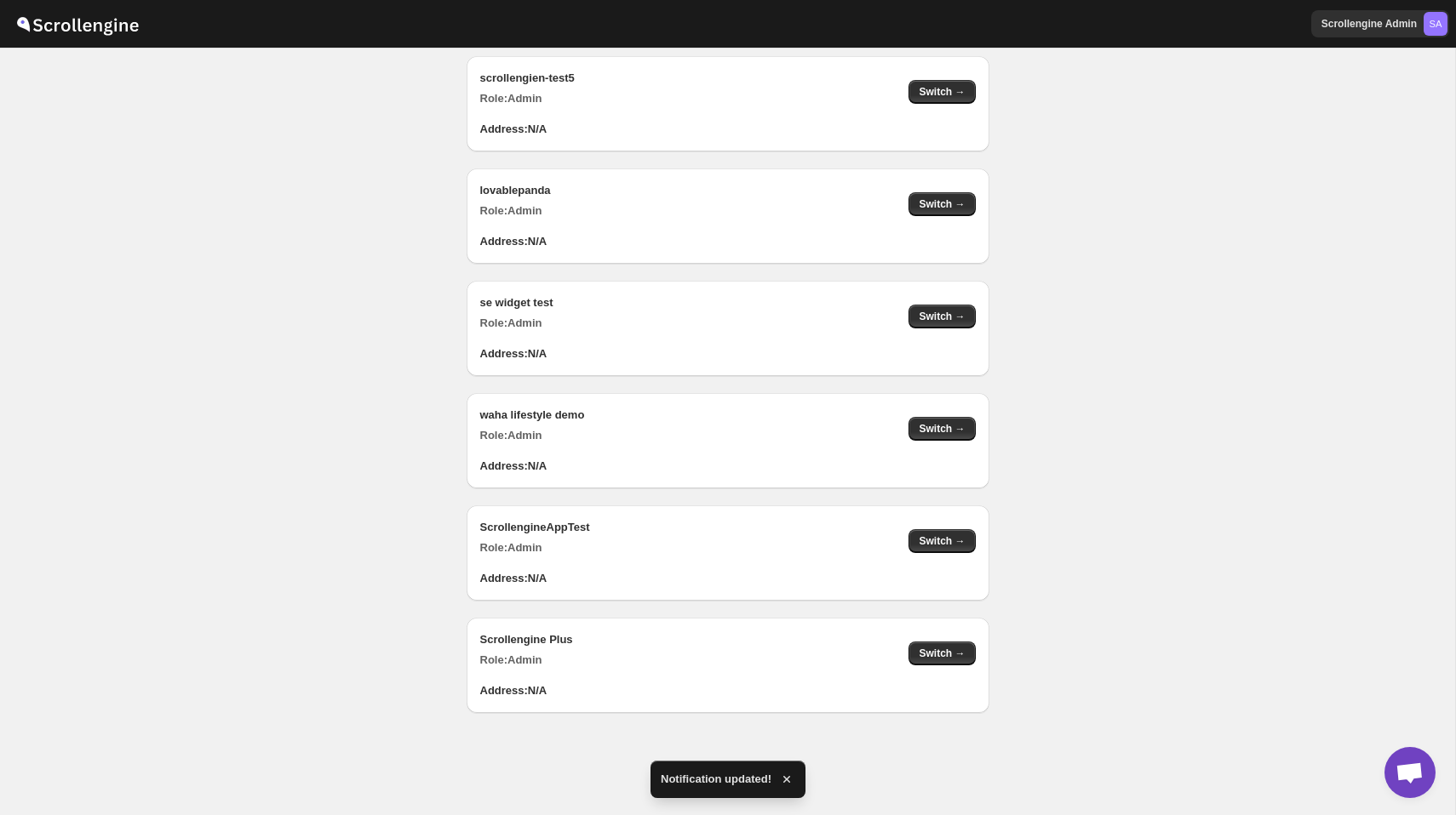
click at [959, 211] on button "Switch →" at bounding box center [942, 204] width 66 height 24
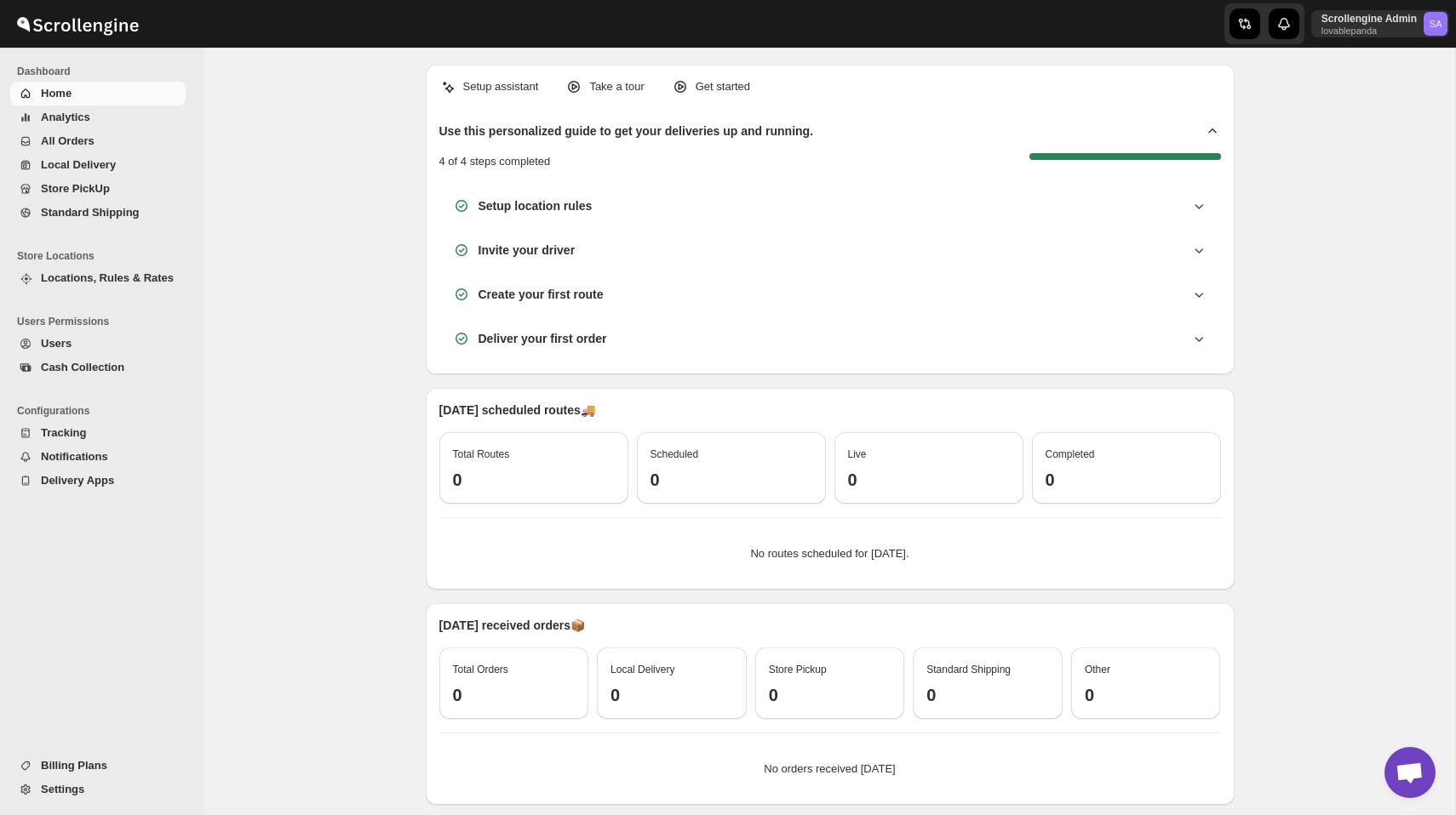
click at [89, 466] on button "Notifications" at bounding box center [98, 457] width 176 height 24
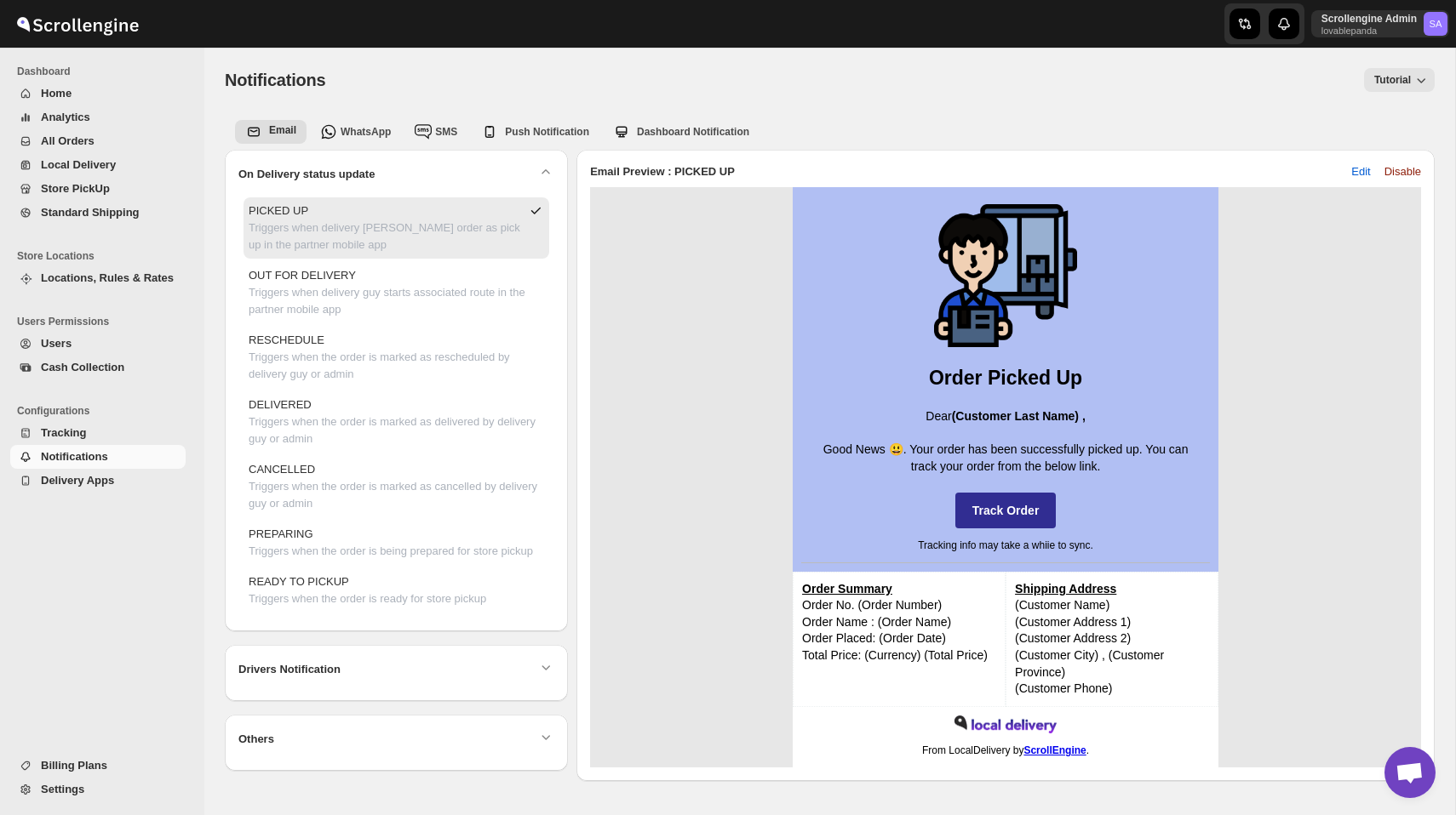
click at [387, 213] on p "PICKED UP" at bounding box center [385, 211] width 272 height 17
click at [1355, 170] on span "Edit" at bounding box center [1361, 171] width 19 height 17
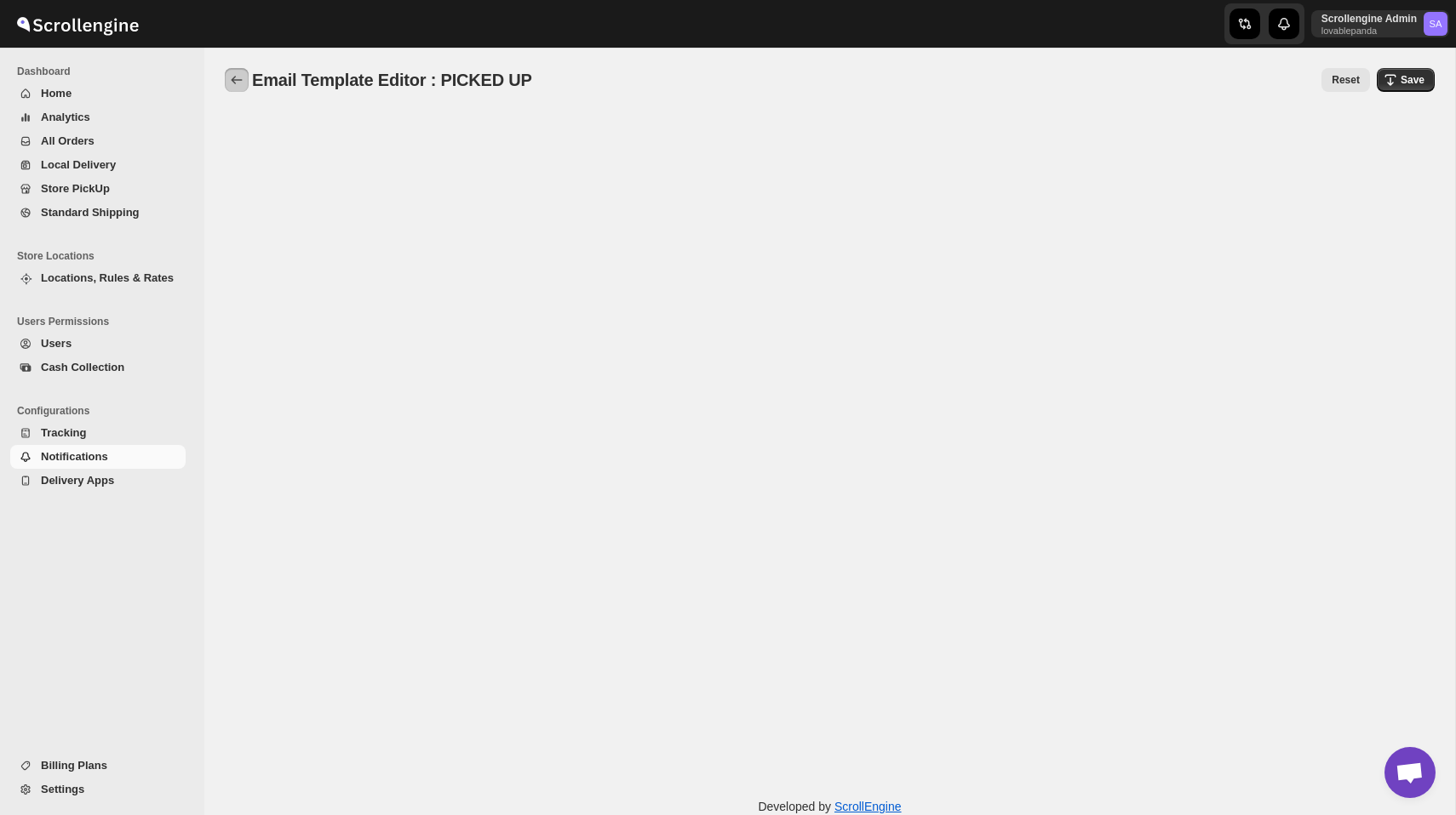
click at [240, 75] on icon "back" at bounding box center [236, 79] width 17 height 17
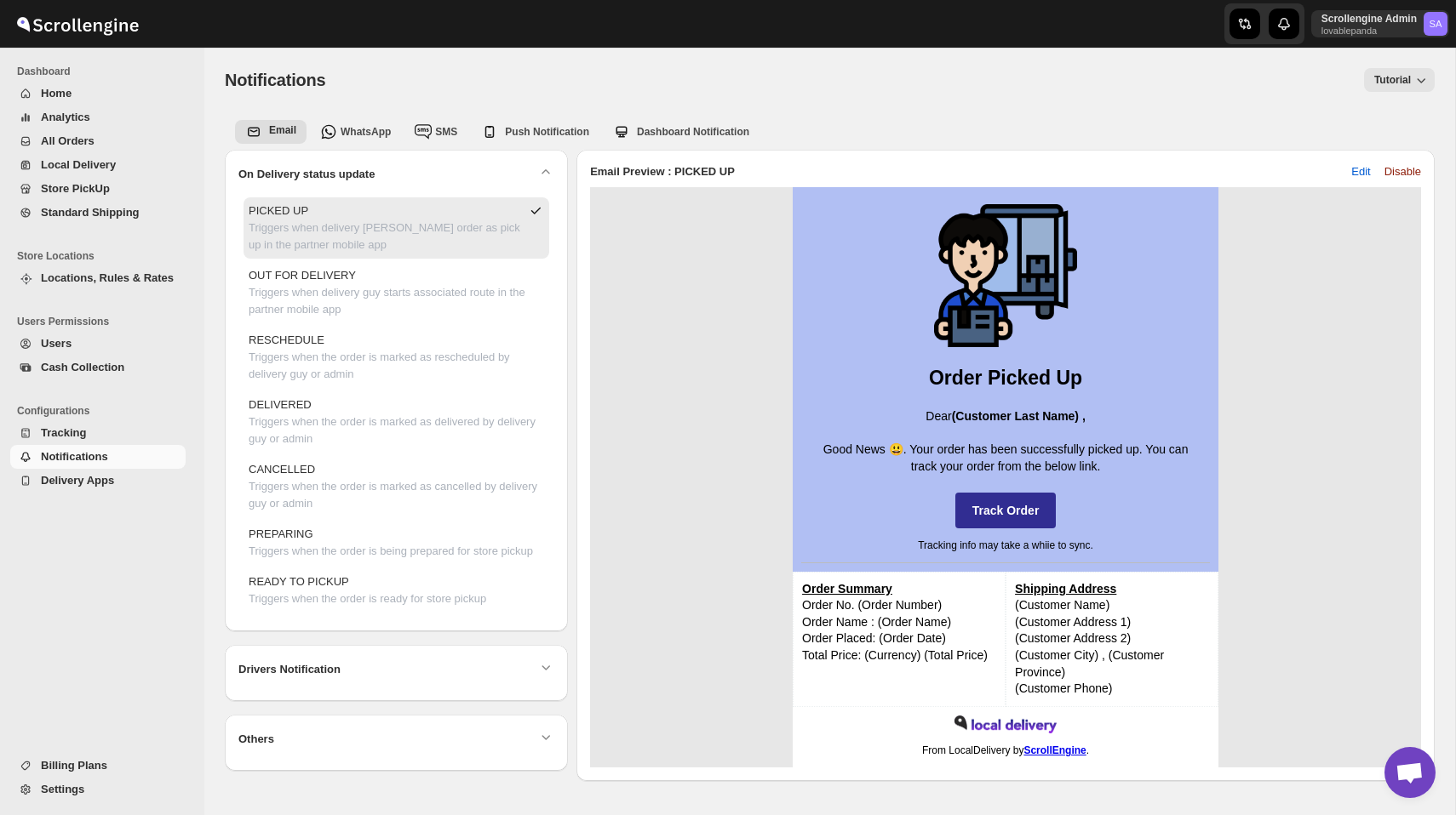
click at [405, 221] on p "Triggers when delivery [PERSON_NAME] order as pick up in the partner mobile app" at bounding box center [385, 236] width 272 height 34
click at [1358, 169] on span "Edit" at bounding box center [1361, 171] width 19 height 17
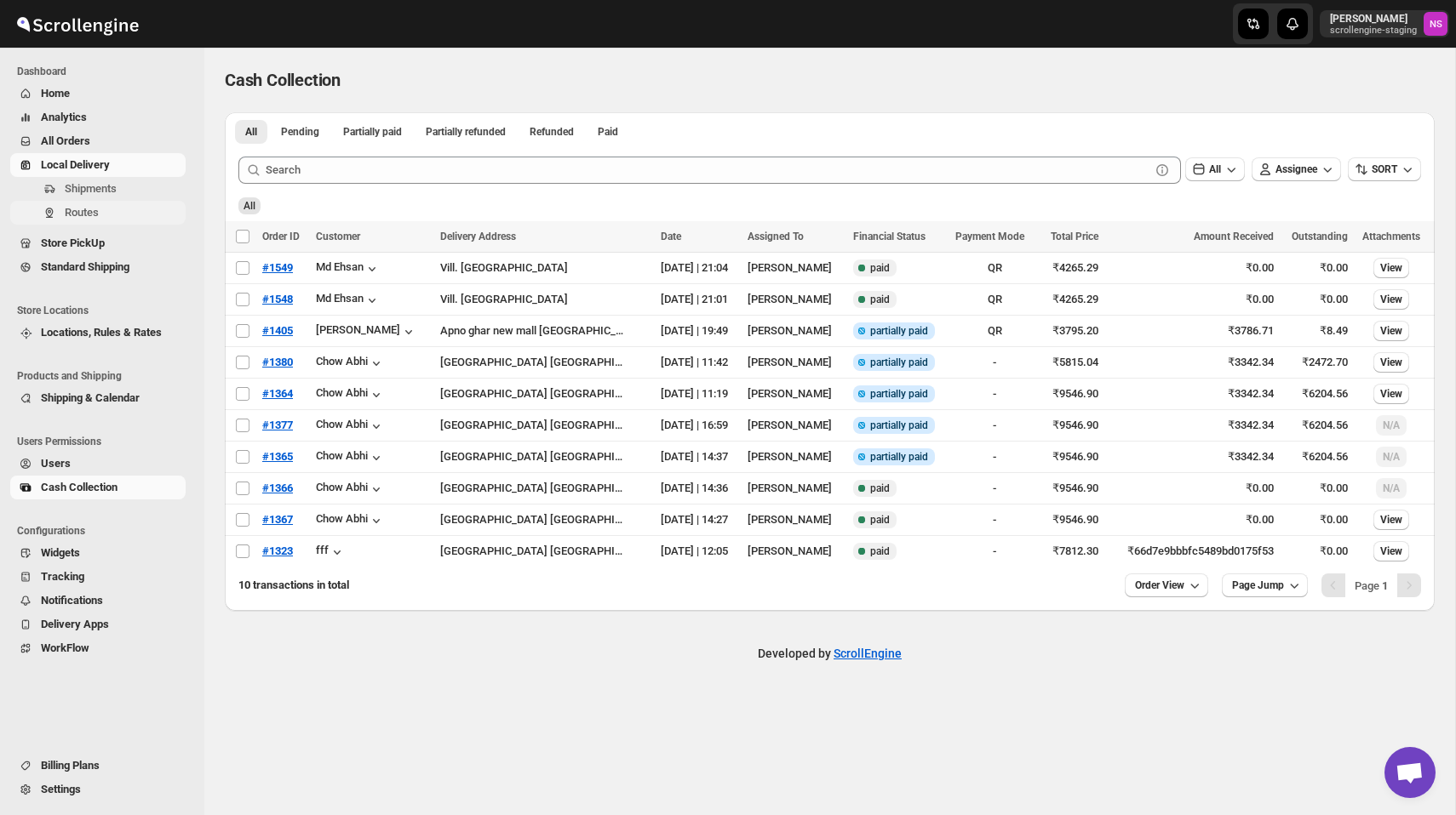
click at [94, 211] on span "Routes" at bounding box center [81, 213] width 34 height 12
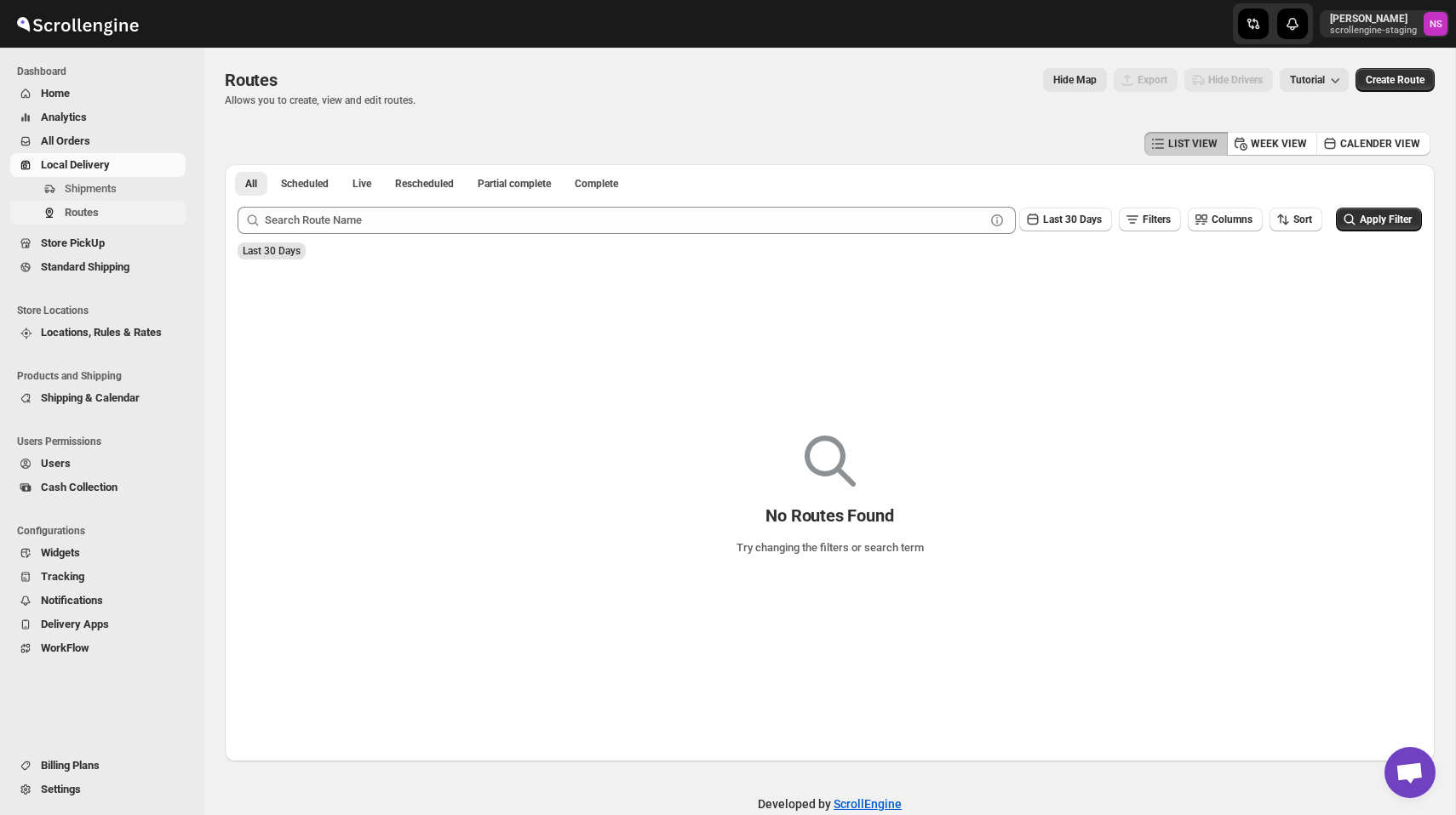
click at [94, 206] on span "Routes" at bounding box center [123, 213] width 117 height 17
click at [1054, 211] on button "Last 30 Days" at bounding box center [1065, 219] width 93 height 24
click at [1039, 428] on button "All" at bounding box center [1046, 434] width 97 height 27
click at [951, 110] on div "Routes. This page is ready Routes Allows you to create, view and edit routes. H…" at bounding box center [829, 87] width 1210 height 80
